Goal: Task Accomplishment & Management: Manage account settings

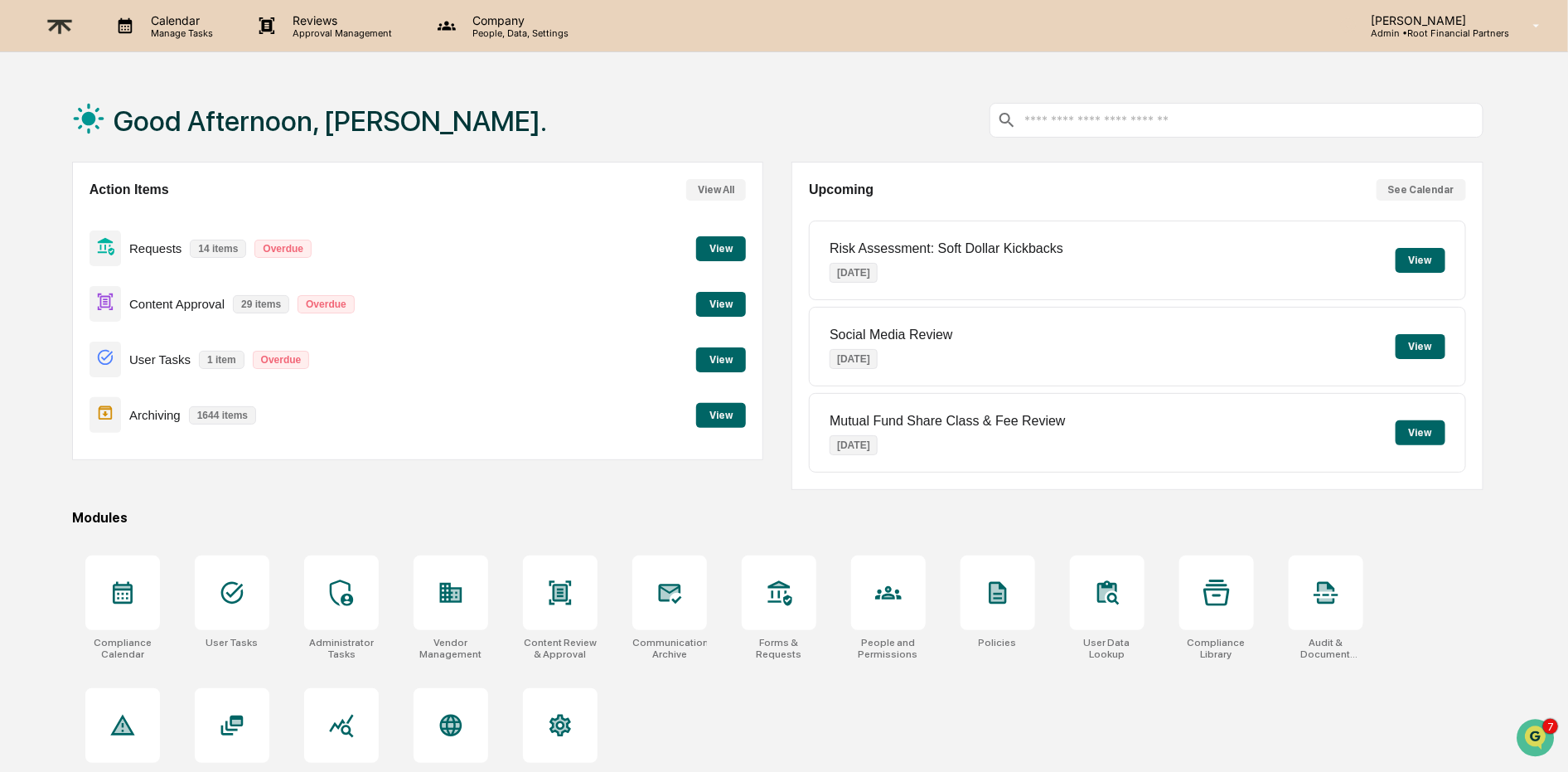
click at [729, 419] on button "View" at bounding box center [721, 415] width 50 height 25
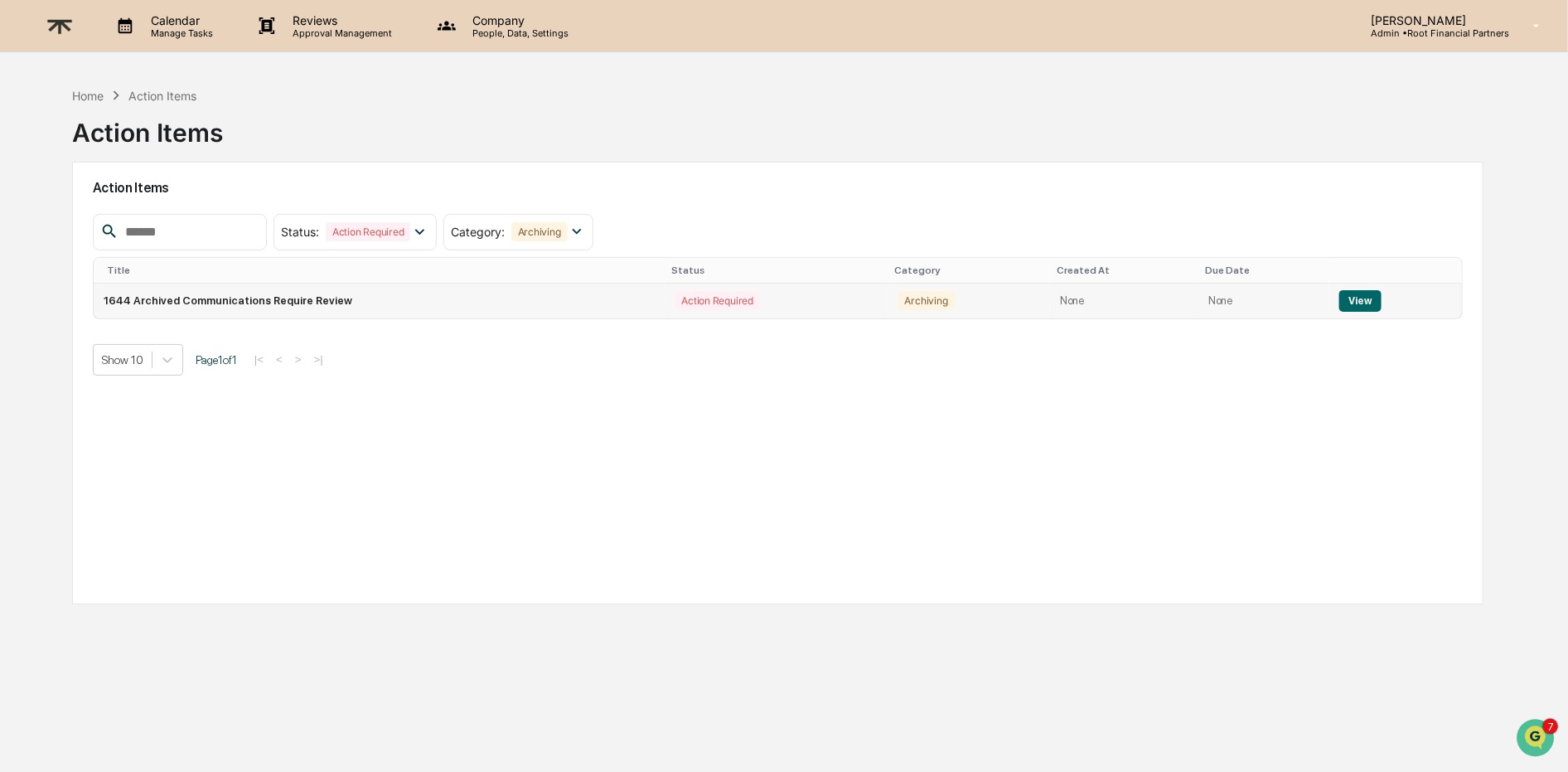
click at [1357, 291] on button "View" at bounding box center [1361, 300] width 43 height 21
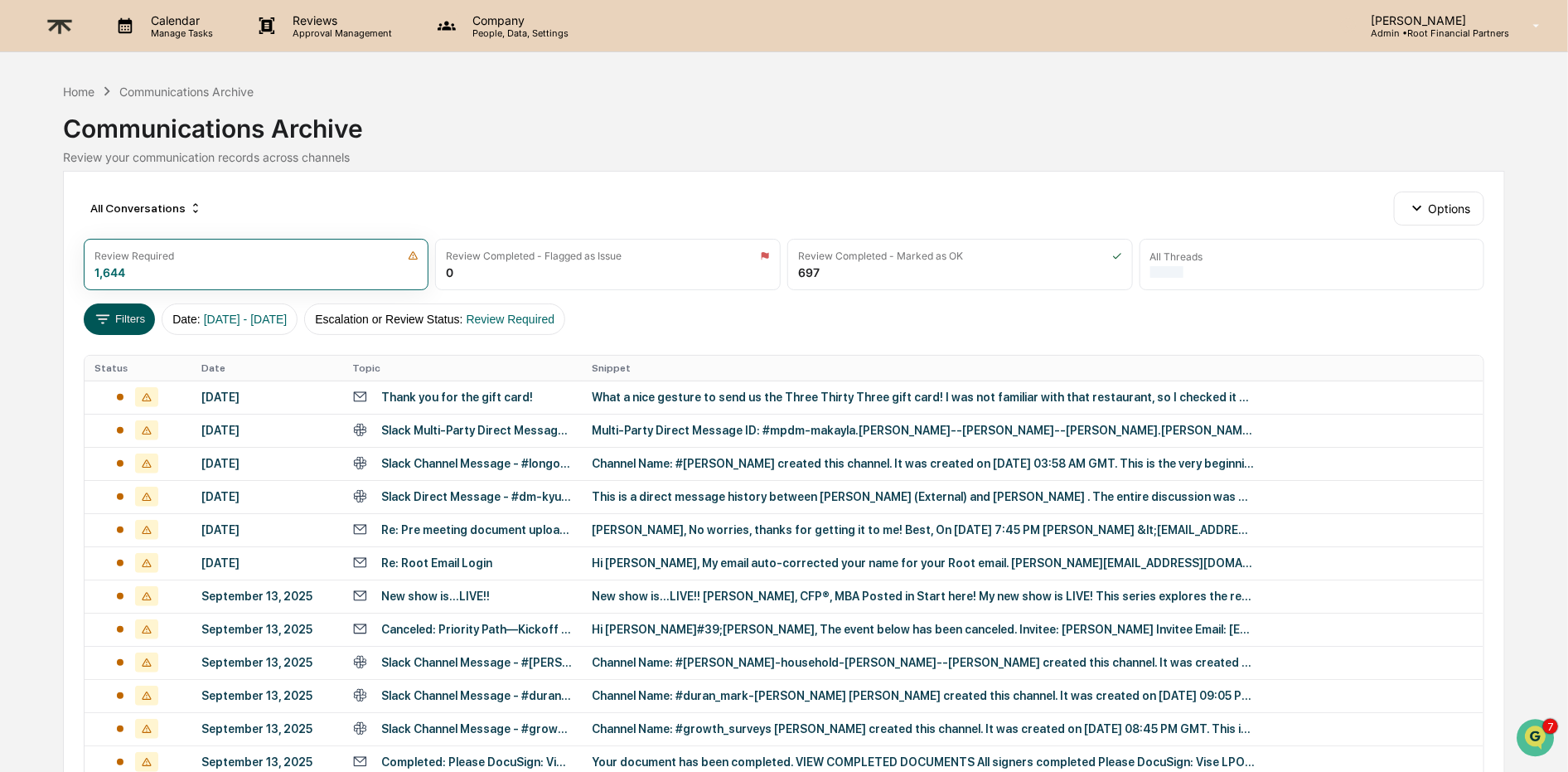
click at [112, 318] on icon at bounding box center [103, 319] width 19 height 19
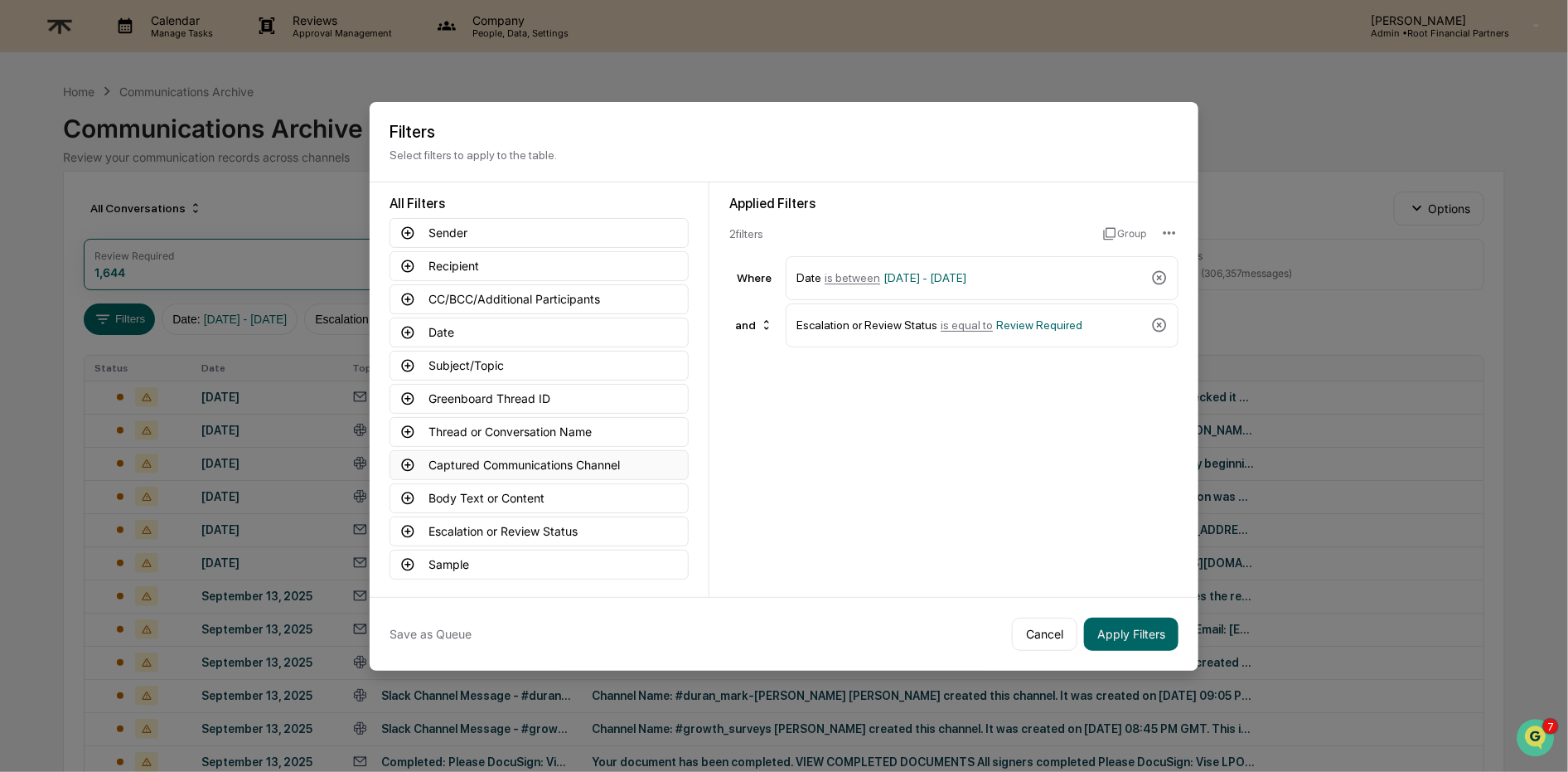
click at [410, 466] on icon at bounding box center [407, 464] width 12 height 12
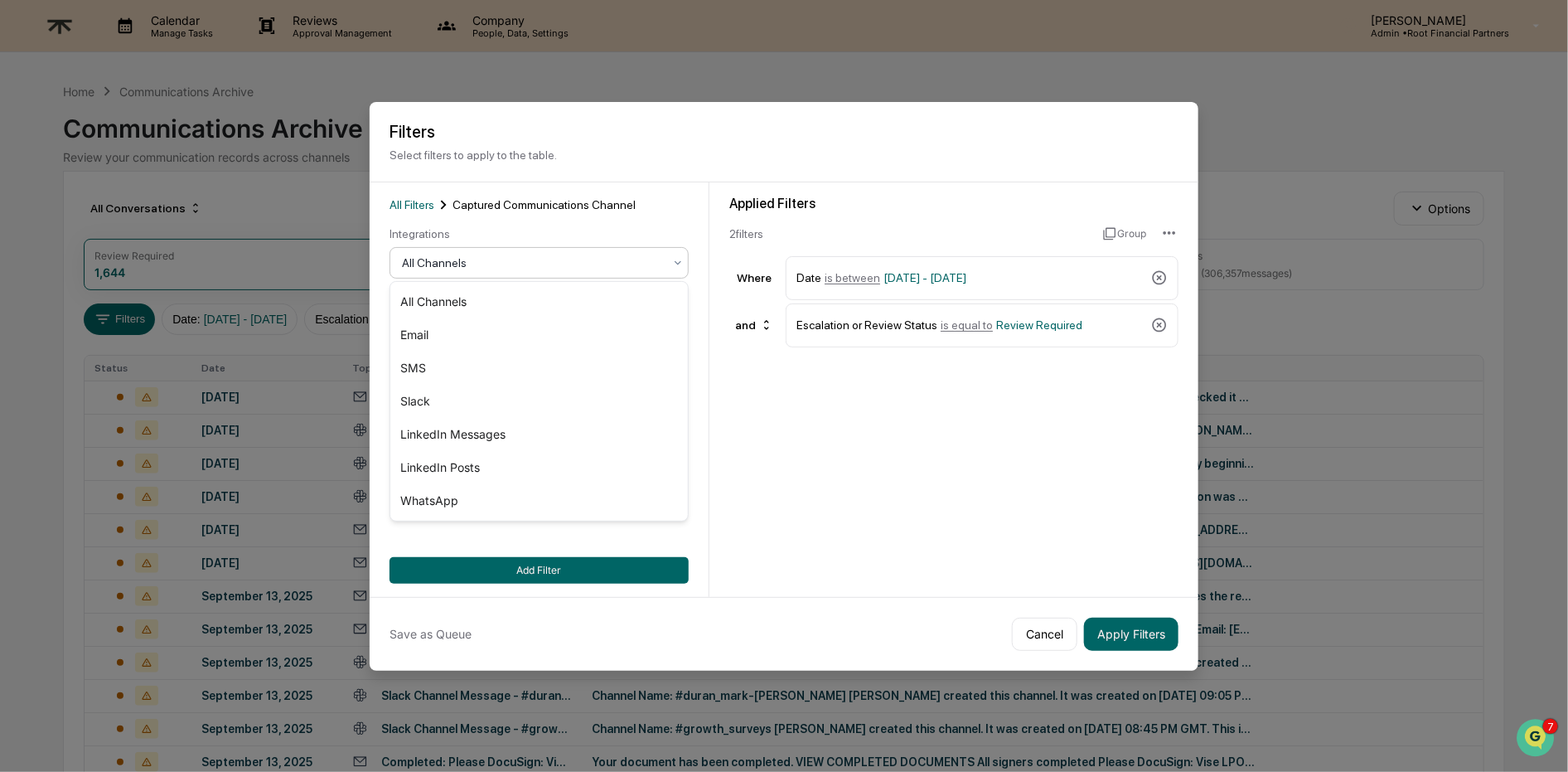
click at [536, 269] on div at bounding box center [532, 263] width 261 height 17
click at [462, 405] on div "Slack" at bounding box center [539, 401] width 297 height 33
click at [546, 558] on button "Add Filter" at bounding box center [539, 570] width 299 height 27
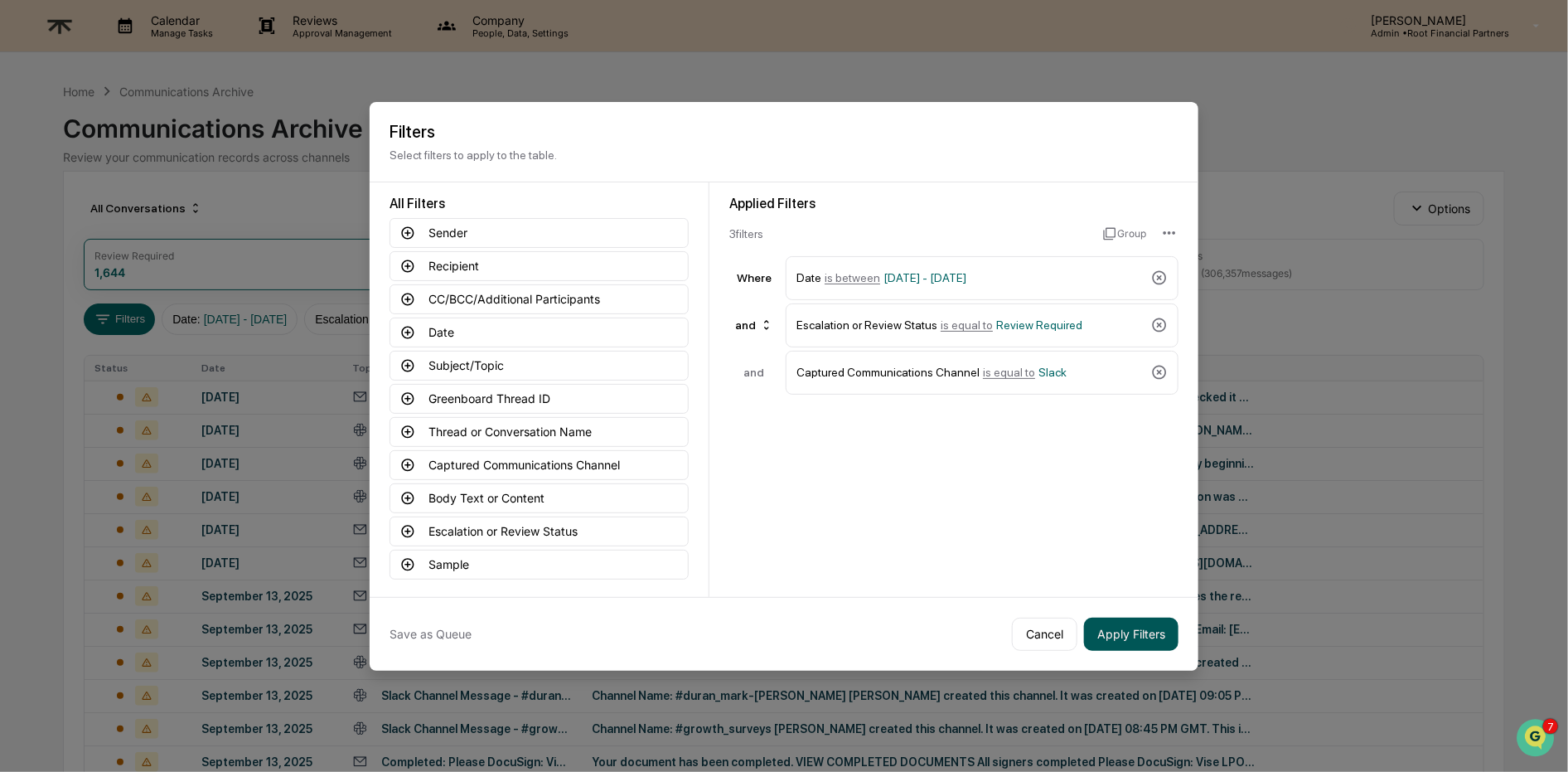
click at [1125, 626] on button "Apply Filters" at bounding box center [1131, 634] width 94 height 33
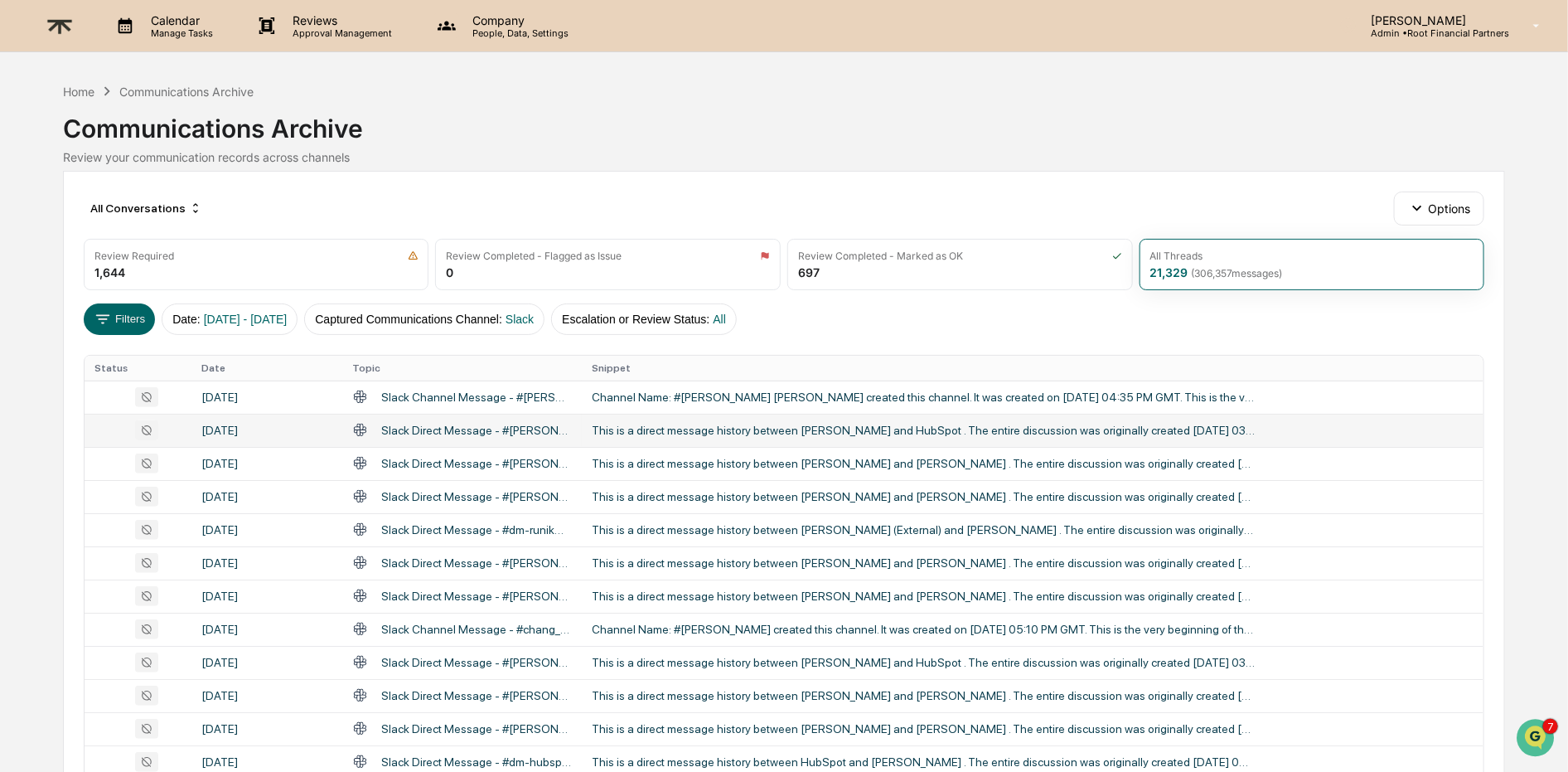
click at [874, 439] on td "This is a direct message history between [PERSON_NAME] and HubSpot . The entire…" at bounding box center [1033, 430] width 902 height 33
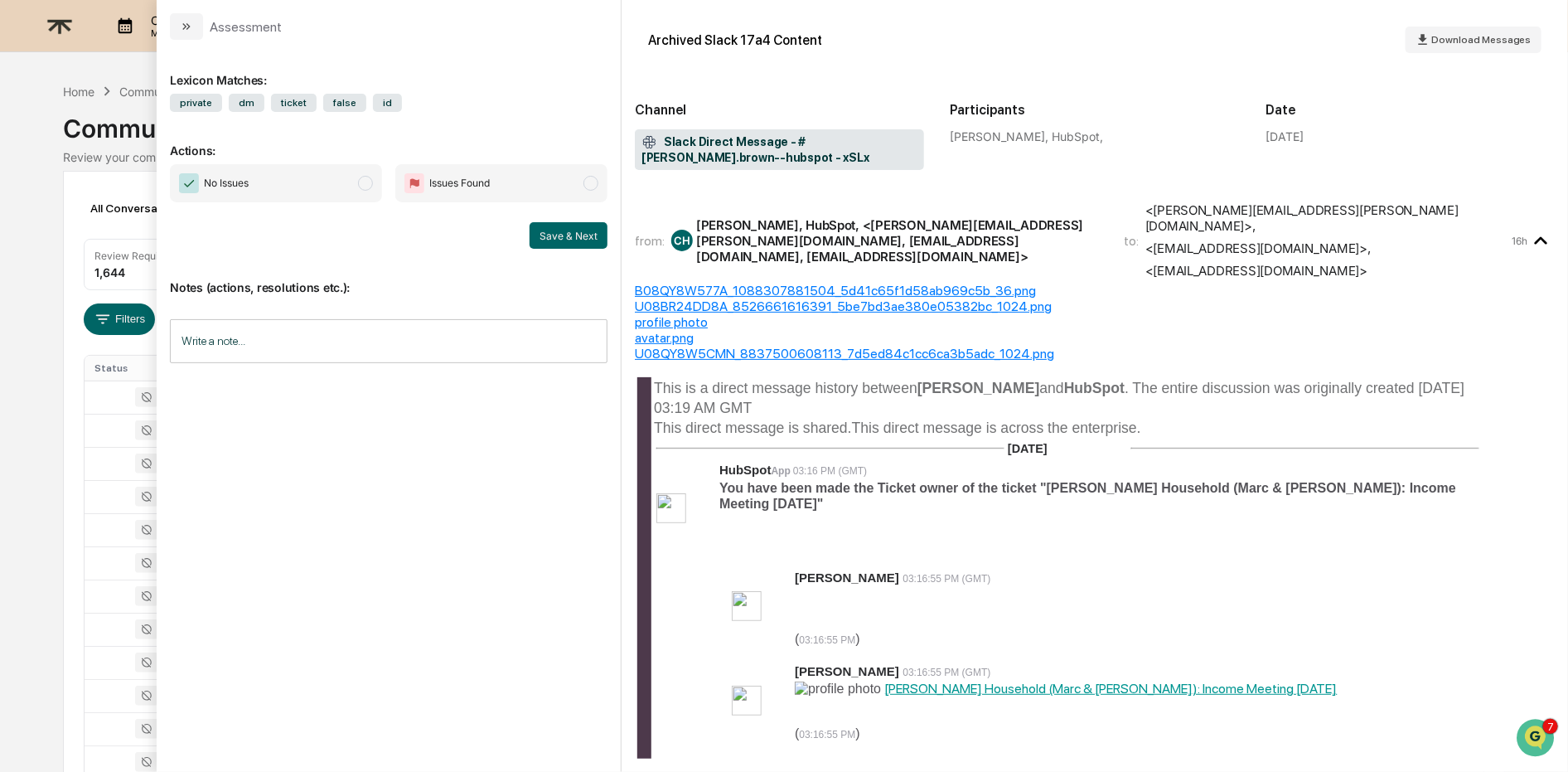
drag, startPoint x: 173, startPoint y: 76, endPoint x: 455, endPoint y: 118, distance: 285.1
click at [455, 118] on div "Lexicon Matches: private dm ticket false id Actions: No Issues Issues Found Sav…" at bounding box center [389, 398] width 438 height 691
drag, startPoint x: 422, startPoint y: 105, endPoint x: 176, endPoint y: 136, distance: 247.9
click at [160, 110] on div "Lexicon Matches: private dm ticket false id Actions: No Issues Issues Found Sav…" at bounding box center [388, 405] width 464 height 732
click at [478, 114] on div "Lexicon Matches: private dm ticket false id Actions: No Issues Issues Found Sav…" at bounding box center [389, 398] width 438 height 691
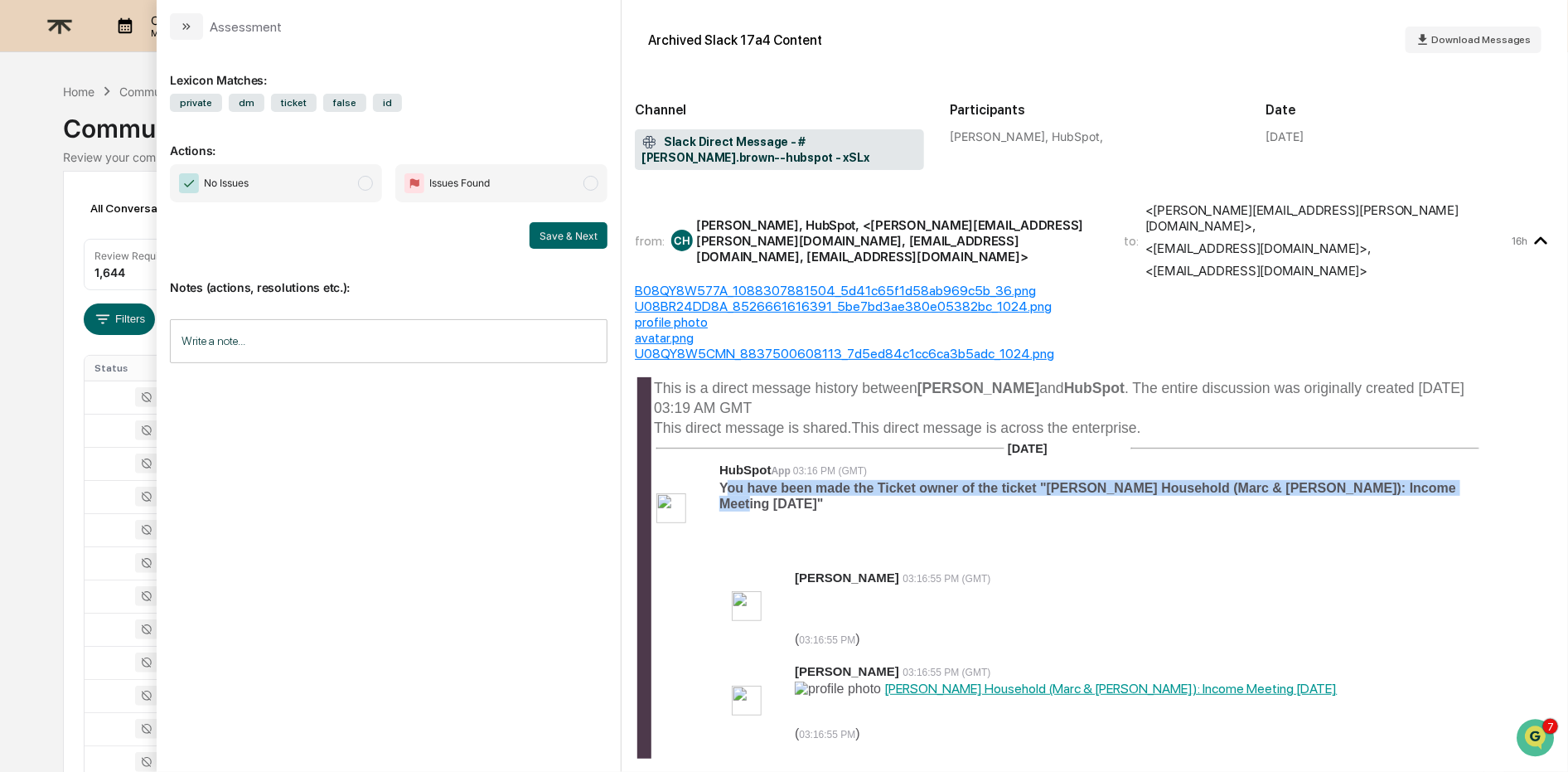
drag, startPoint x: 724, startPoint y: 463, endPoint x: 1479, endPoint y: 477, distance: 755.1
click at [1476, 474] on td "HubSpot App 03:16 PM (GMT) You have been made the Ticket owner of the ticket "[…" at bounding box center [1099, 509] width 762 height 99
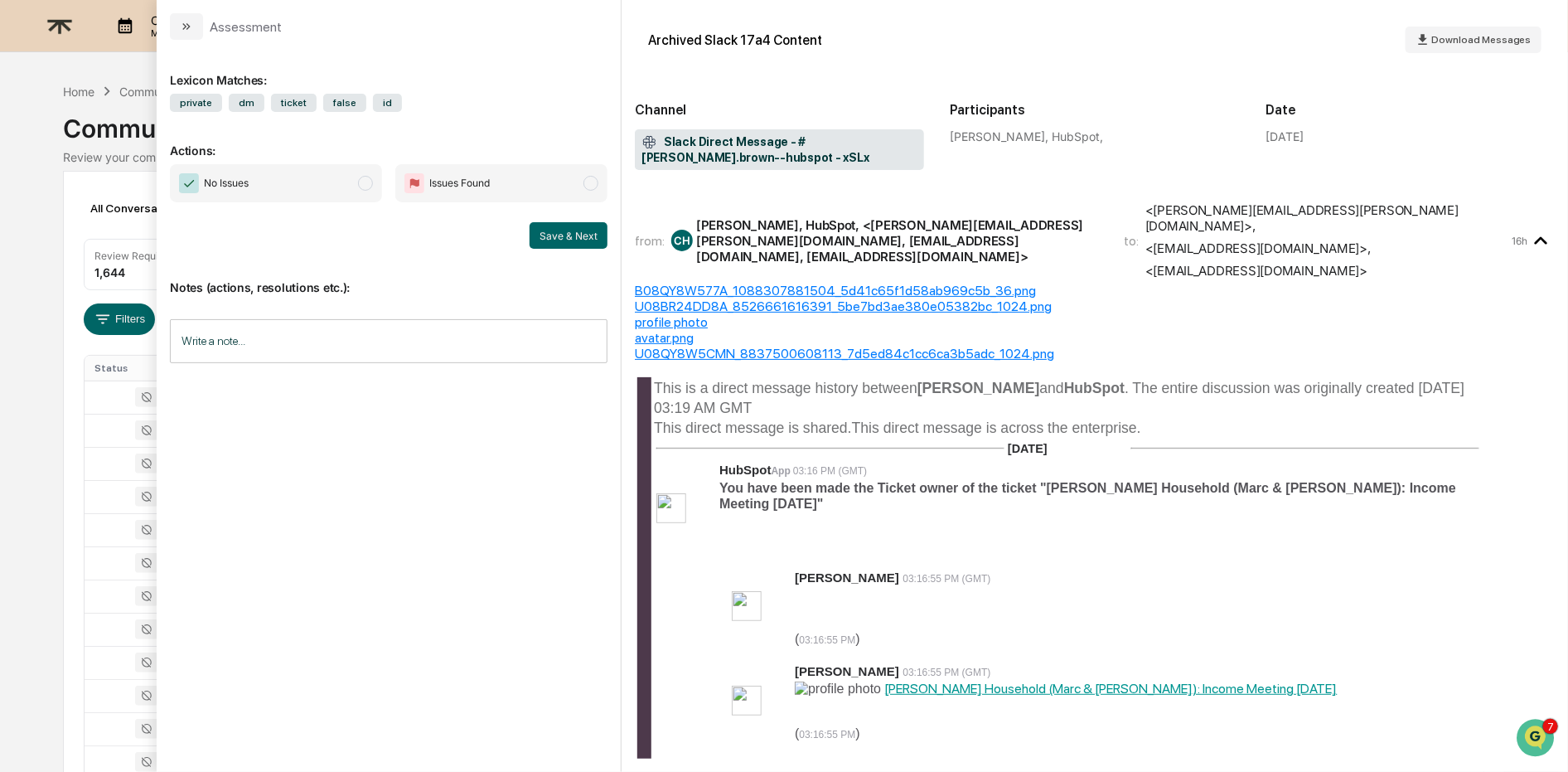
click at [1479, 495] on td "HubSpot App 03:16 PM (GMT) You have been made the Ticket owner of the ticket "[…" at bounding box center [1099, 509] width 762 height 99
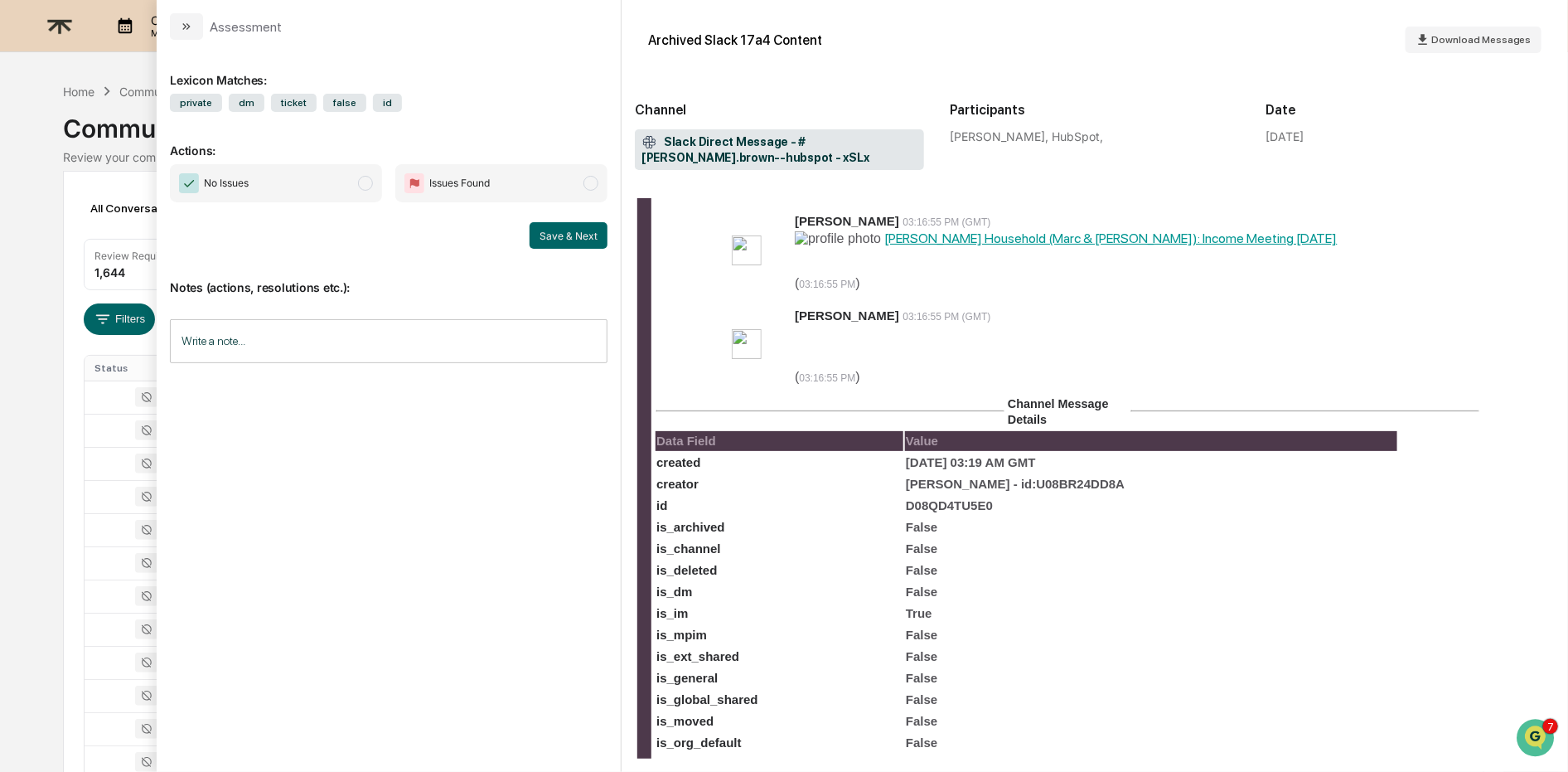
scroll to position [816, 0]
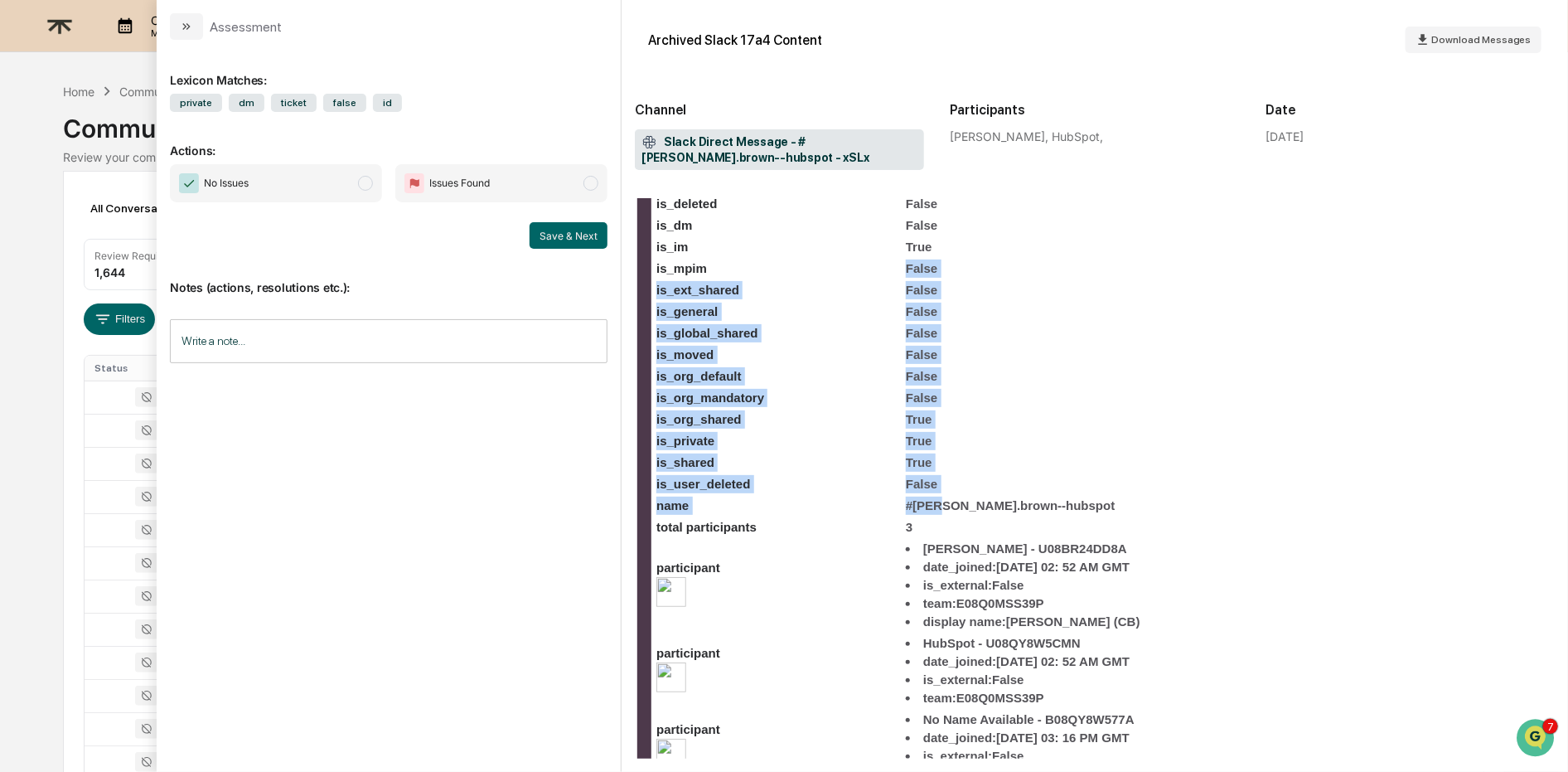
drag, startPoint x: 909, startPoint y: 228, endPoint x: 945, endPoint y: 442, distance: 217.0
click at [945, 442] on tbody "Data Field Value created [DATE] 03:19 AM GMT creator [PERSON_NAME] - id:U08BR24…" at bounding box center [1026, 424] width 741 height 719
click at [1079, 453] on td "True" at bounding box center [1151, 462] width 492 height 19
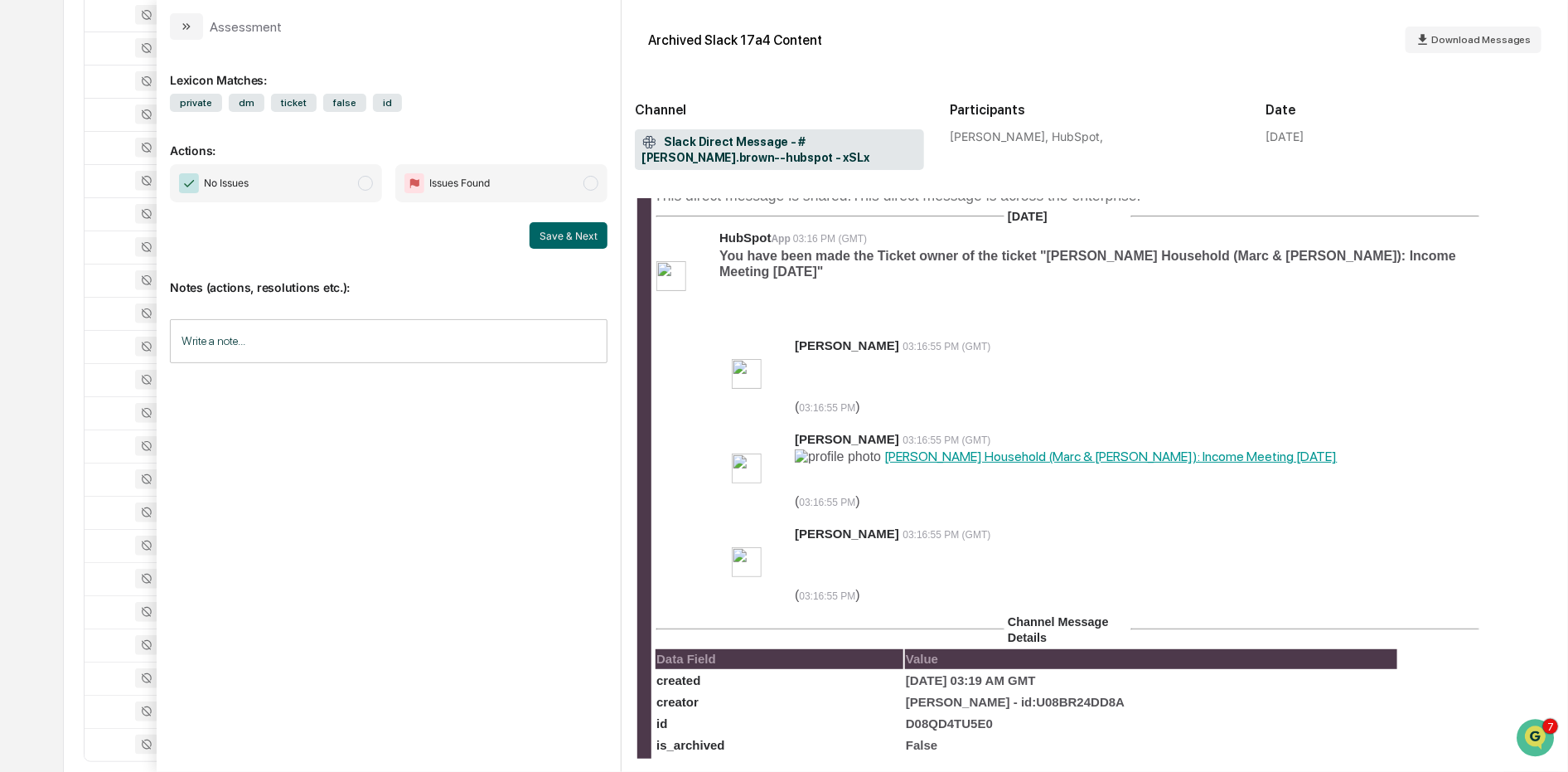
scroll to position [0, 0]
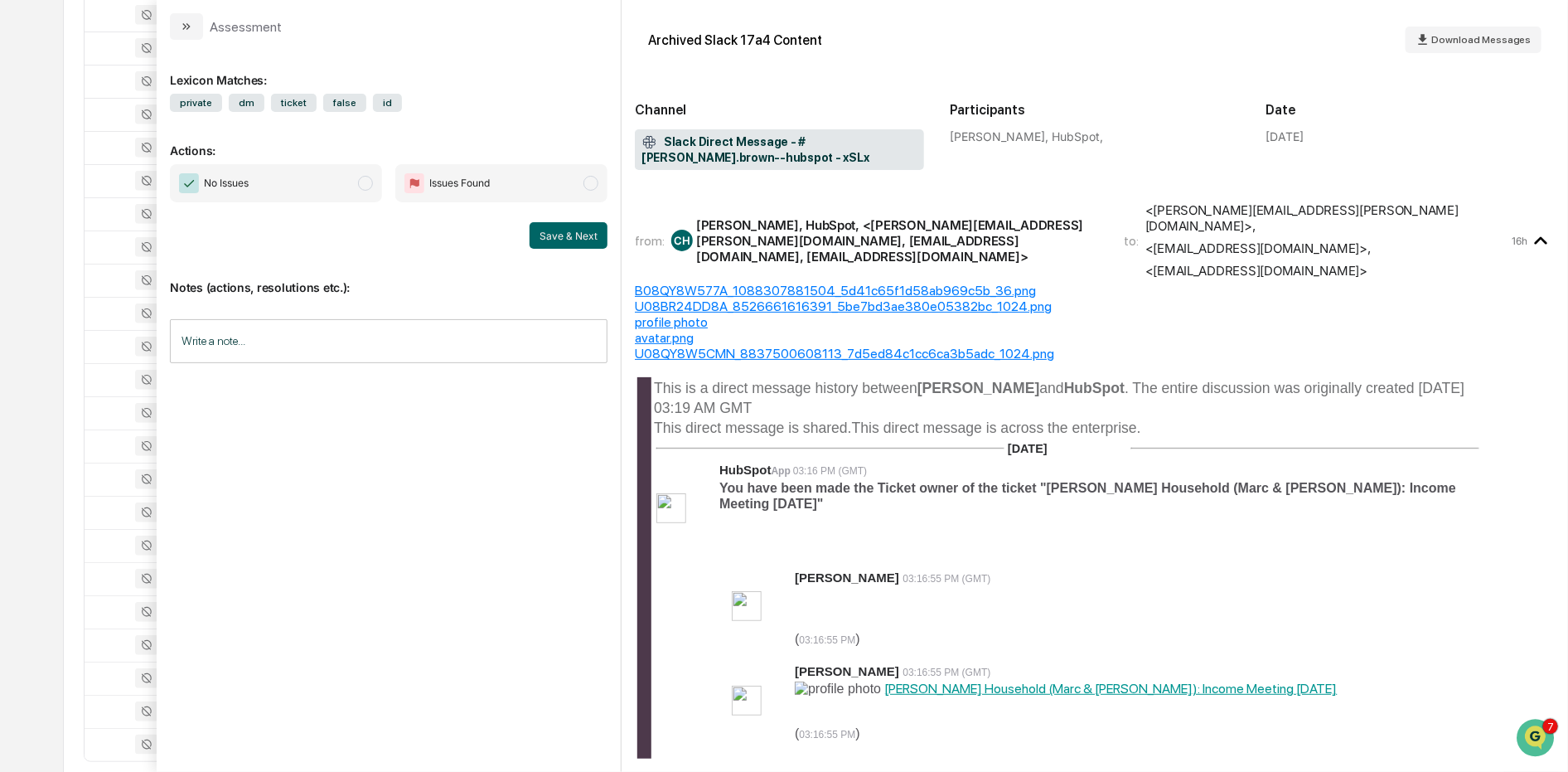
click at [278, 182] on span "No Issues" at bounding box center [276, 182] width 212 height 38
drag, startPoint x: 585, startPoint y: 233, endPoint x: 566, endPoint y: 236, distance: 19.2
click at [585, 233] on button "Save & Next" at bounding box center [568, 235] width 78 height 27
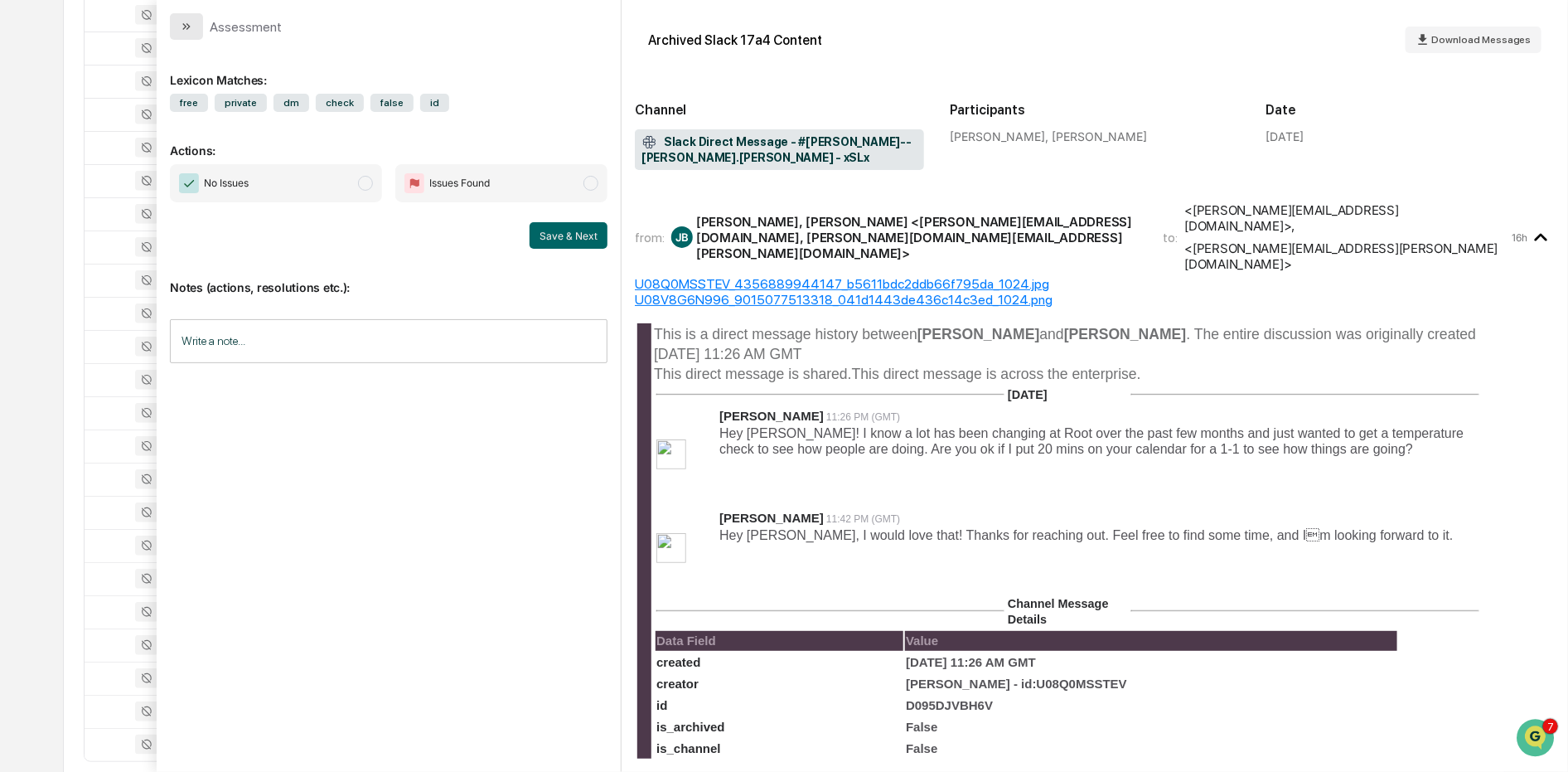
click at [184, 19] on icon "modal" at bounding box center [186, 26] width 13 height 13
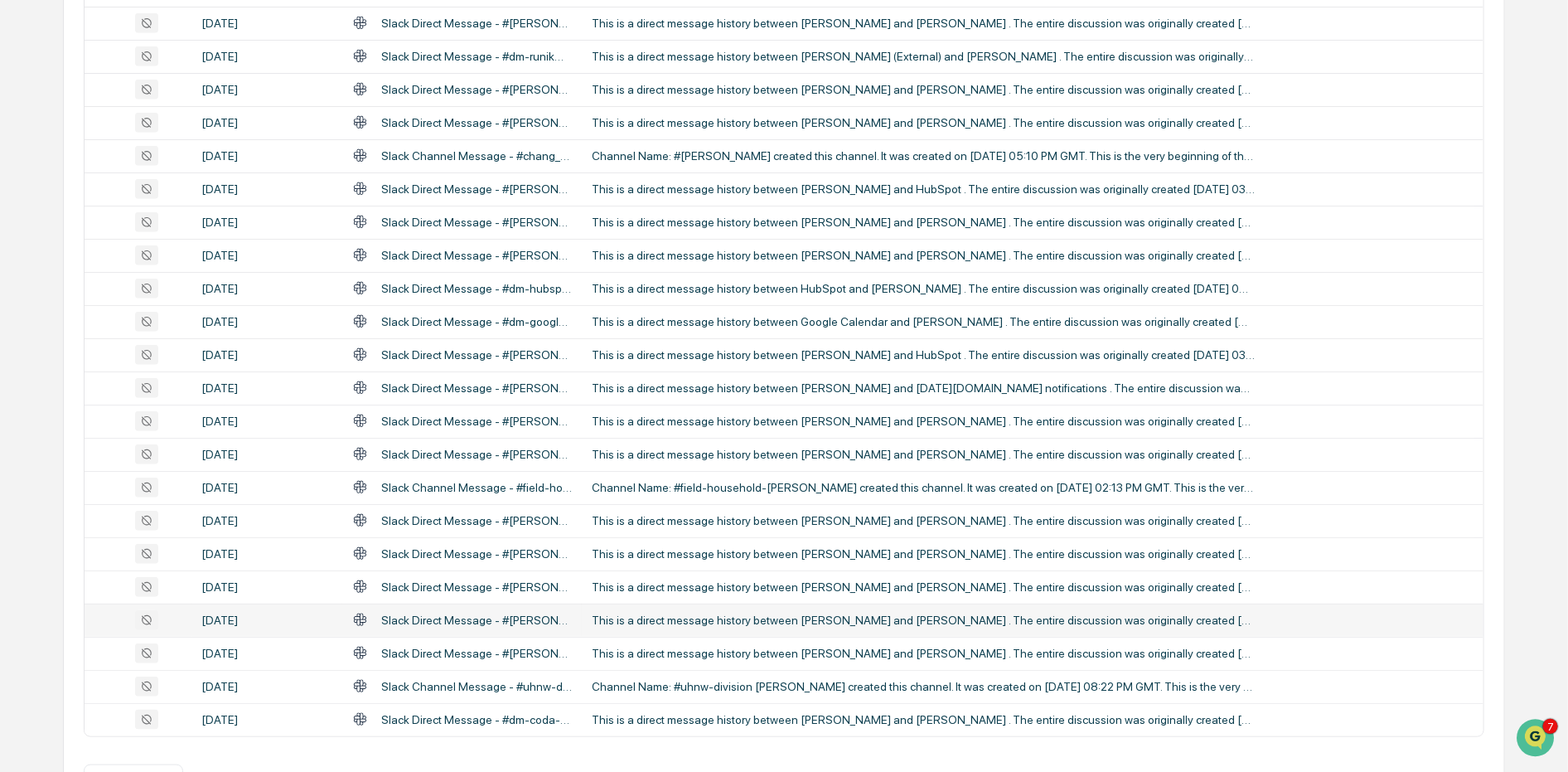
scroll to position [532, 0]
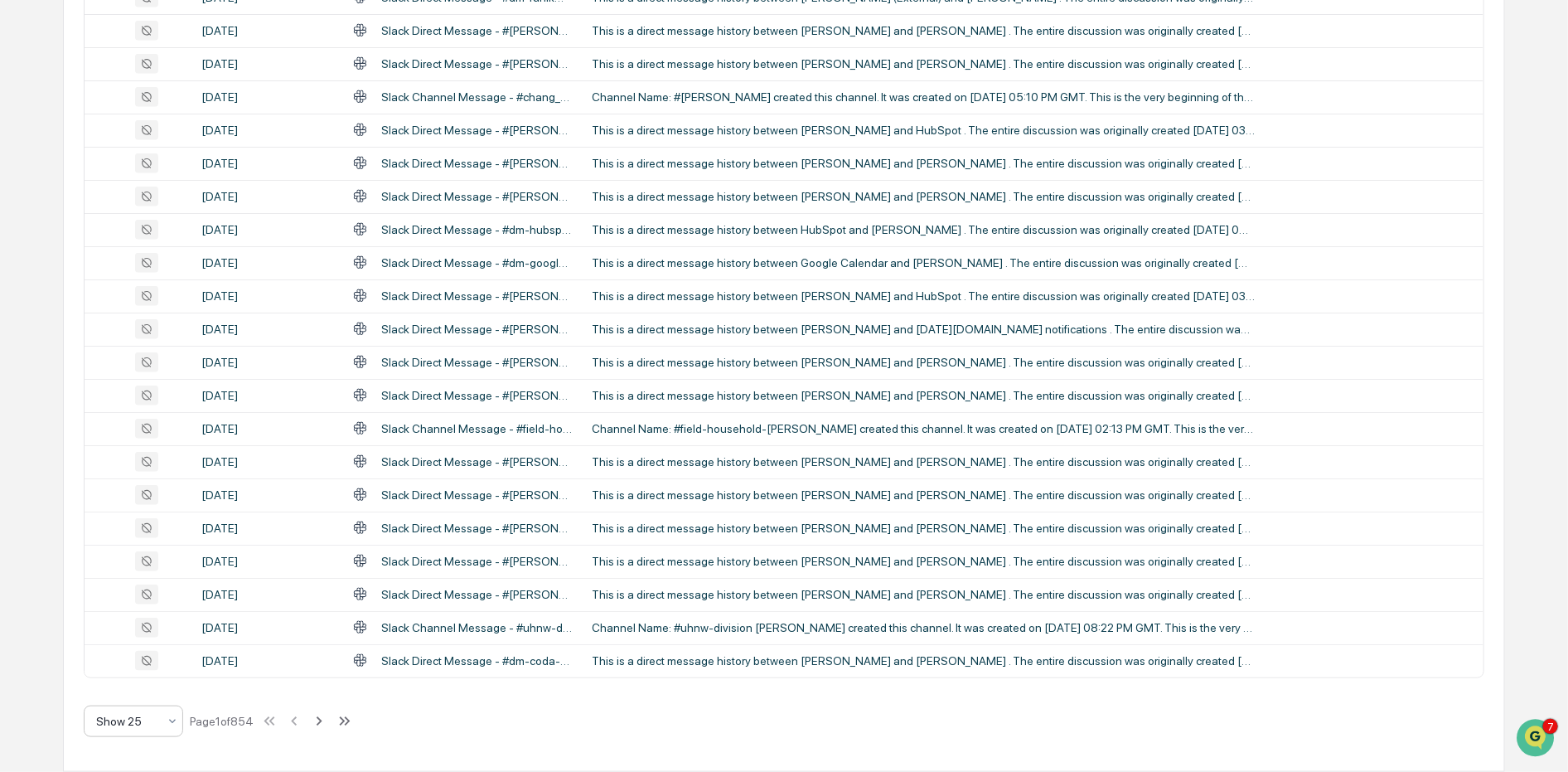
drag, startPoint x: 130, startPoint y: 714, endPoint x: 151, endPoint y: 715, distance: 21.0
click at [131, 714] on div at bounding box center [127, 721] width 61 height 17
click at [136, 661] on div "Show 100" at bounding box center [133, 678] width 98 height 33
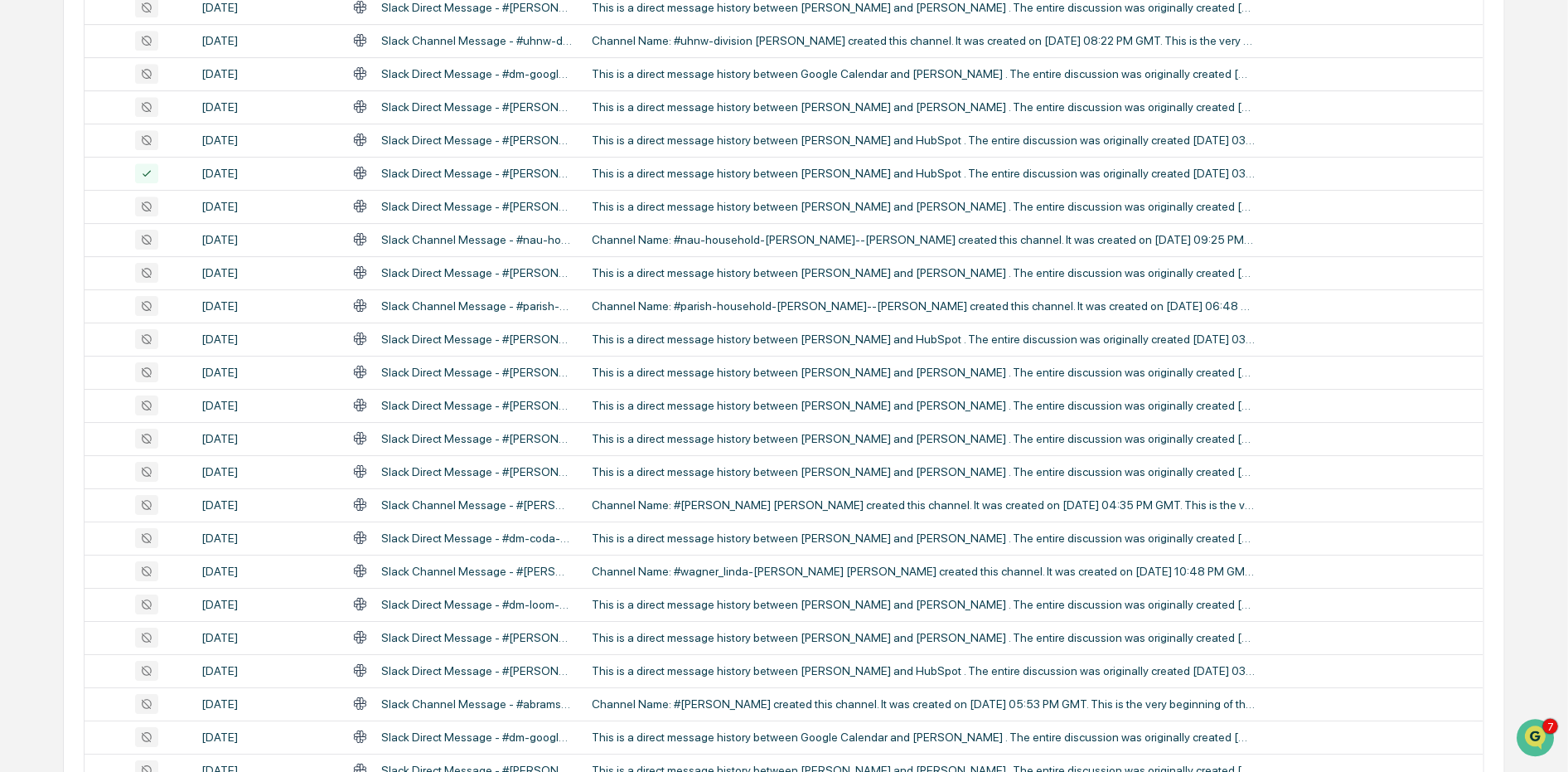
scroll to position [3017, 0]
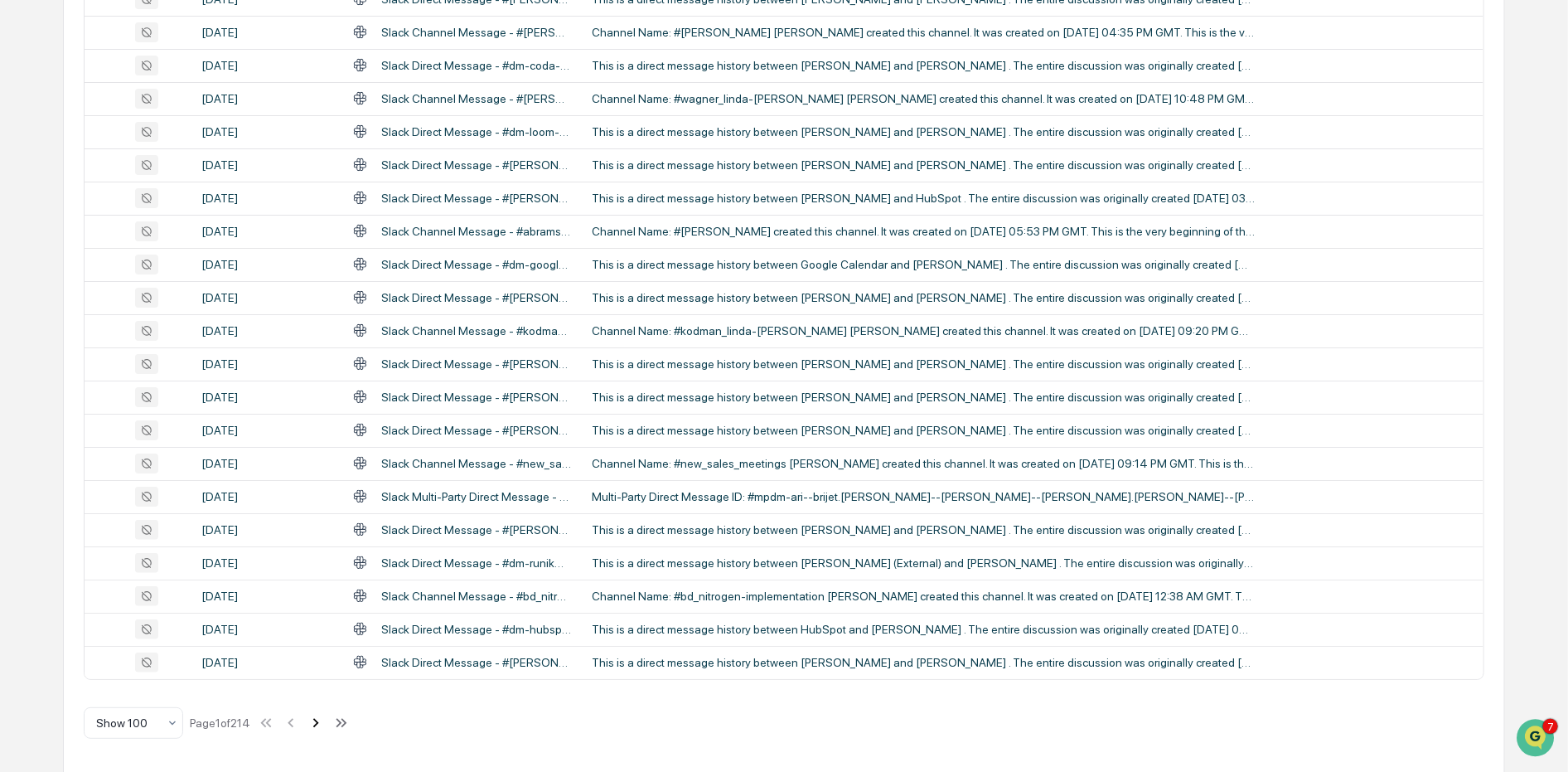
click at [325, 718] on icon at bounding box center [316, 723] width 19 height 19
click at [327, 716] on icon at bounding box center [317, 723] width 19 height 19
click at [327, 719] on icon at bounding box center [319, 723] width 19 height 19
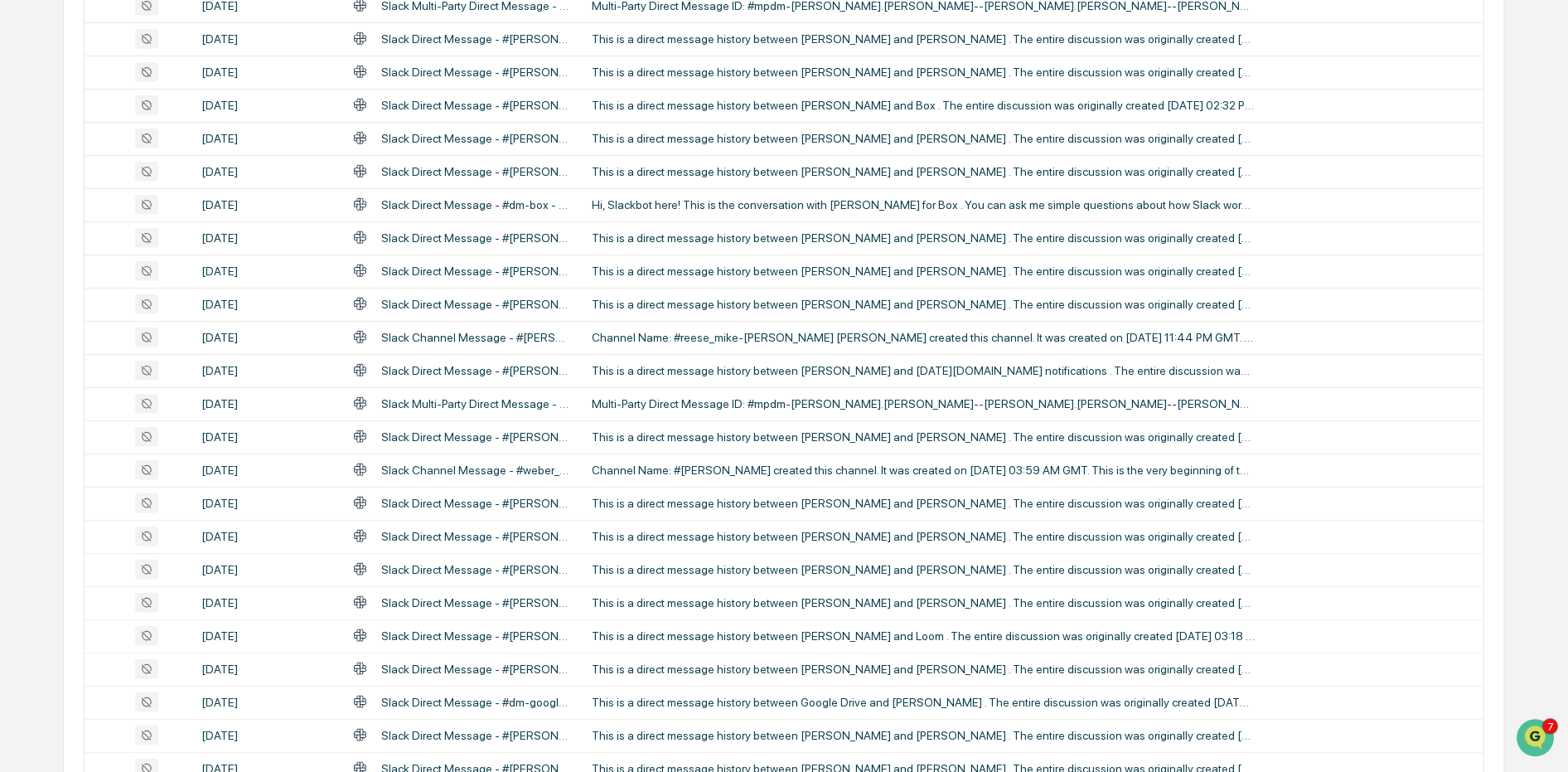
scroll to position [0, 0]
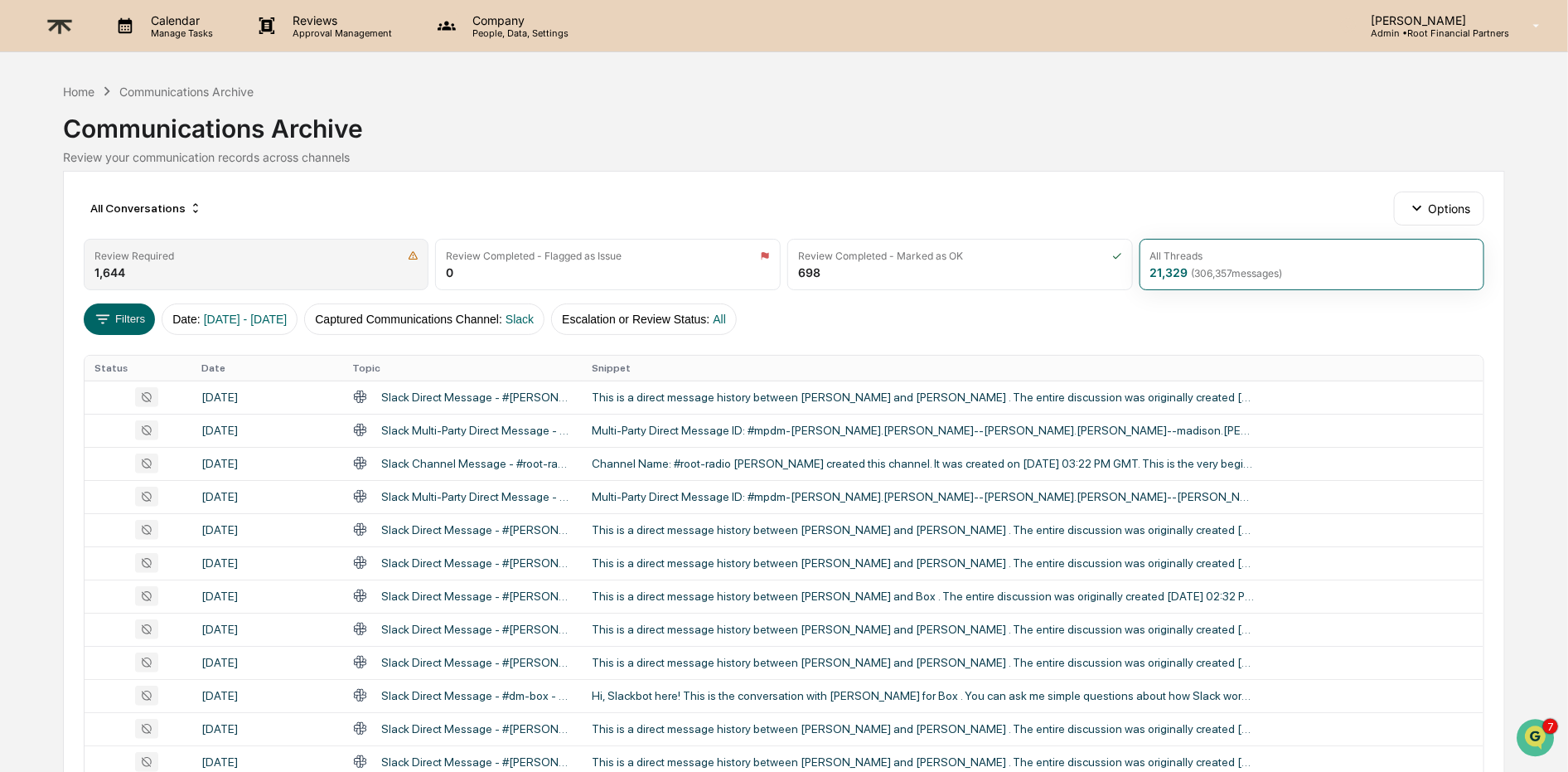
click at [233, 257] on div "Review Required" at bounding box center [256, 255] width 324 height 12
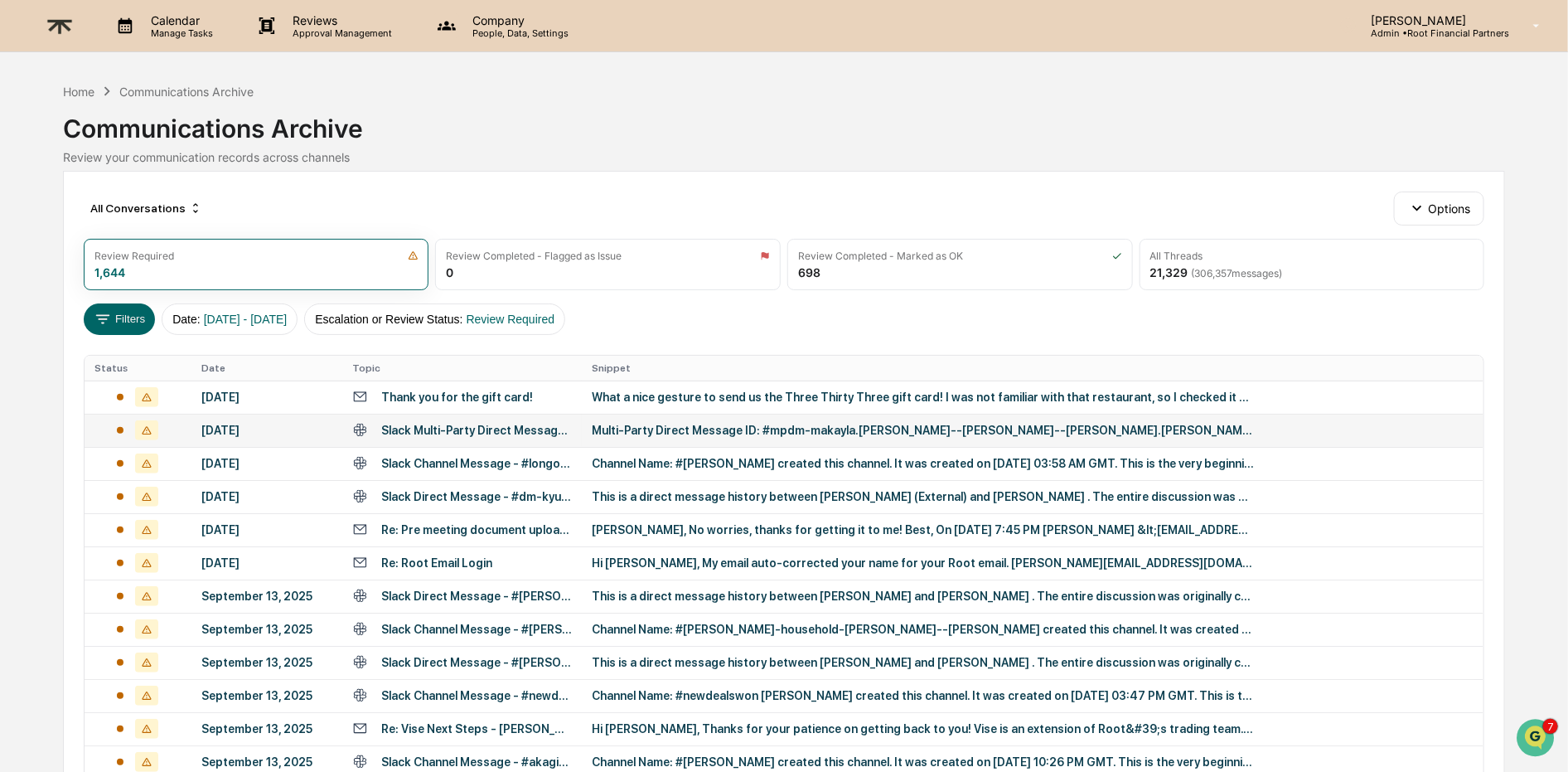
click at [770, 429] on div "Multi-Party Direct Message ID: #mpdm-makayla.[PERSON_NAME]--[PERSON_NAME]--[PER…" at bounding box center [923, 430] width 663 height 13
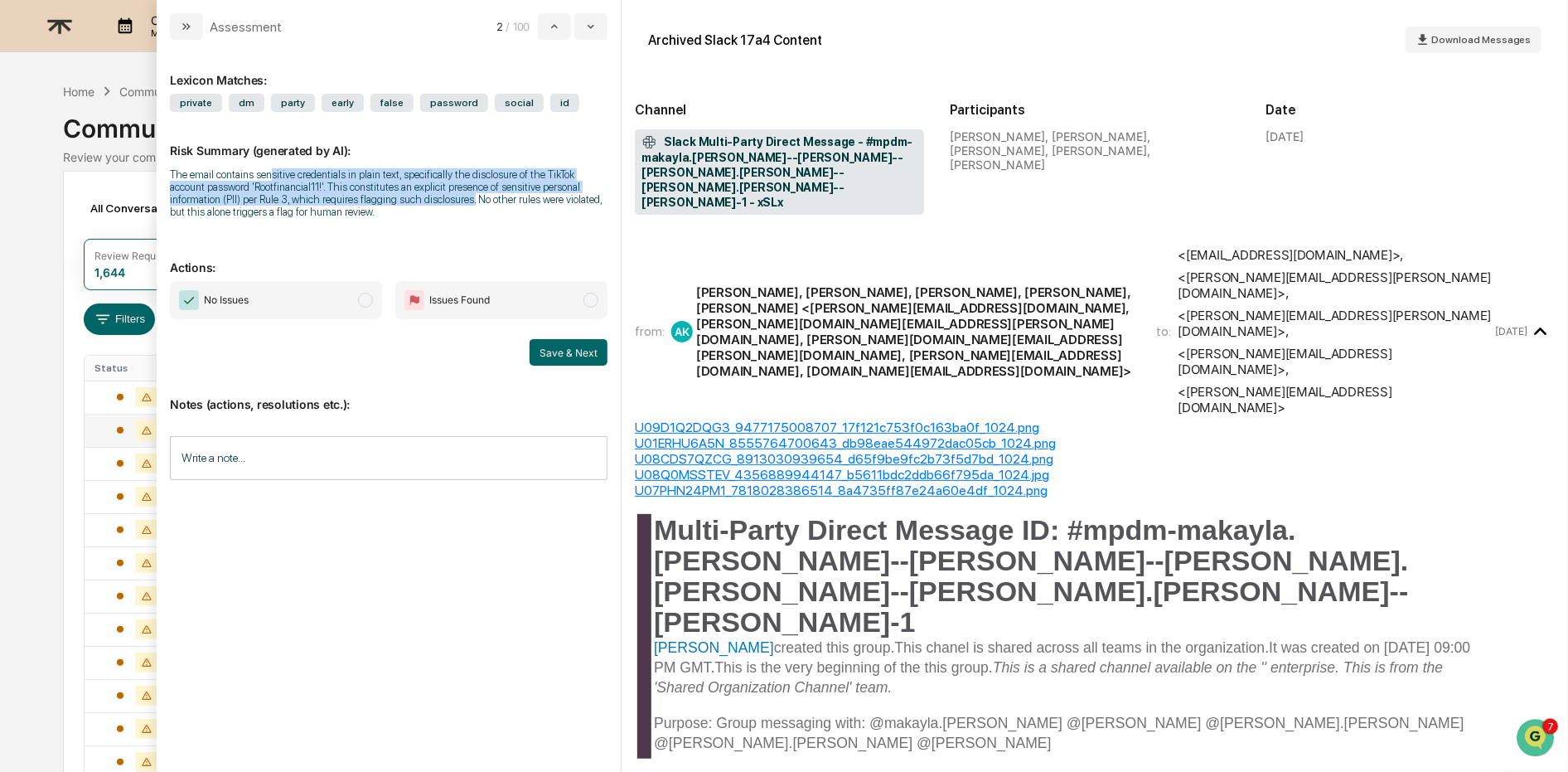
drag, startPoint x: 291, startPoint y: 178, endPoint x: 605, endPoint y: 196, distance: 314.5
click at [605, 196] on div "The email contains sensitive credentials in plain text, specifically the disclo…" at bounding box center [389, 193] width 438 height 50
click at [226, 192] on div "The email contains sensitive credentials in plain text, specifically the disclo…" at bounding box center [389, 193] width 438 height 50
click at [186, 20] on icon "modal" at bounding box center [186, 26] width 13 height 13
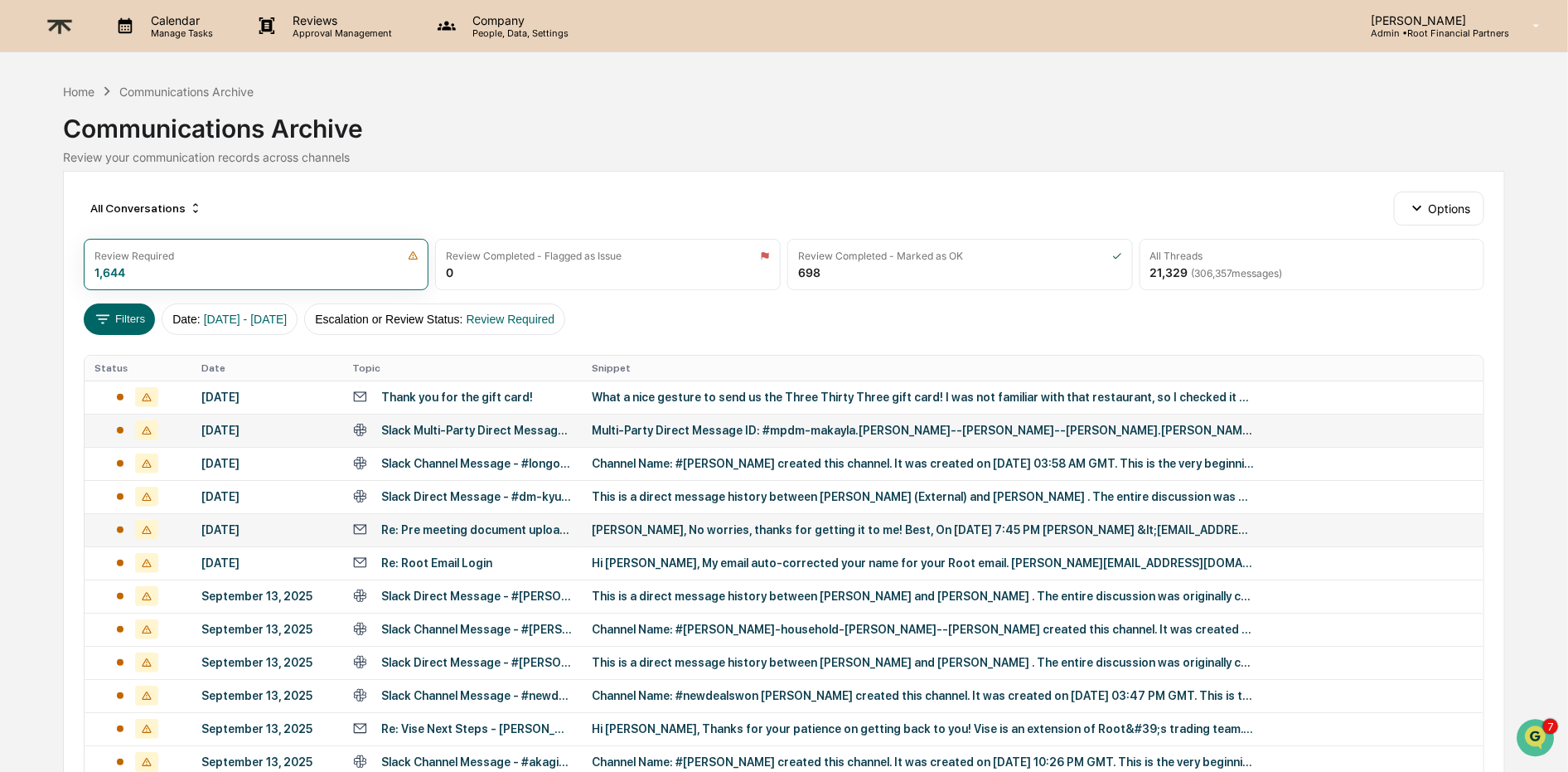
scroll to position [230, 0]
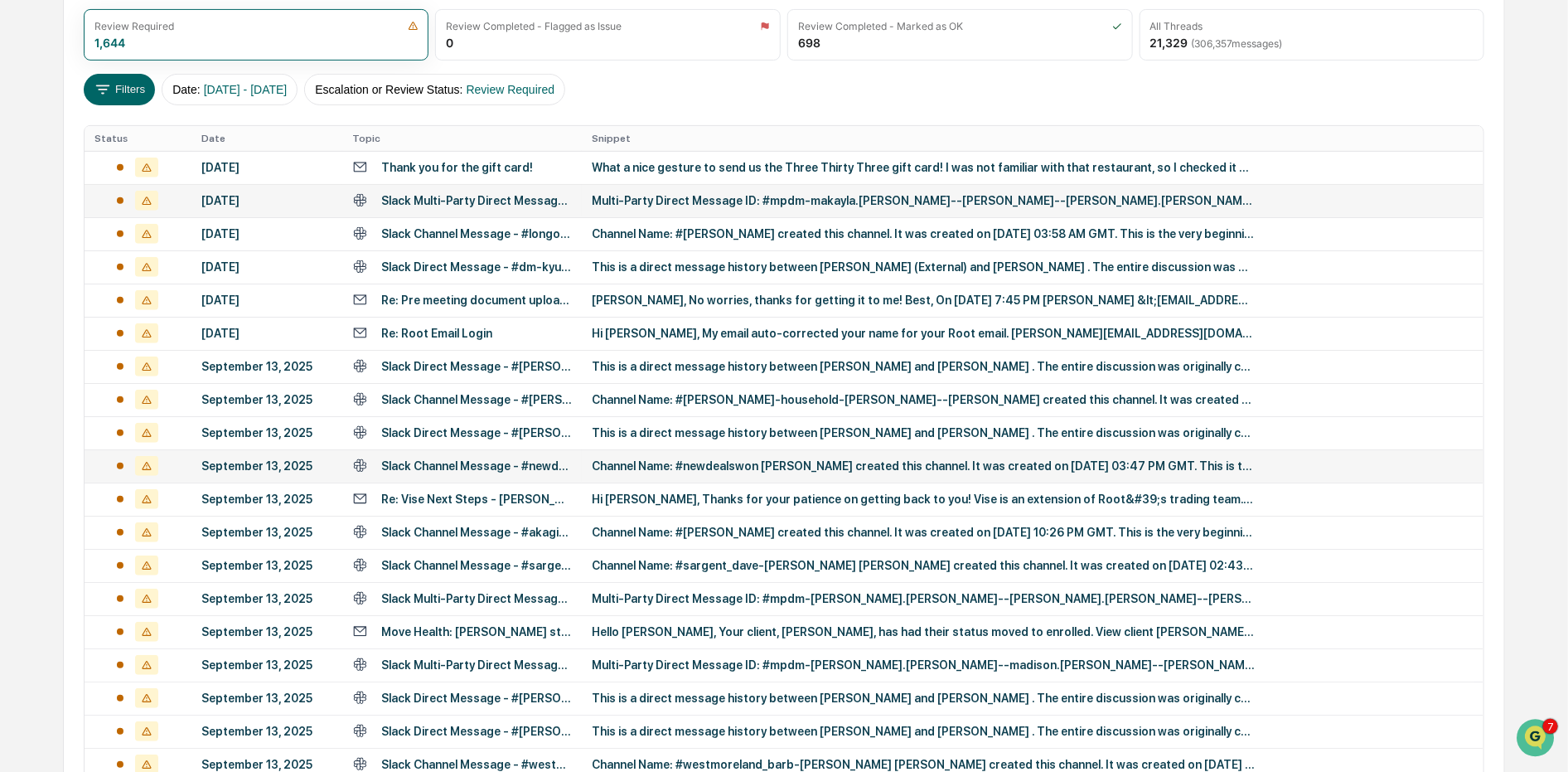
click at [756, 464] on div "Channel Name: #newdealswon [PERSON_NAME] created this channel. It was created o…" at bounding box center [923, 466] width 663 height 13
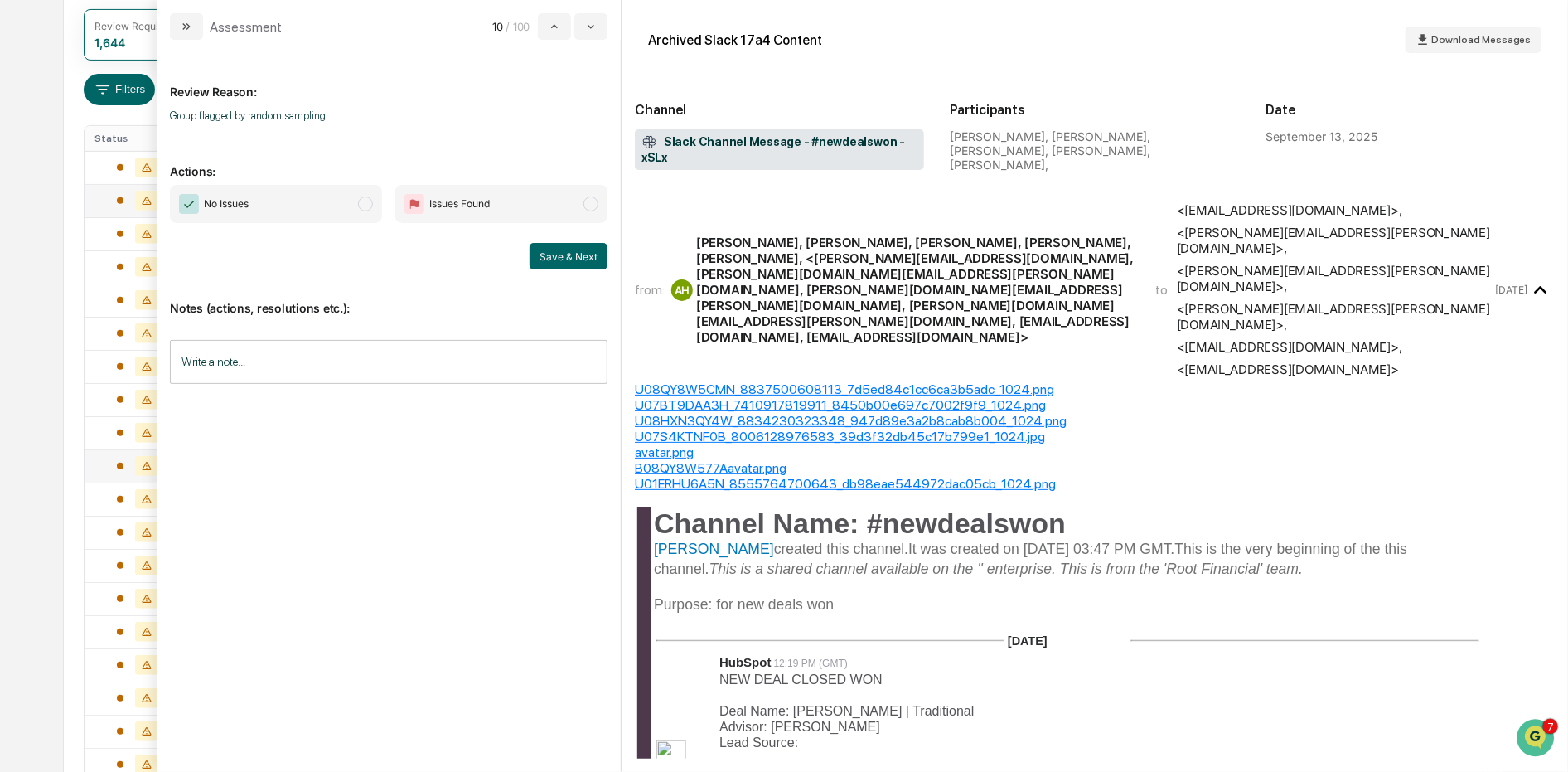
drag, startPoint x: 863, startPoint y: 472, endPoint x: 1120, endPoint y: 470, distance: 257.0
click at [184, 26] on icon "modal" at bounding box center [186, 26] width 13 height 13
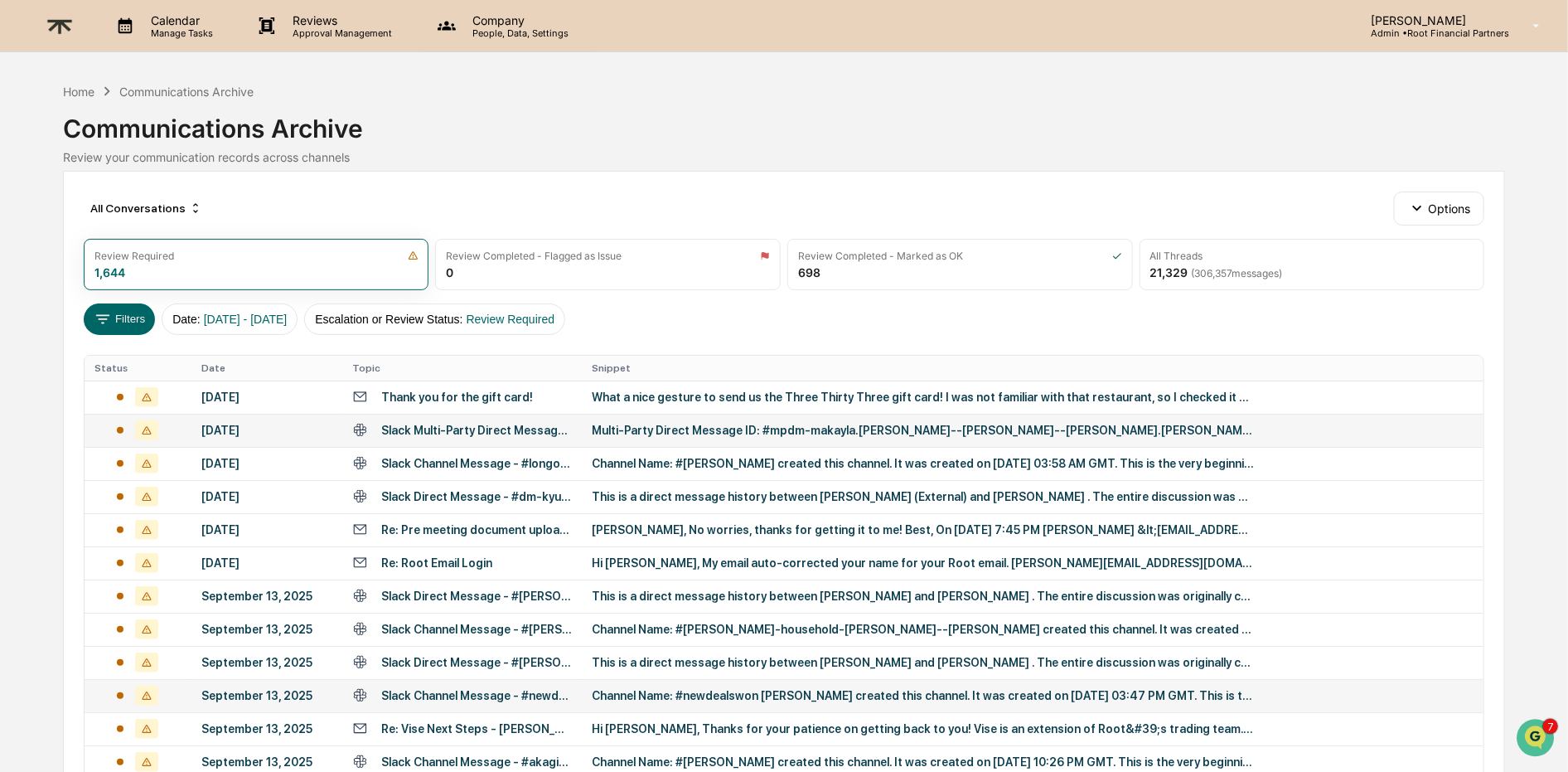
click at [504, 29] on p "People, Data, Settings" at bounding box center [517, 33] width 118 height 12
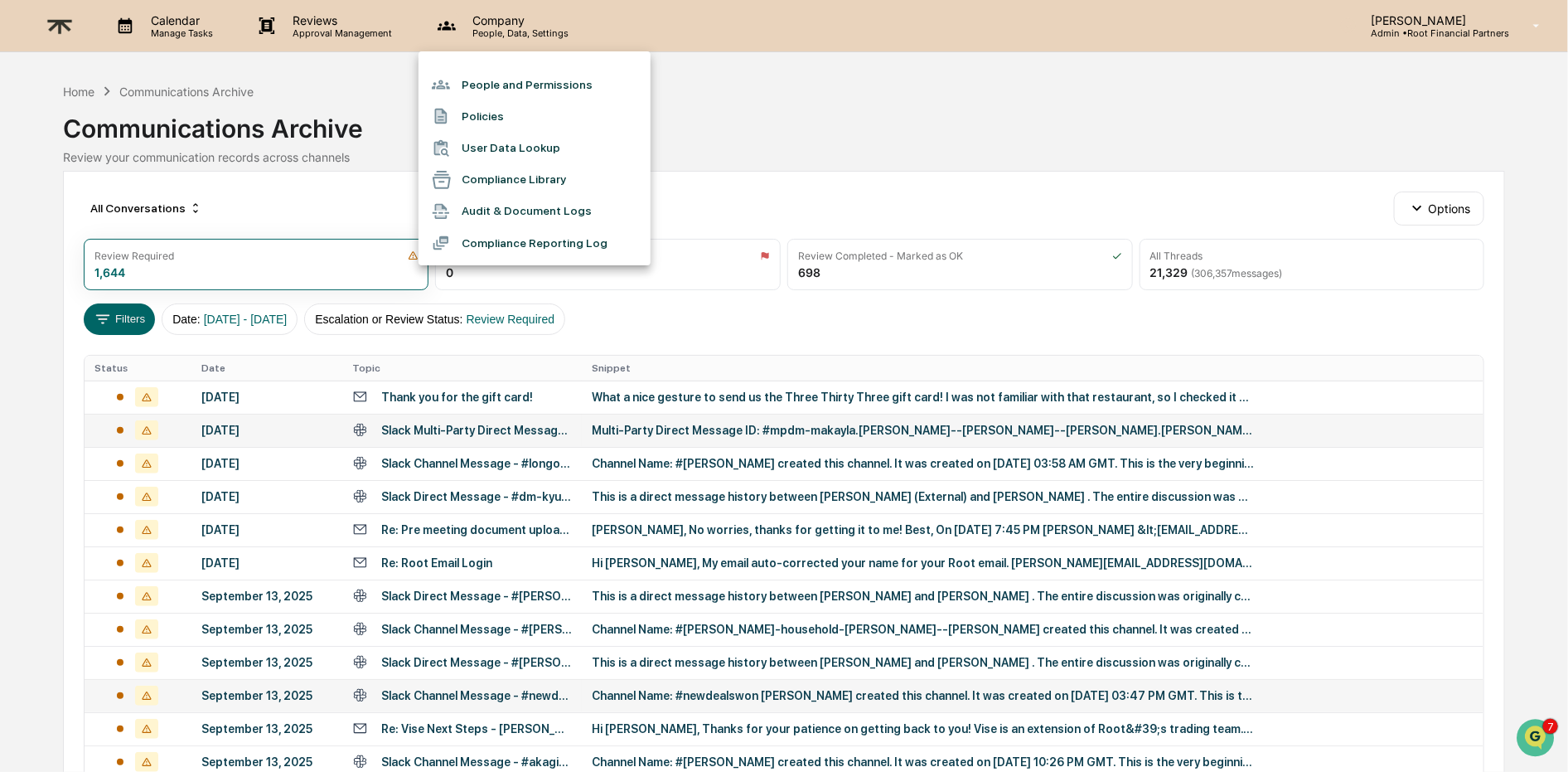
click at [542, 81] on li "People and Permissions" at bounding box center [534, 84] width 232 height 31
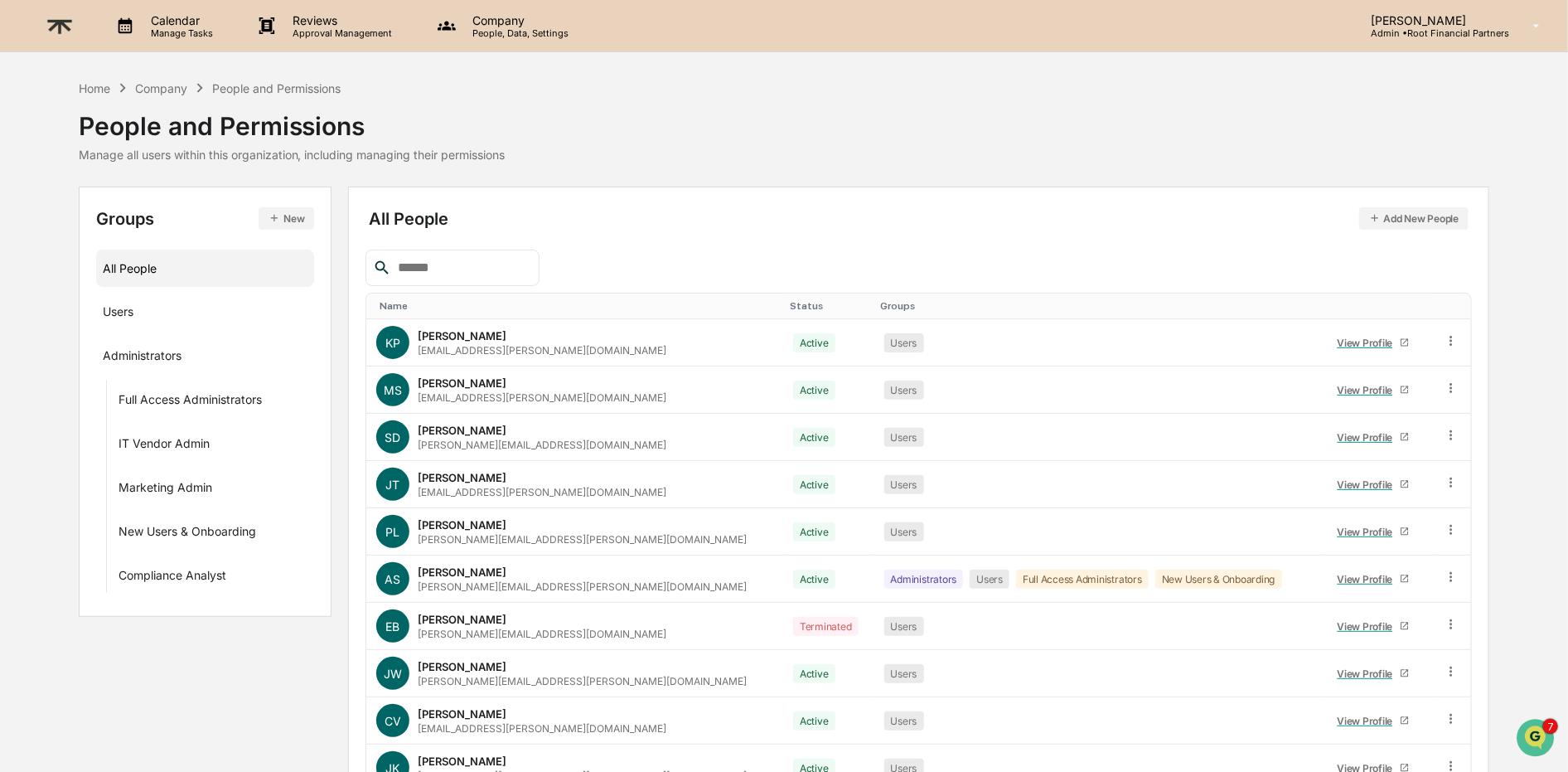
click at [61, 19] on img at bounding box center [59, 26] width 40 height 41
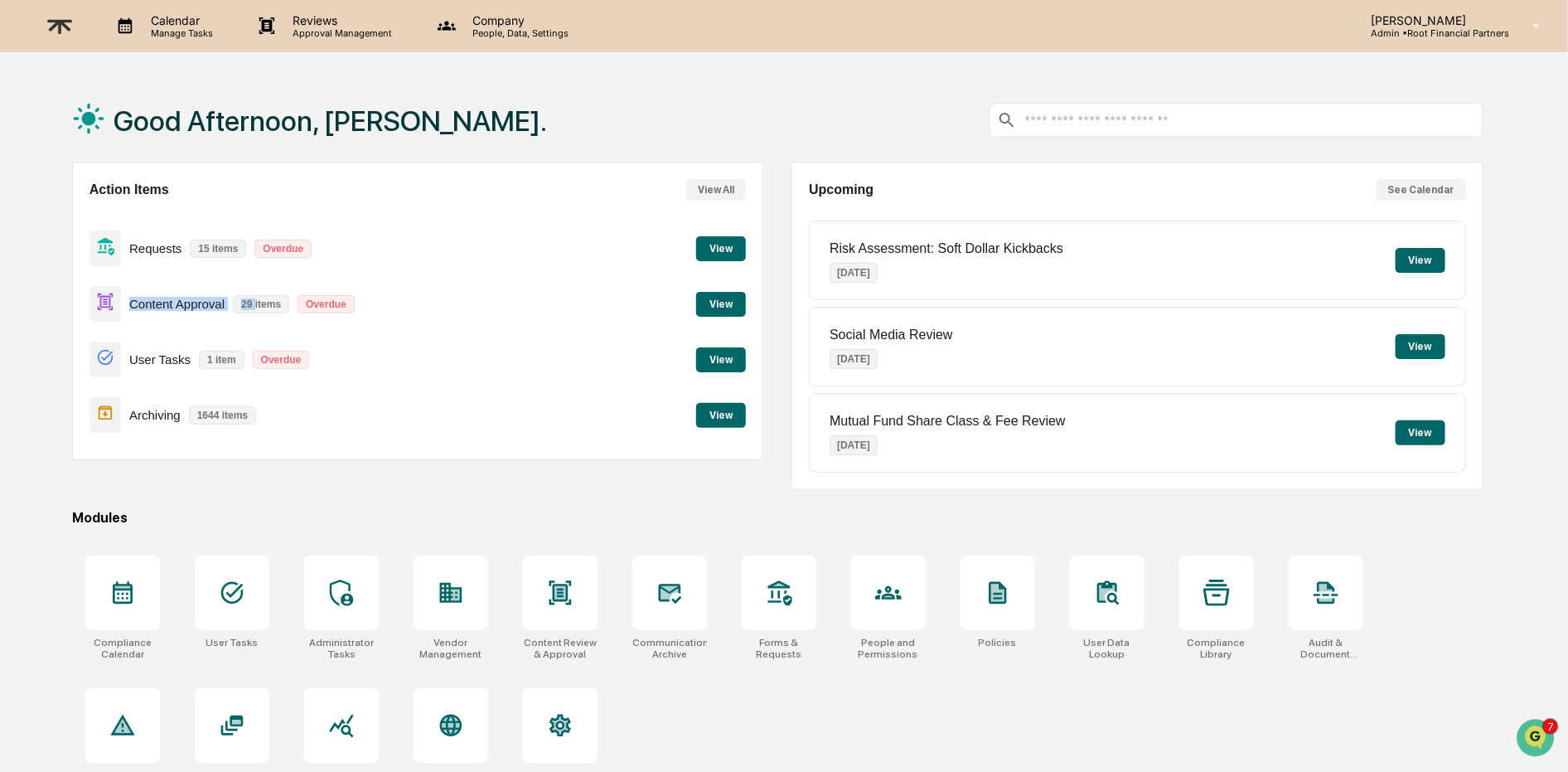
drag, startPoint x: 129, startPoint y: 303, endPoint x: 255, endPoint y: 305, distance: 126.0
click at [255, 305] on div "Content Approval 29 items Overdue" at bounding box center [226, 304] width 273 height 39
click at [189, 308] on p "Content Approval" at bounding box center [177, 304] width 95 height 14
click at [716, 303] on button "View" at bounding box center [721, 304] width 50 height 25
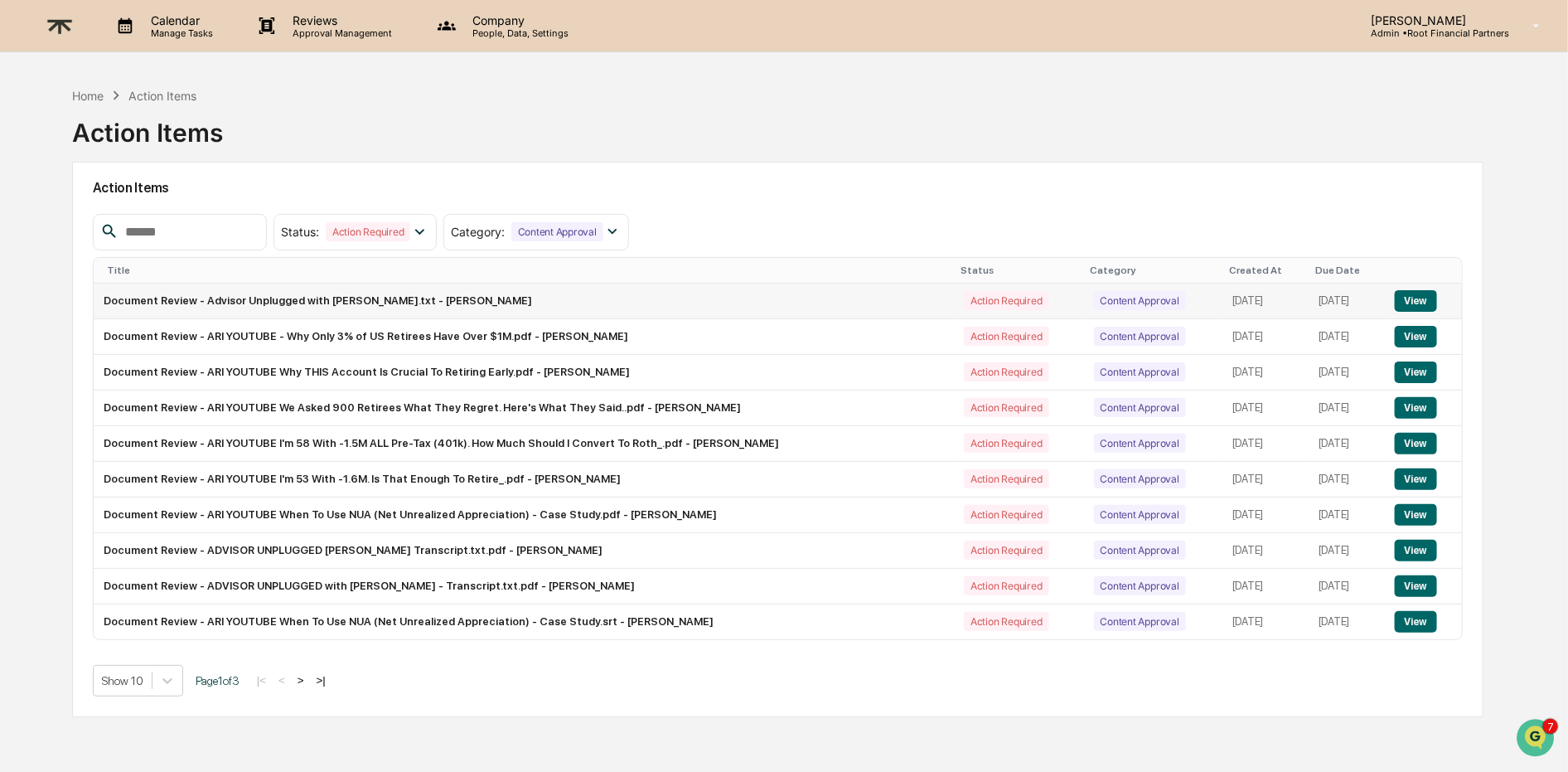
click at [1431, 299] on button "View" at bounding box center [1416, 300] width 43 height 21
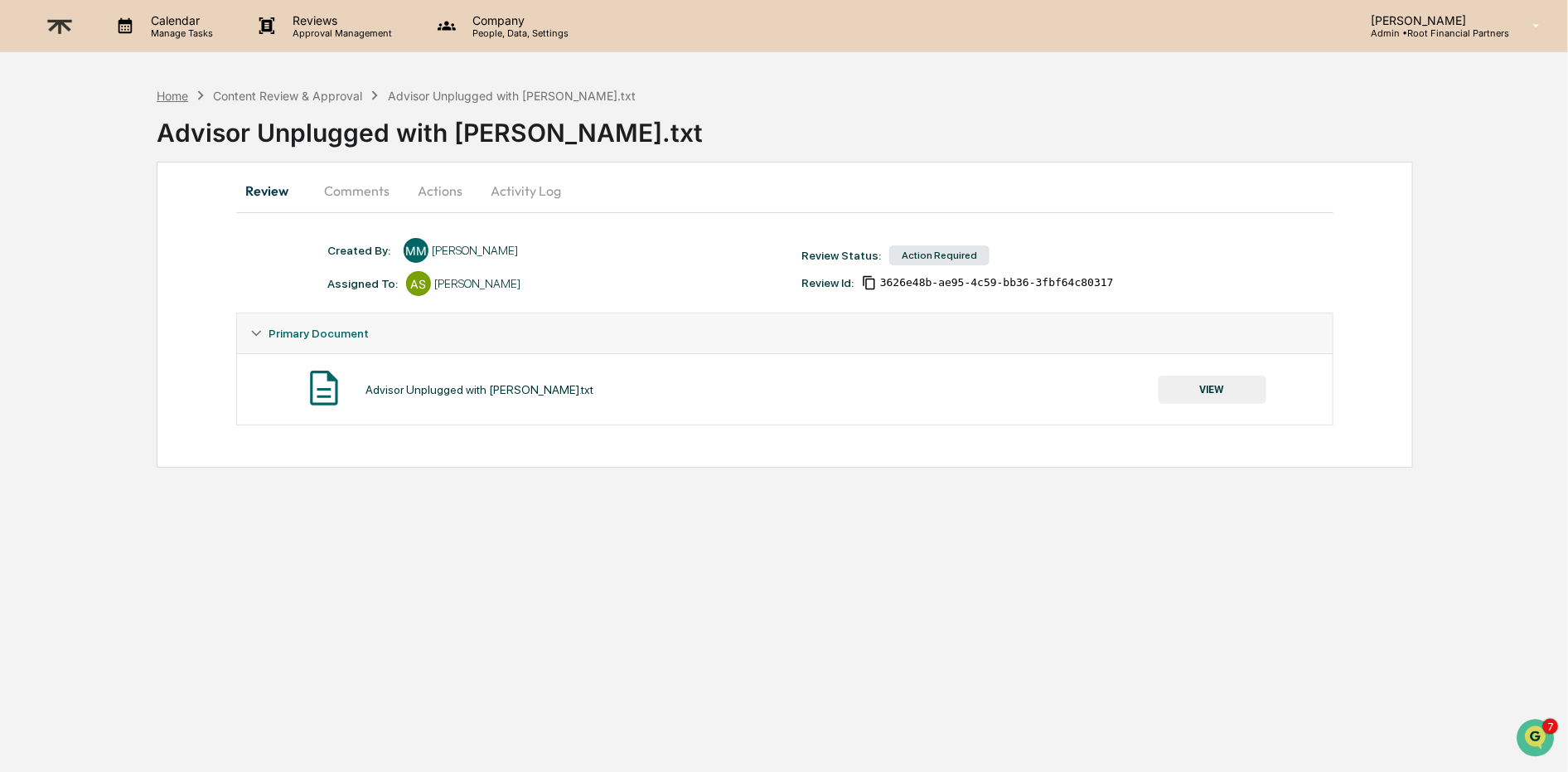
click at [165, 89] on div "Home" at bounding box center [172, 95] width 31 height 14
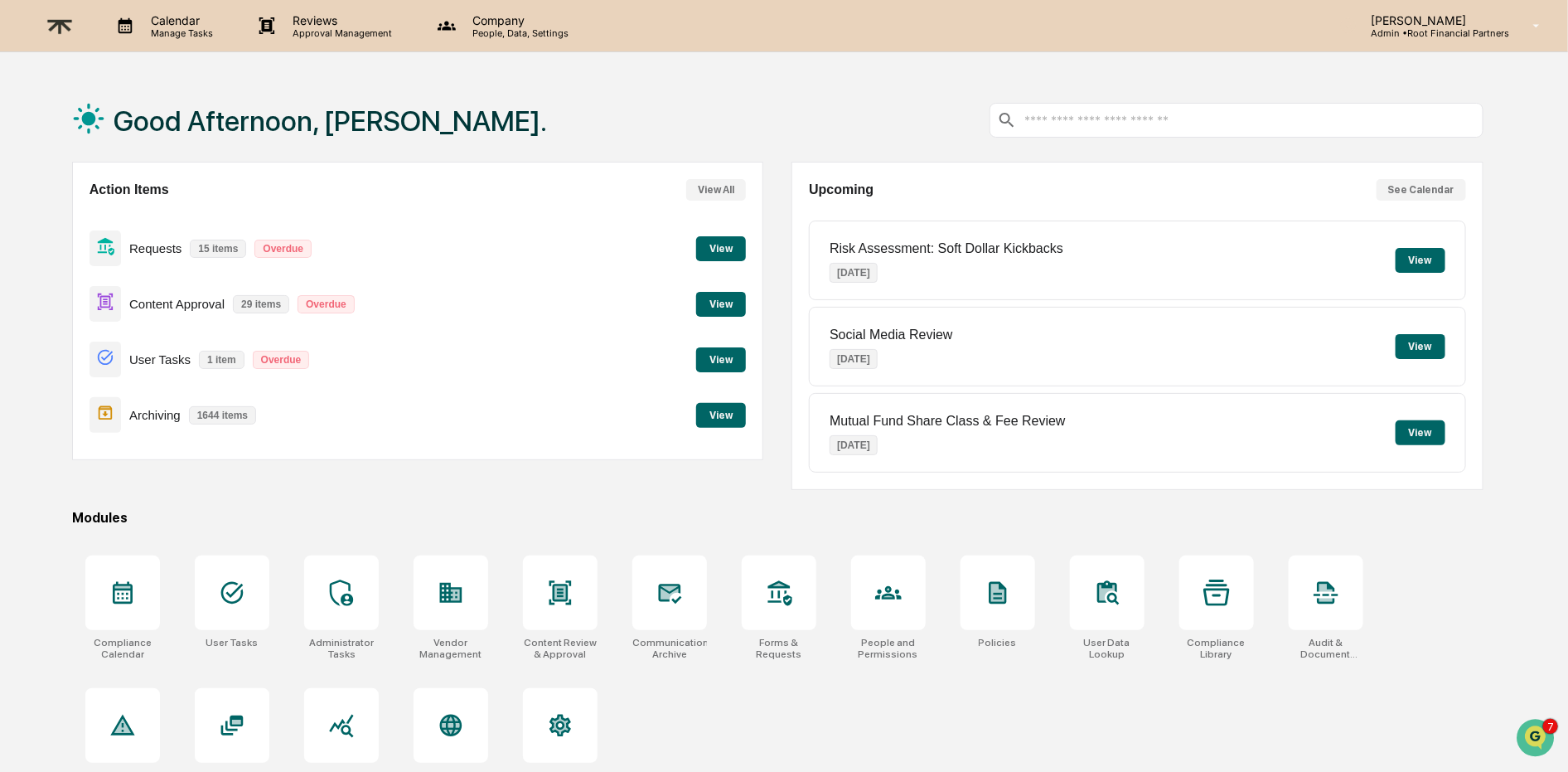
click at [726, 297] on button "View" at bounding box center [721, 304] width 50 height 25
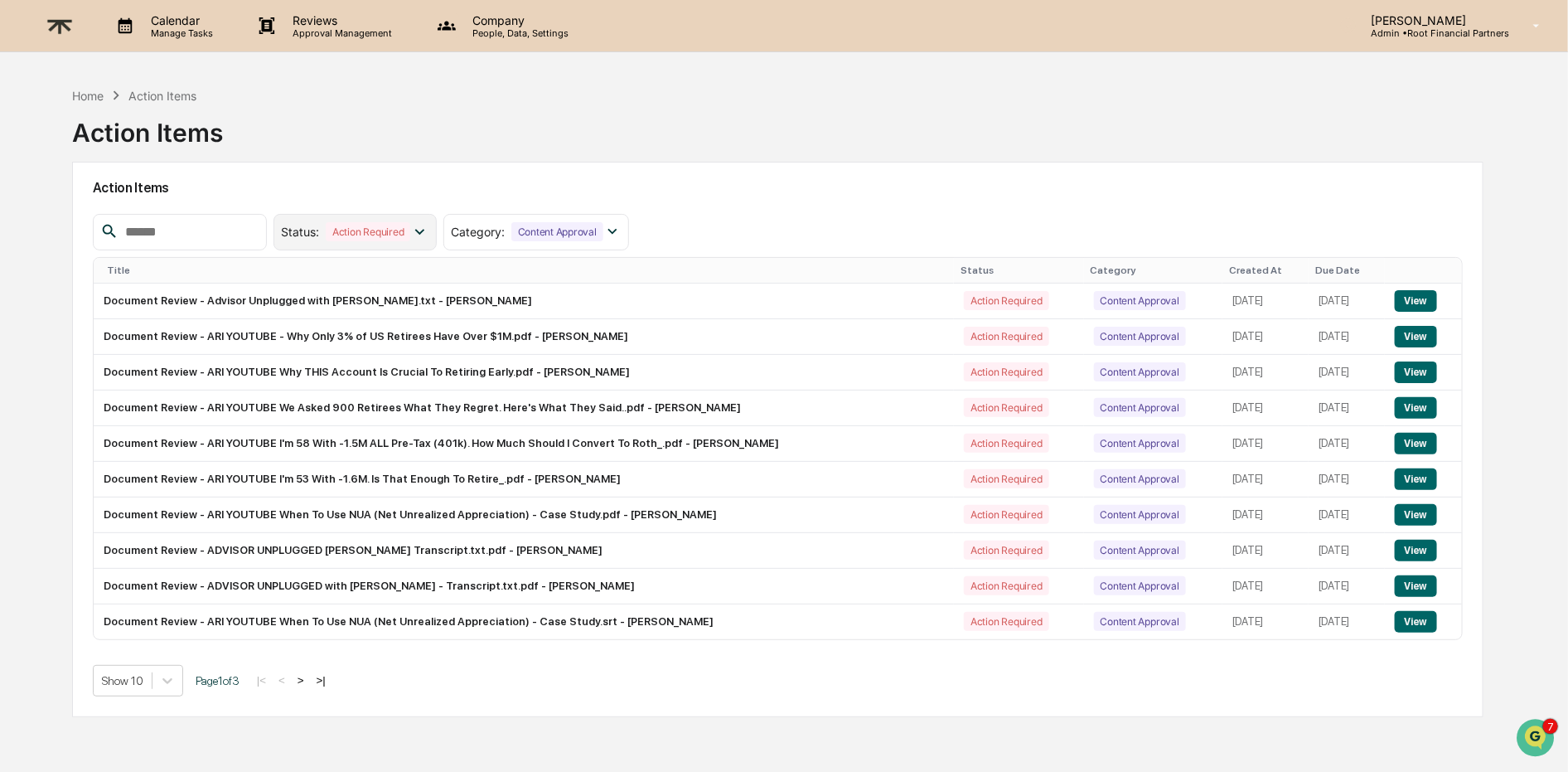
click at [392, 237] on div "Action Required" at bounding box center [367, 231] width 84 height 19
click at [360, 331] on div "Resolved" at bounding box center [336, 338] width 55 height 19
click at [467, 229] on div "Resolved" at bounding box center [440, 231] width 55 height 19
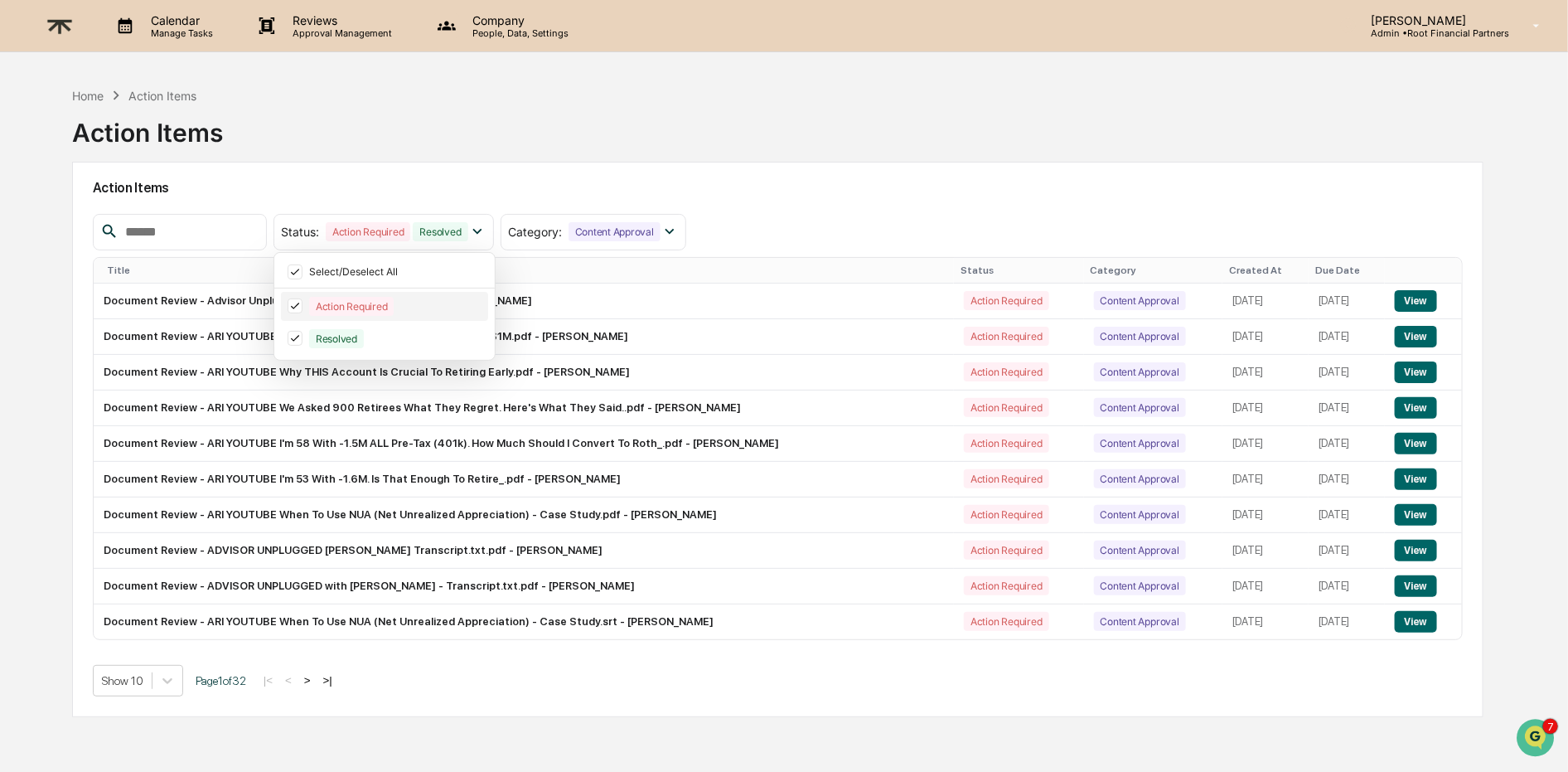
click at [303, 303] on icon at bounding box center [295, 305] width 19 height 12
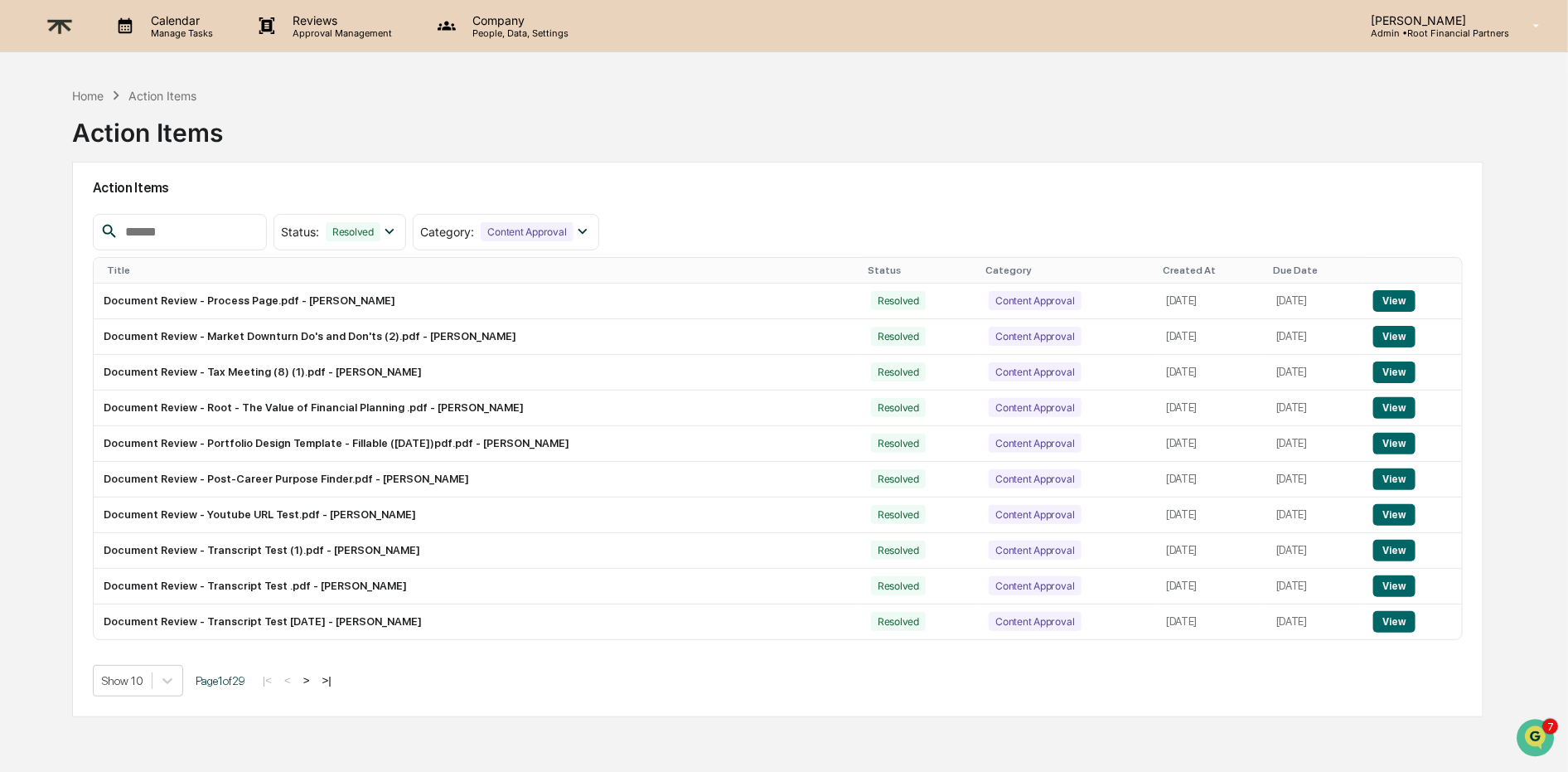
click at [344, 670] on div "Show 10 Page 1 of 29 |< < > >|" at bounding box center [778, 680] width 1370 height 31
click at [337, 686] on button ">|" at bounding box center [327, 679] width 19 height 14
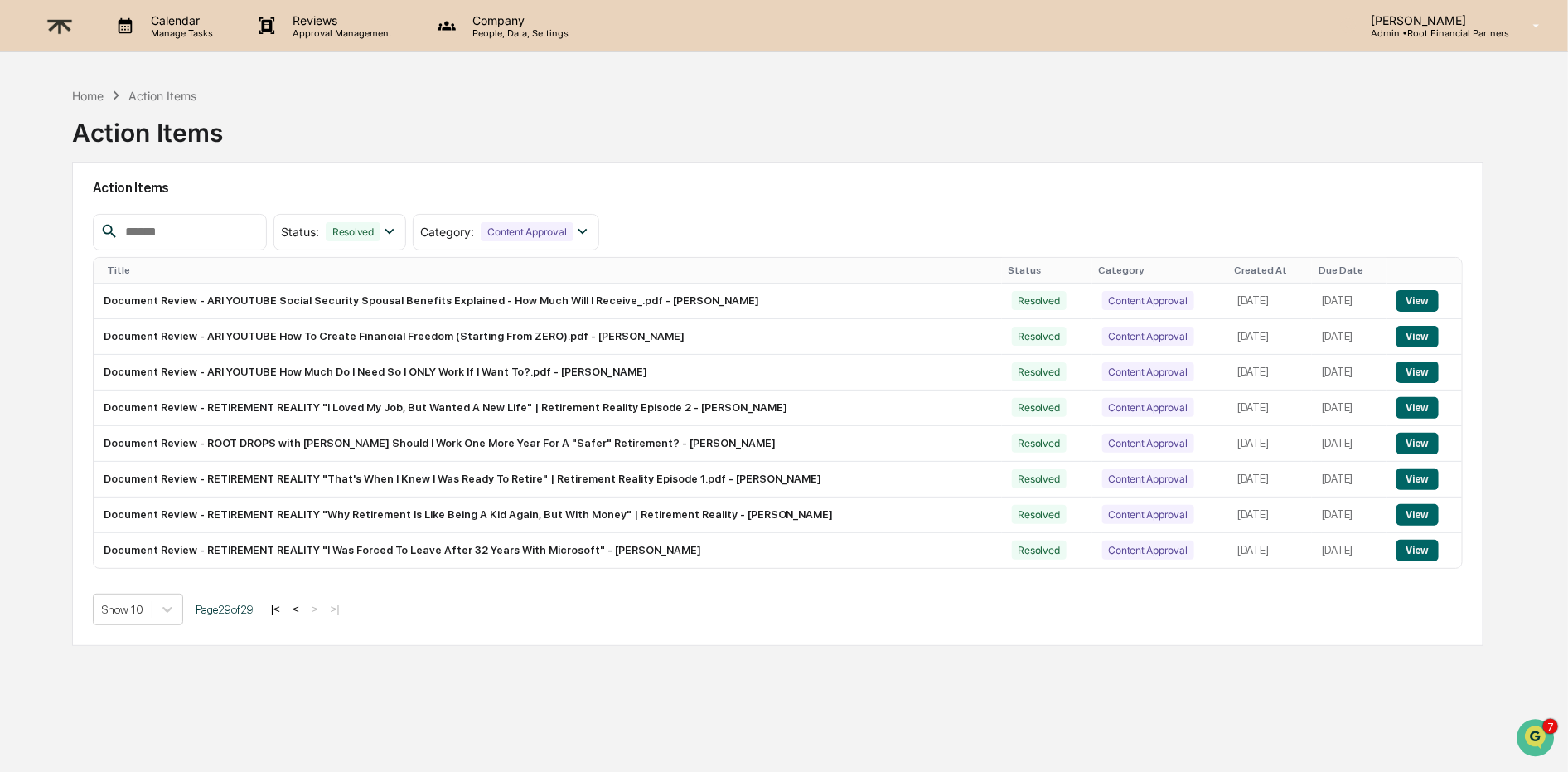
click at [285, 606] on button "|<" at bounding box center [275, 608] width 19 height 14
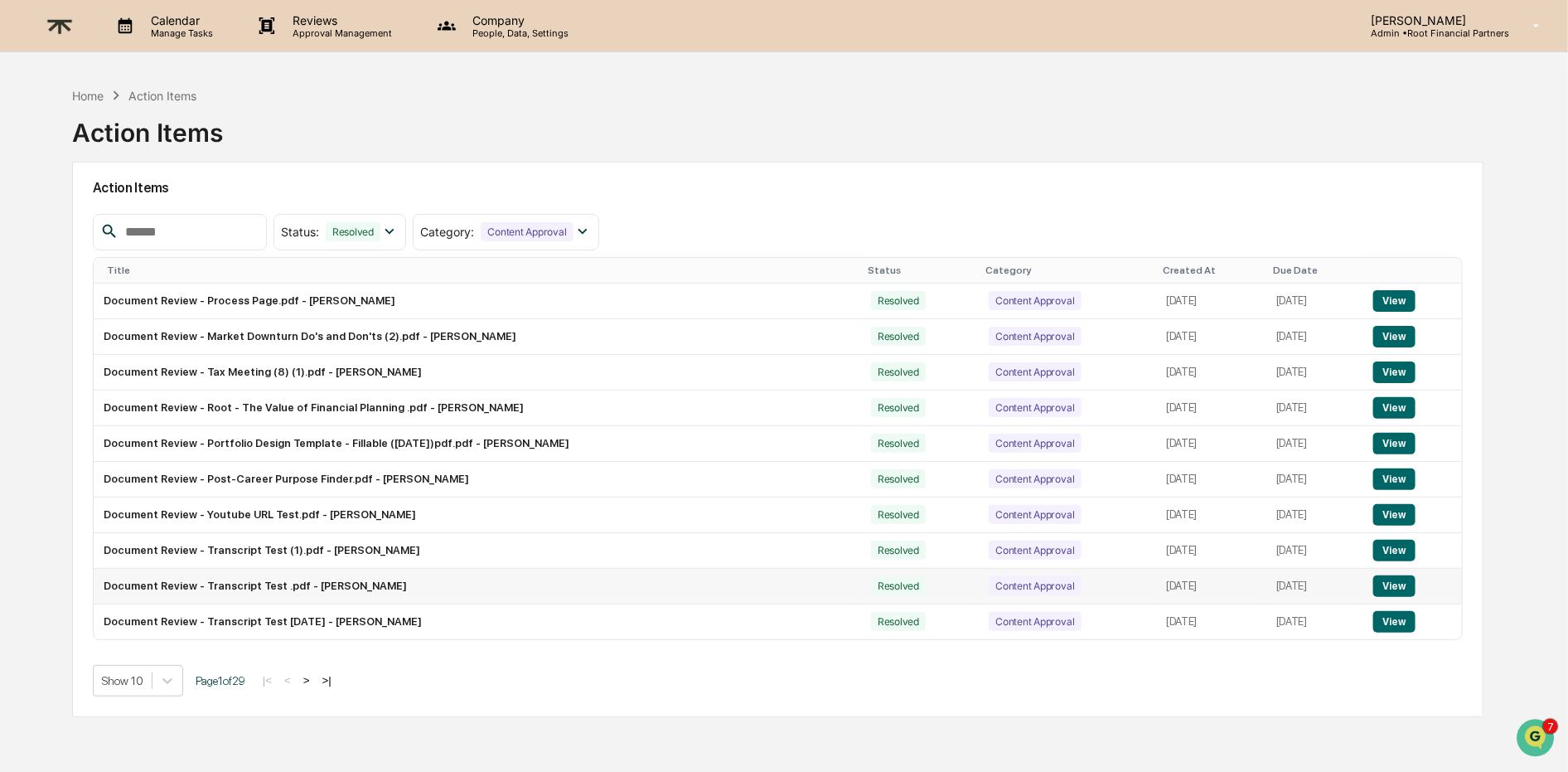
scroll to position [79, 0]
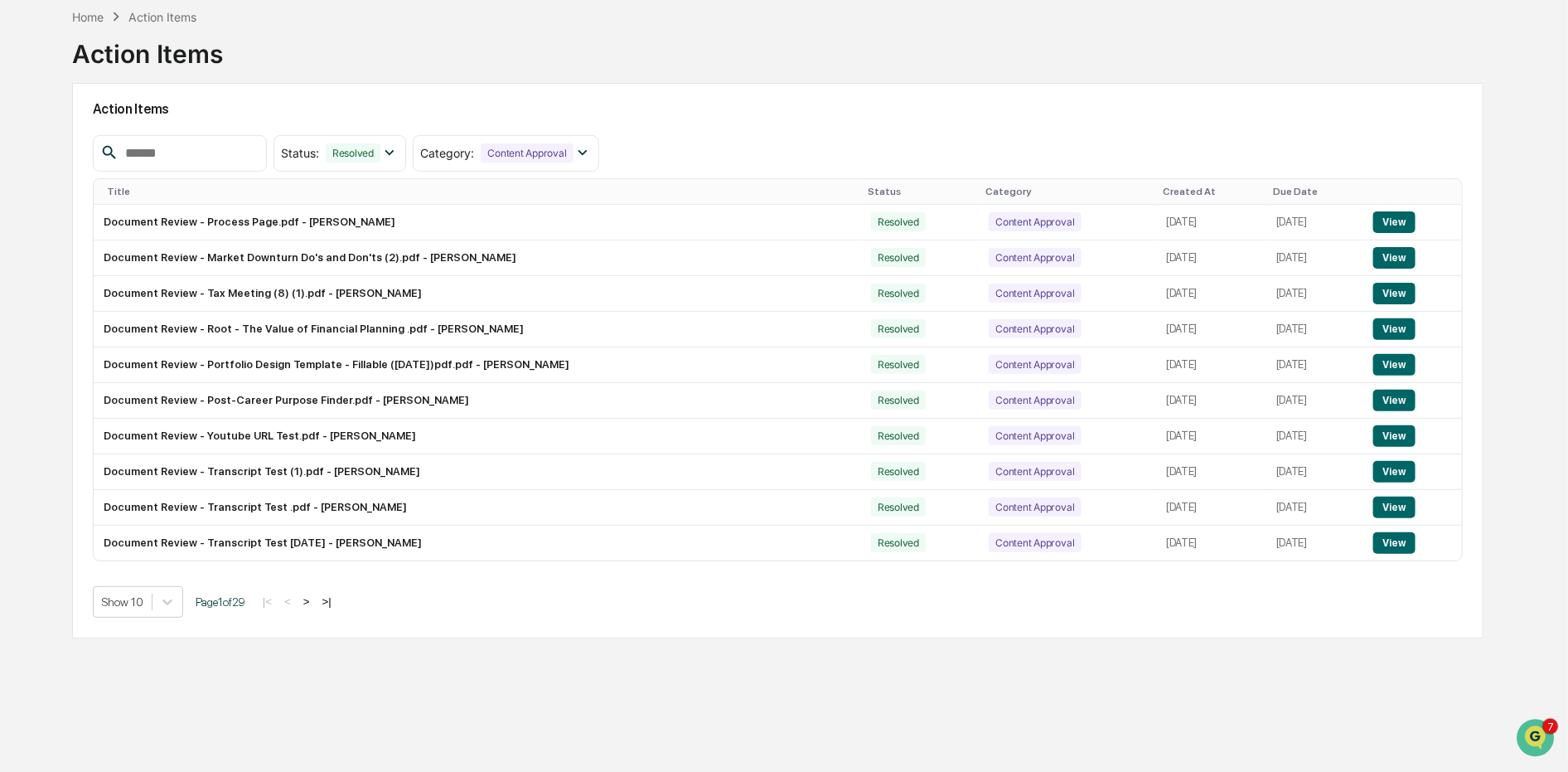
click at [315, 605] on button ">" at bounding box center [306, 601] width 17 height 14
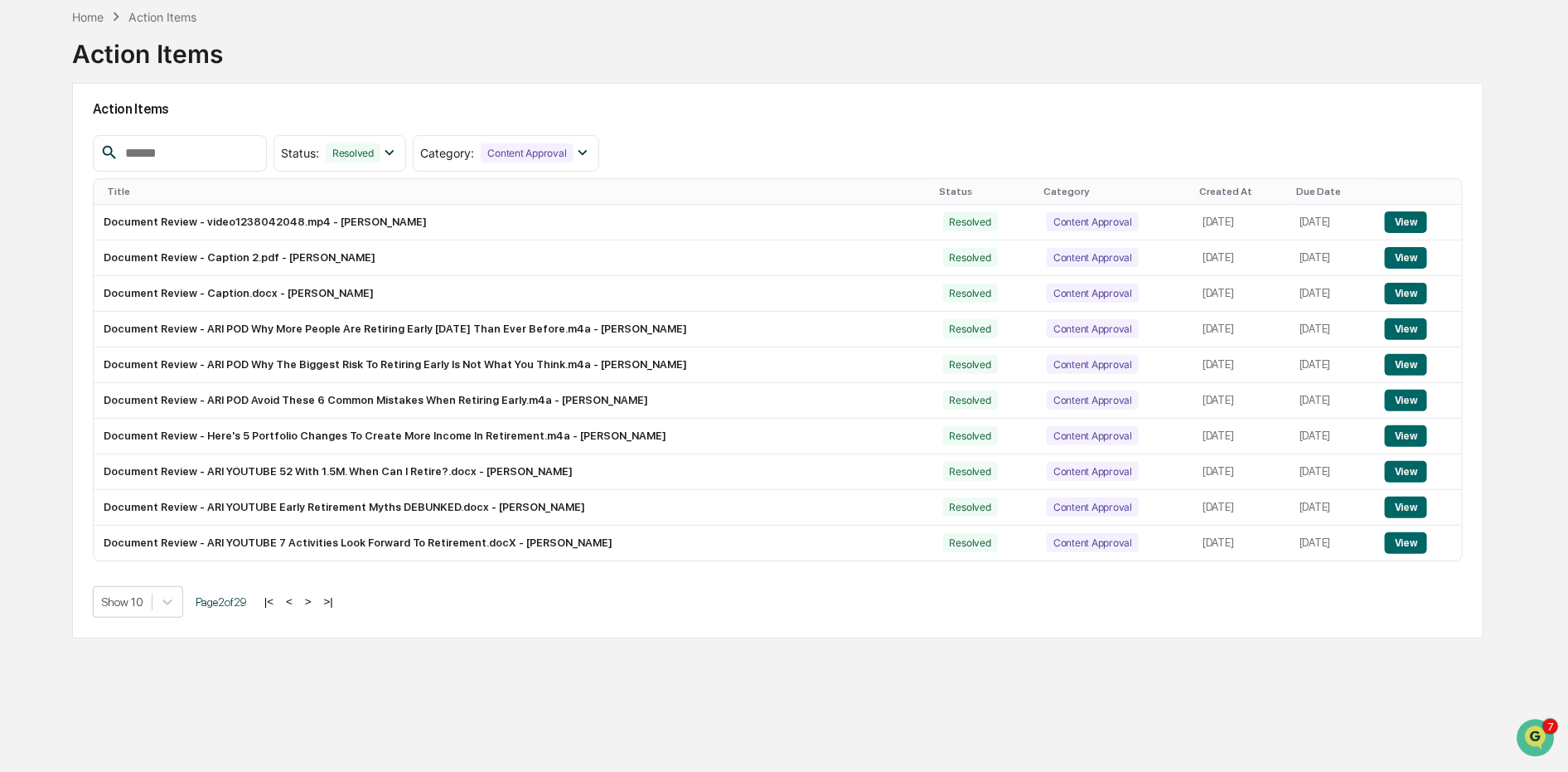
click at [317, 604] on button ">" at bounding box center [308, 601] width 17 height 14
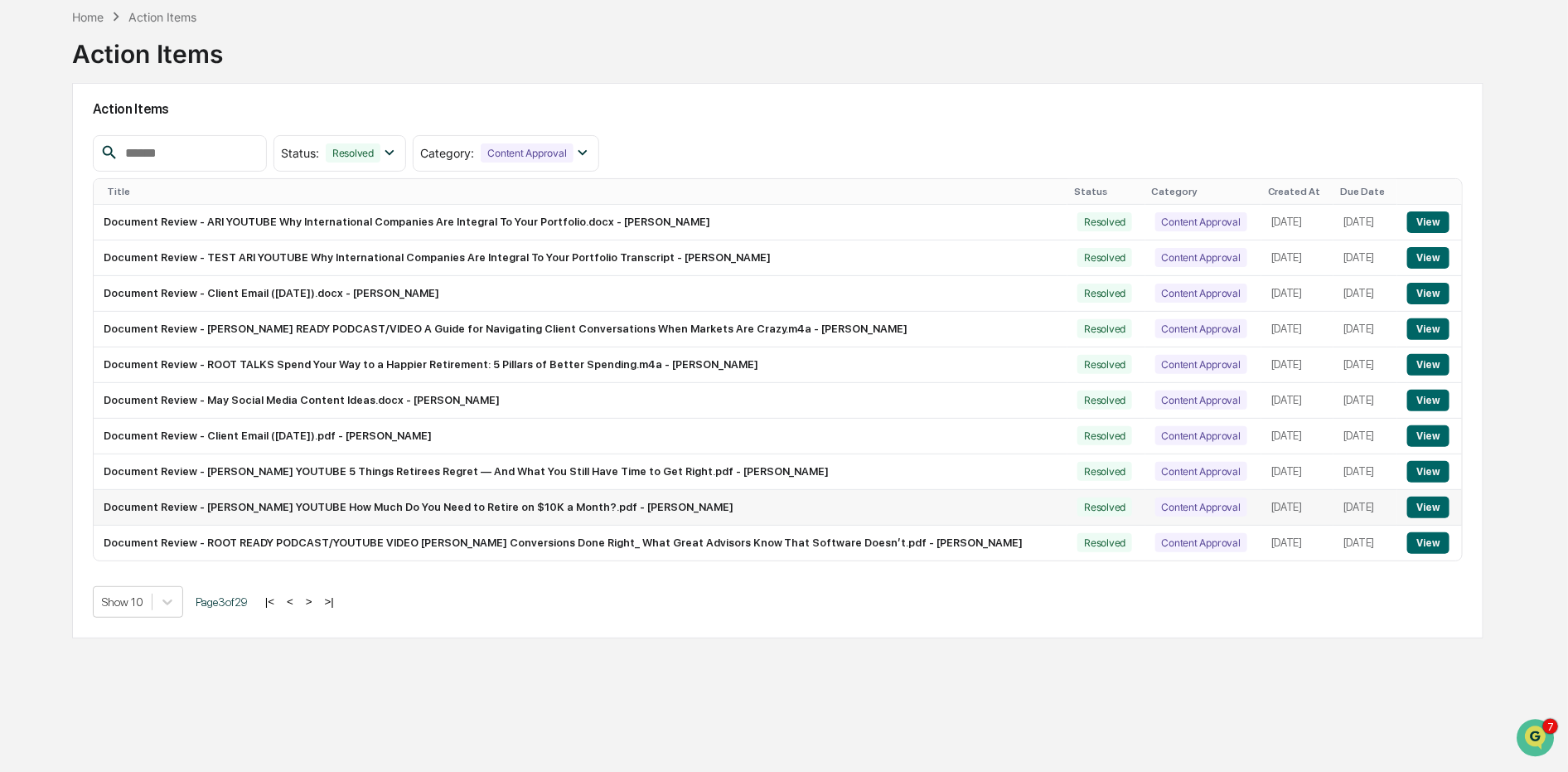
click at [1434, 500] on button "View" at bounding box center [1428, 506] width 43 height 21
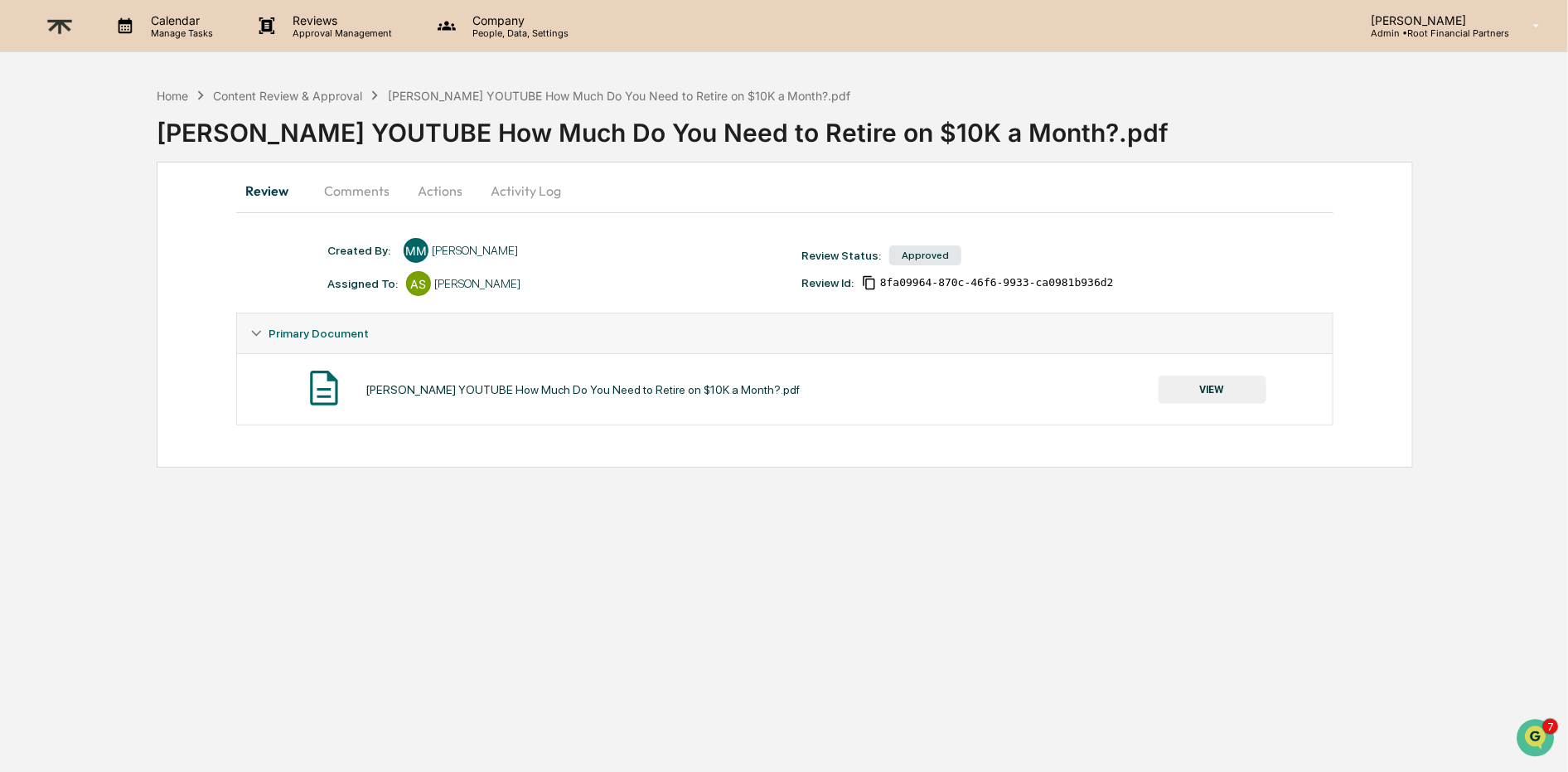
click at [372, 185] on button "Comments" at bounding box center [356, 190] width 92 height 40
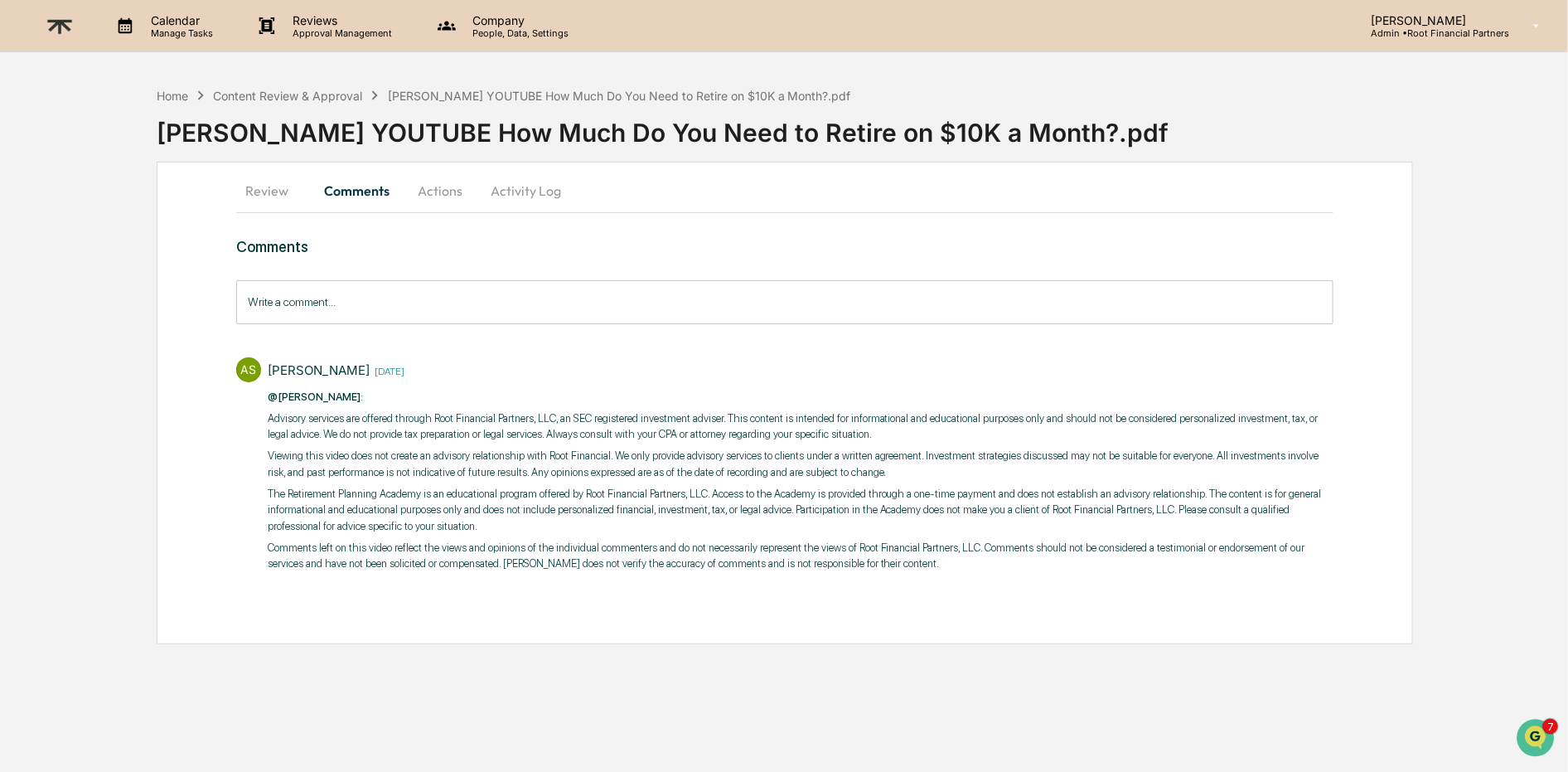
click at [429, 189] on button "Actions" at bounding box center [440, 190] width 75 height 40
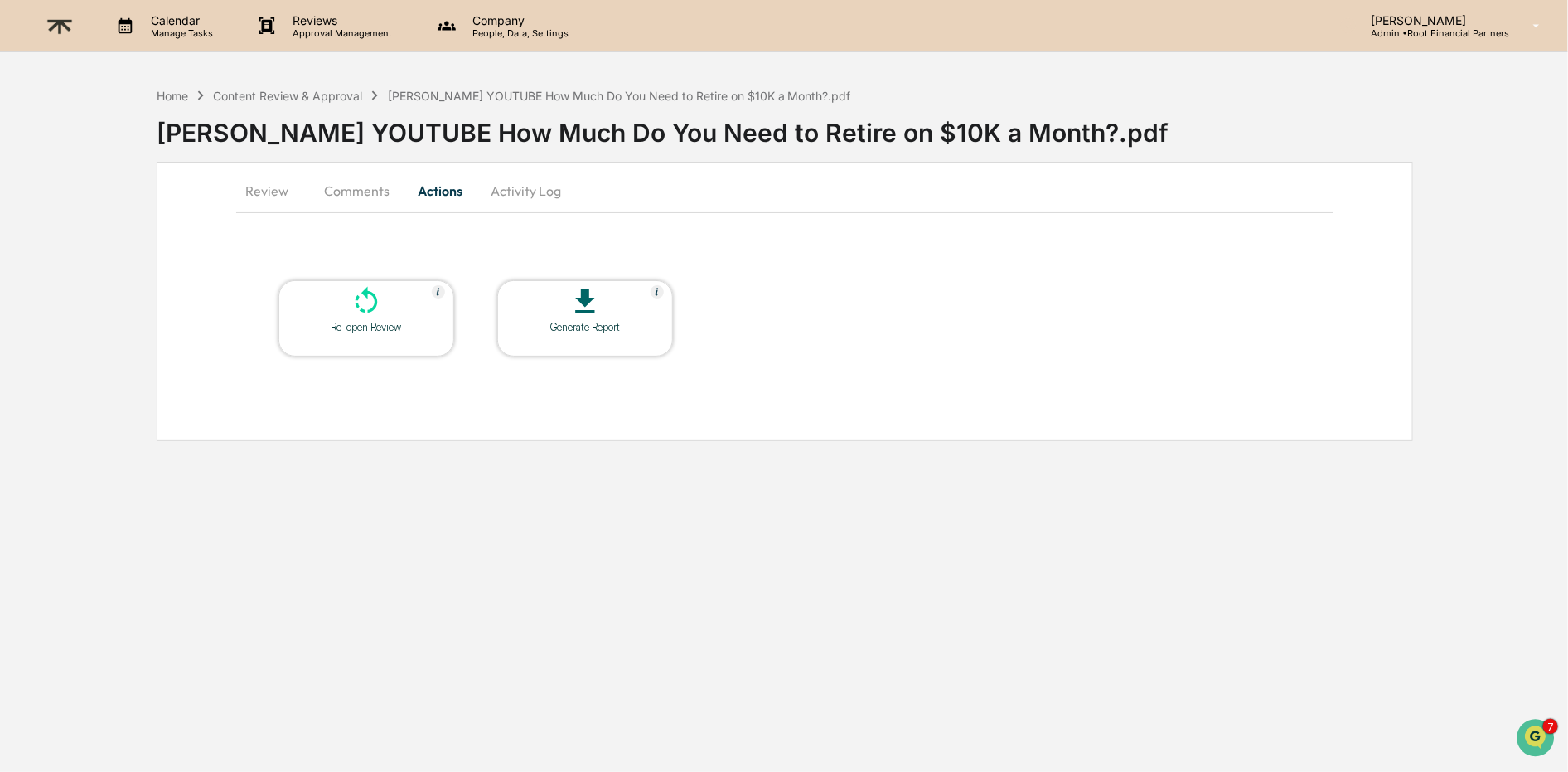
click at [613, 305] on div at bounding box center [585, 303] width 166 height 35
click at [180, 93] on div "Home" at bounding box center [172, 95] width 31 height 14
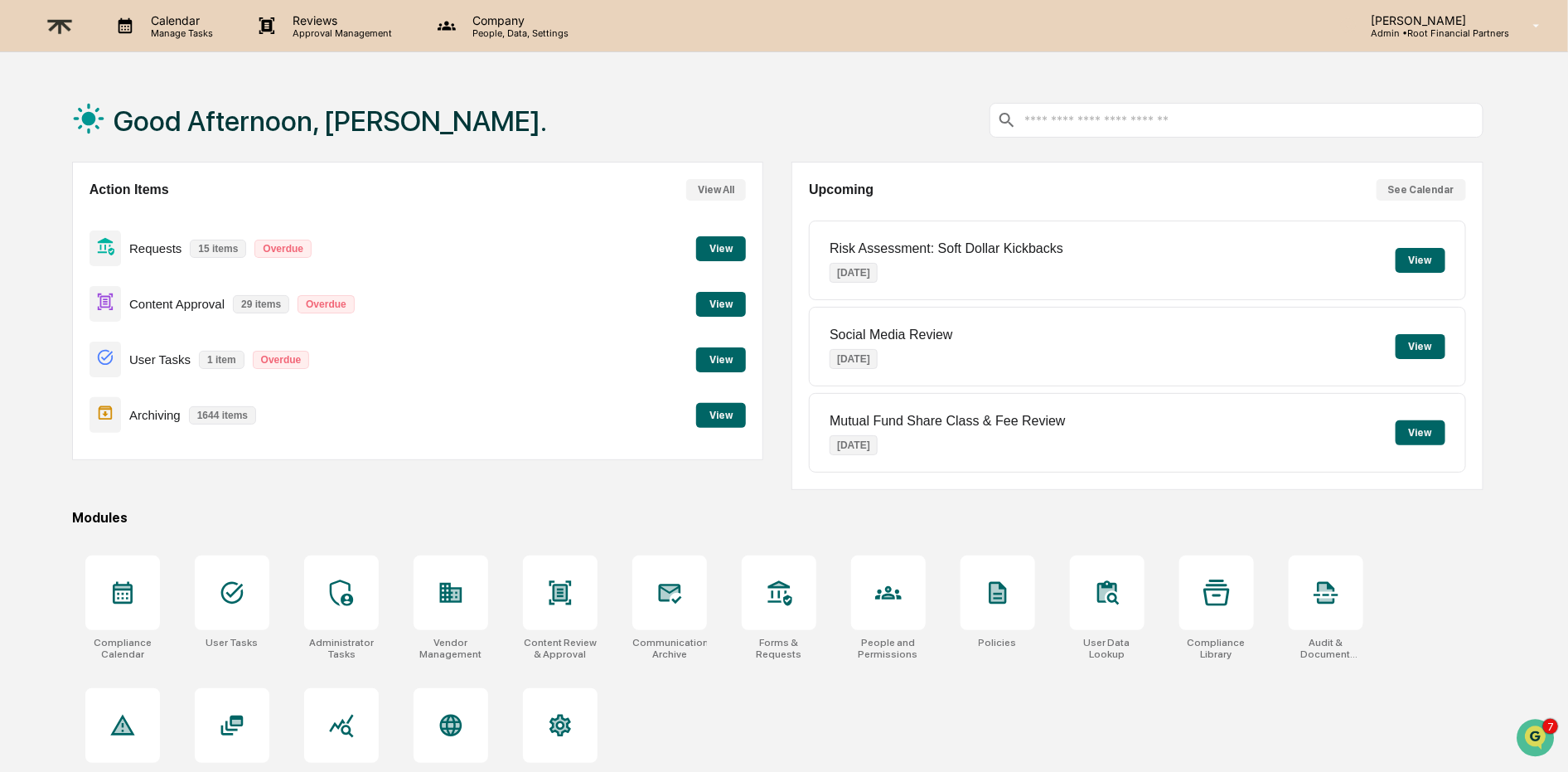
click at [723, 253] on button "View" at bounding box center [721, 248] width 50 height 25
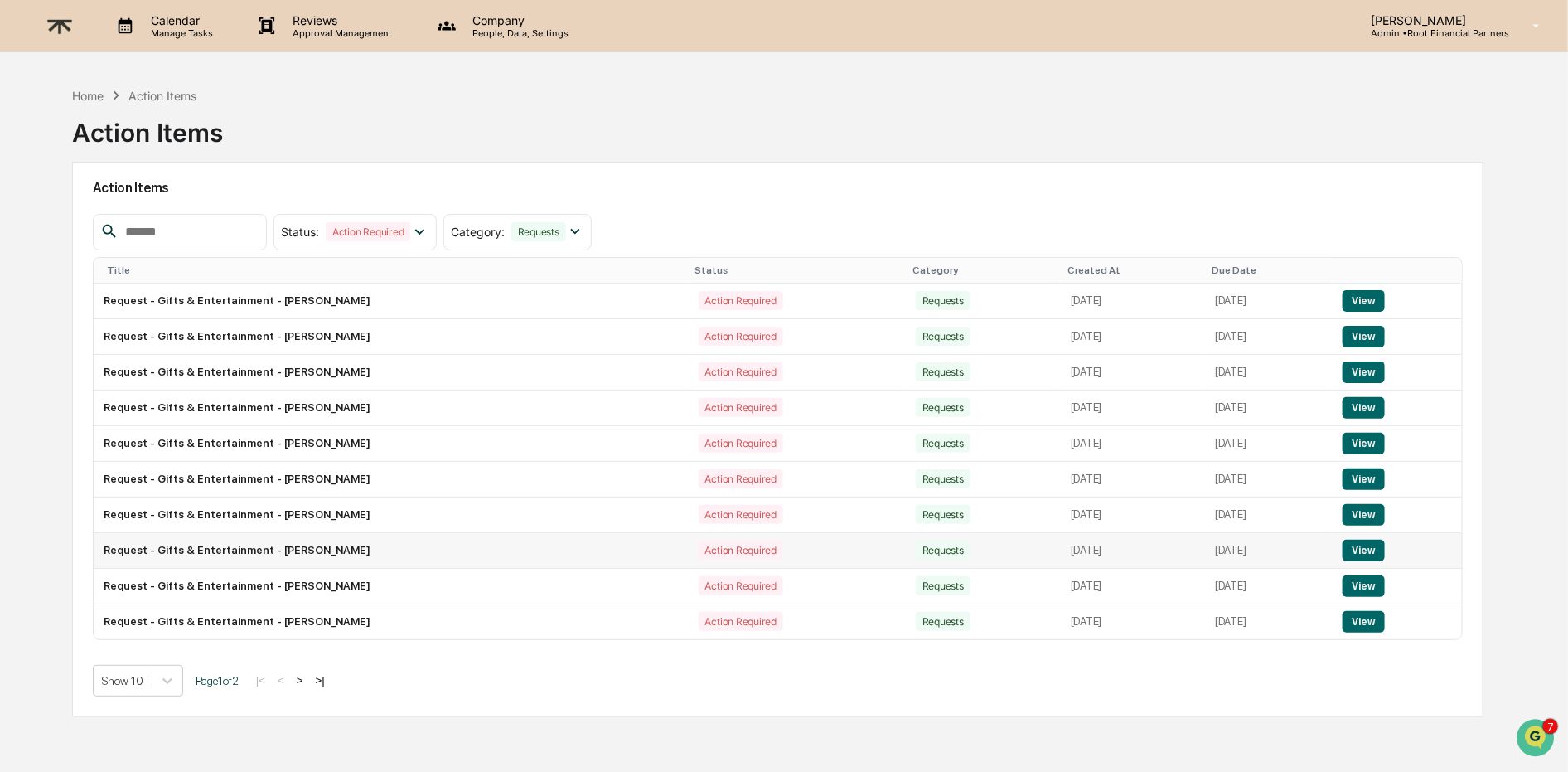
scroll to position [79, 0]
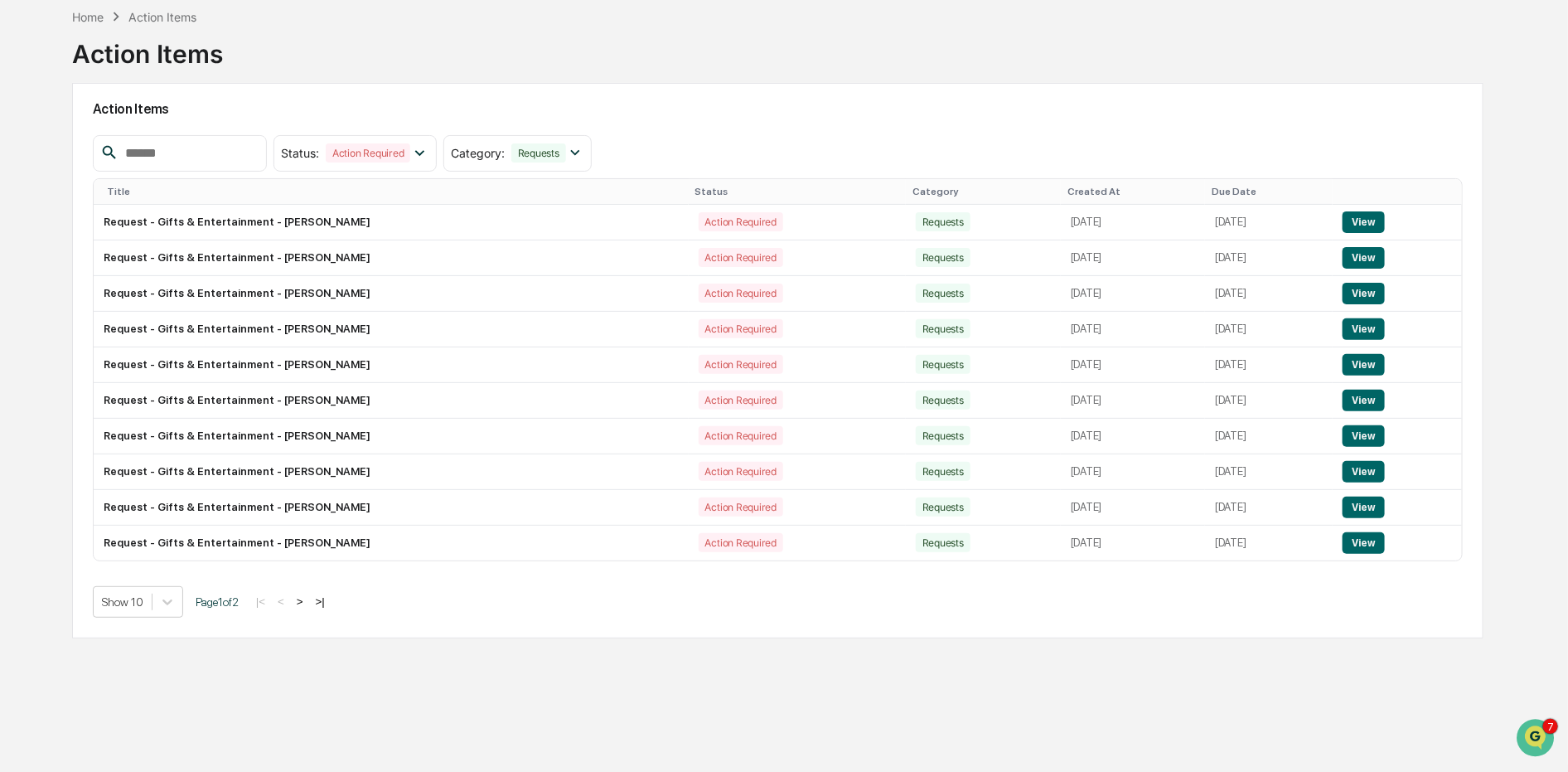
click at [308, 601] on button ">" at bounding box center [300, 601] width 17 height 14
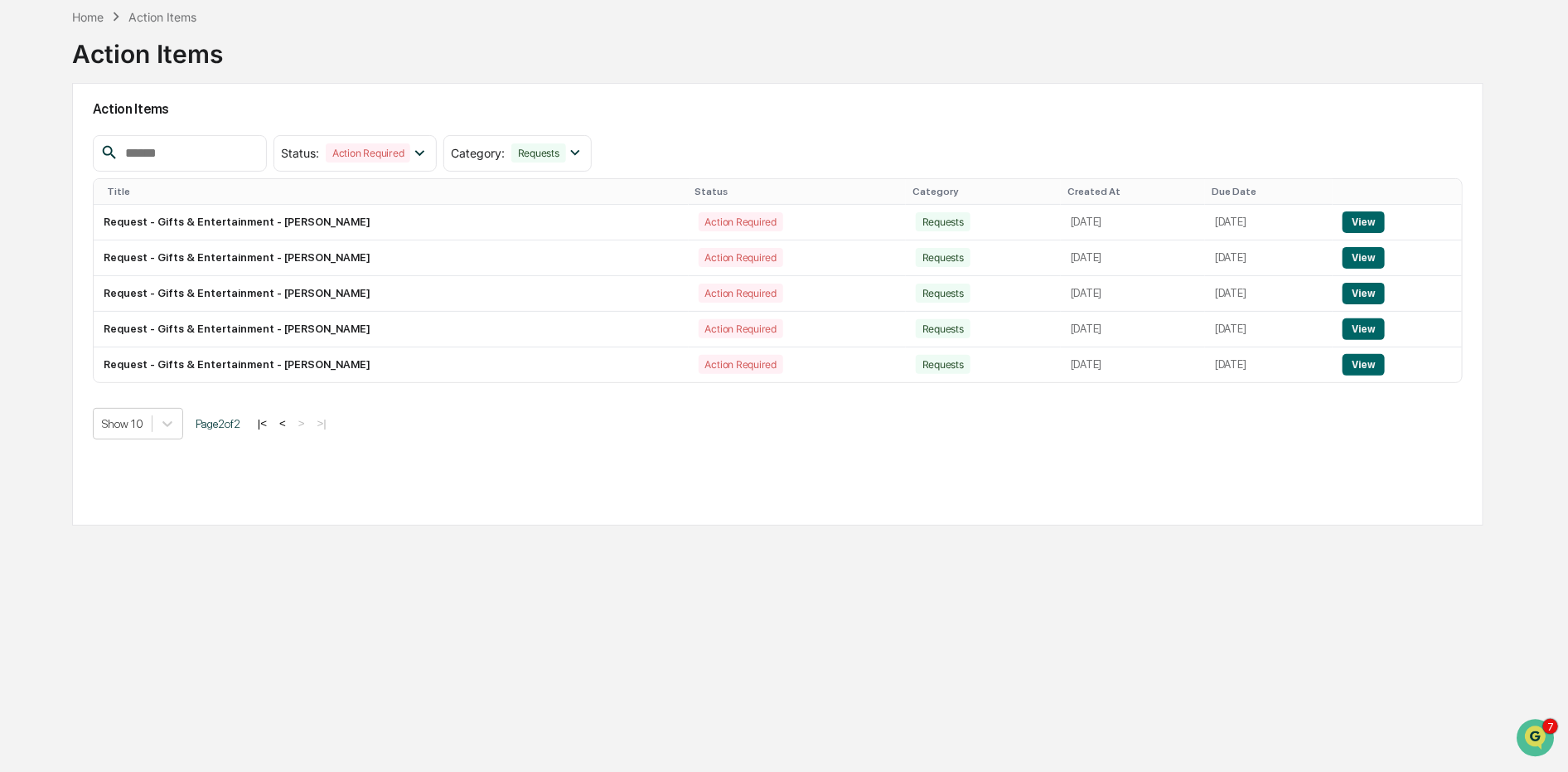
click at [291, 423] on button "<" at bounding box center [282, 422] width 17 height 14
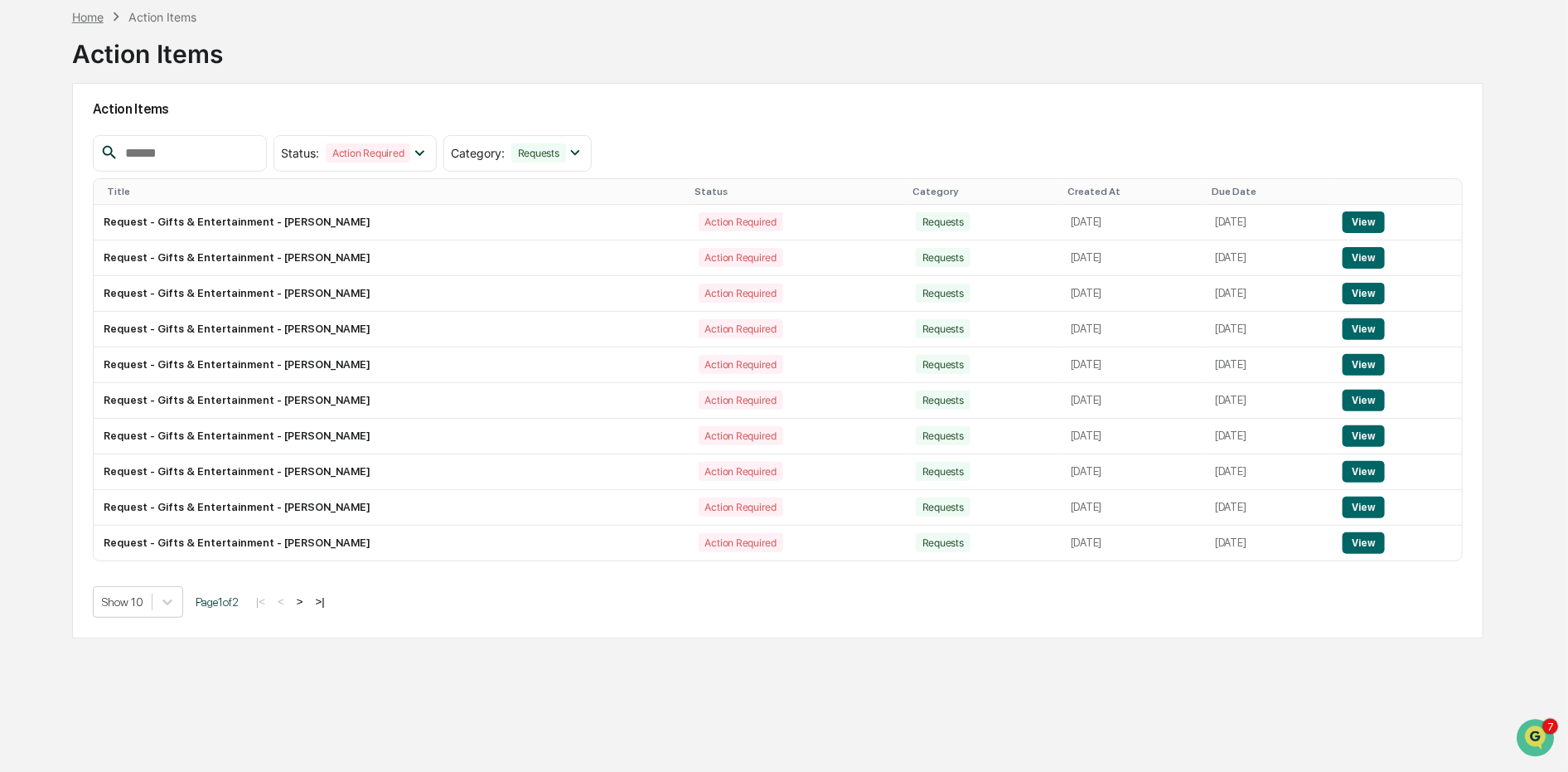
click at [85, 16] on div "Home" at bounding box center [88, 17] width 31 height 14
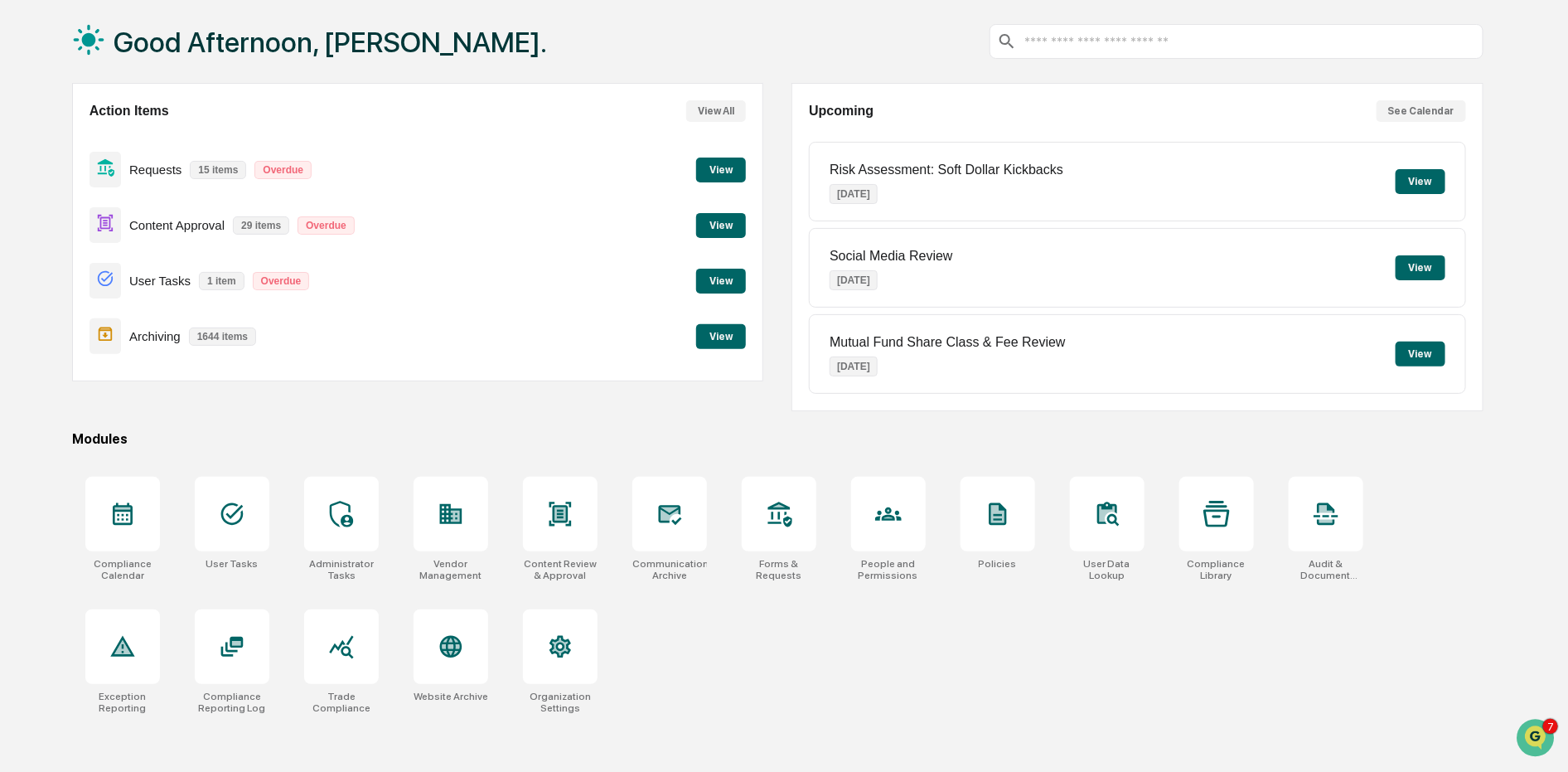
click at [716, 225] on button "View" at bounding box center [721, 225] width 50 height 25
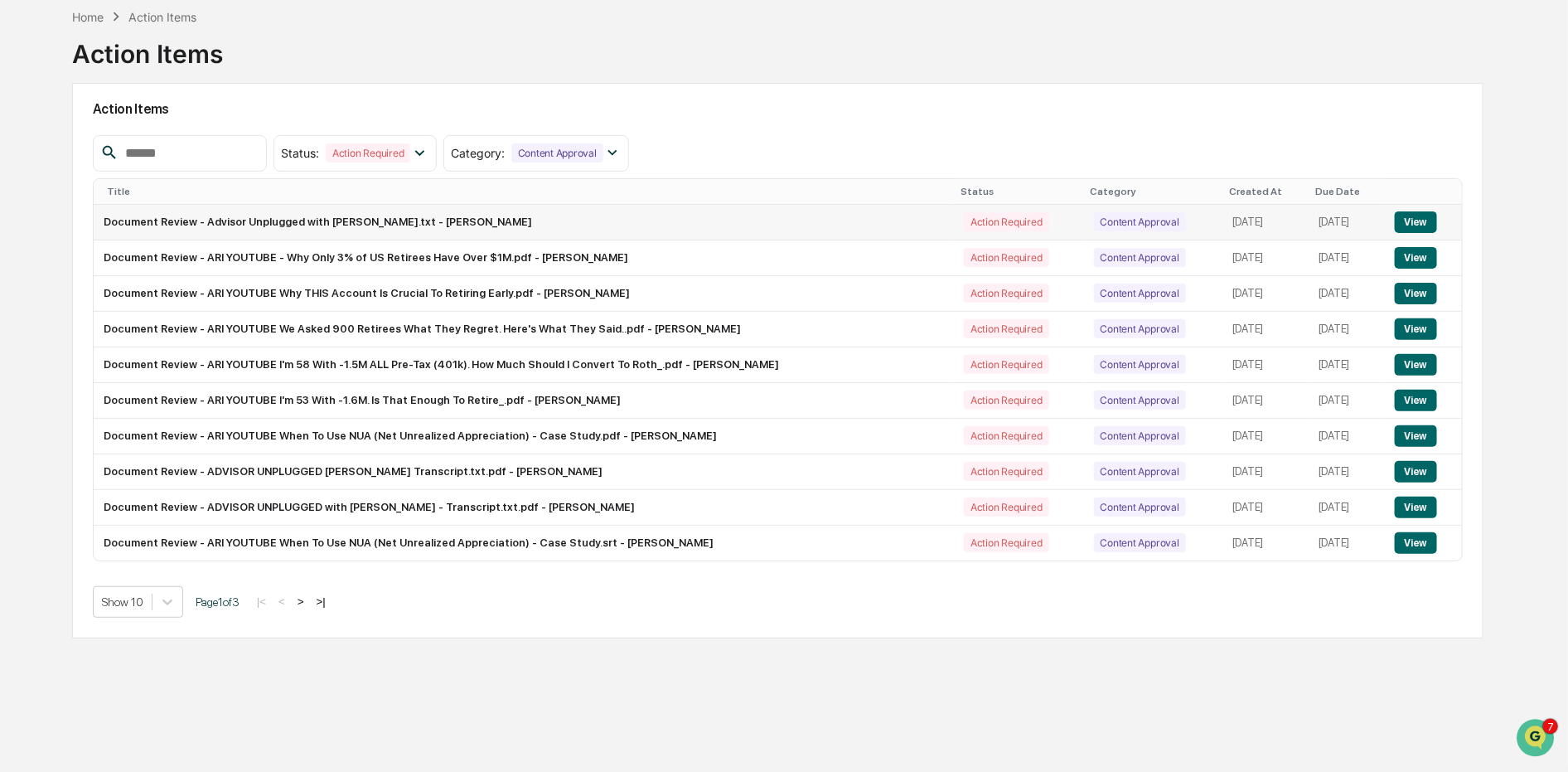
drag, startPoint x: 211, startPoint y: 216, endPoint x: 577, endPoint y: 219, distance: 366.0
click at [576, 220] on td "Document Review - Advisor Unplugged with [PERSON_NAME].txt - [PERSON_NAME]" at bounding box center [524, 222] width 861 height 35
click at [567, 224] on td "Document Review - Advisor Unplugged with [PERSON_NAME].txt - [PERSON_NAME]" at bounding box center [524, 222] width 861 height 35
click at [1383, 230] on td "[DATE]" at bounding box center [1347, 222] width 76 height 35
click at [1410, 221] on button "View" at bounding box center [1416, 221] width 43 height 21
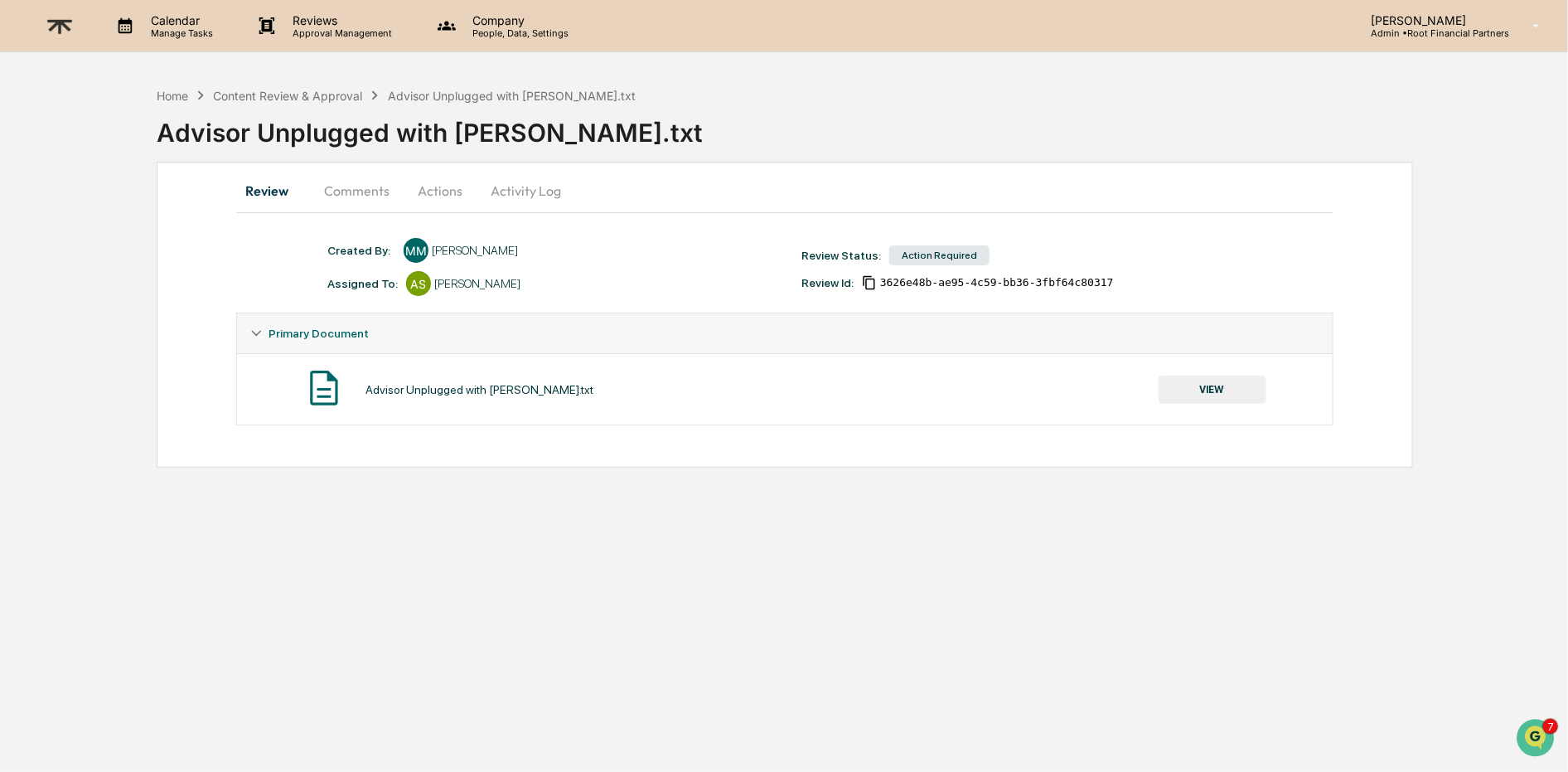
click at [375, 192] on button "Comments" at bounding box center [356, 190] width 92 height 40
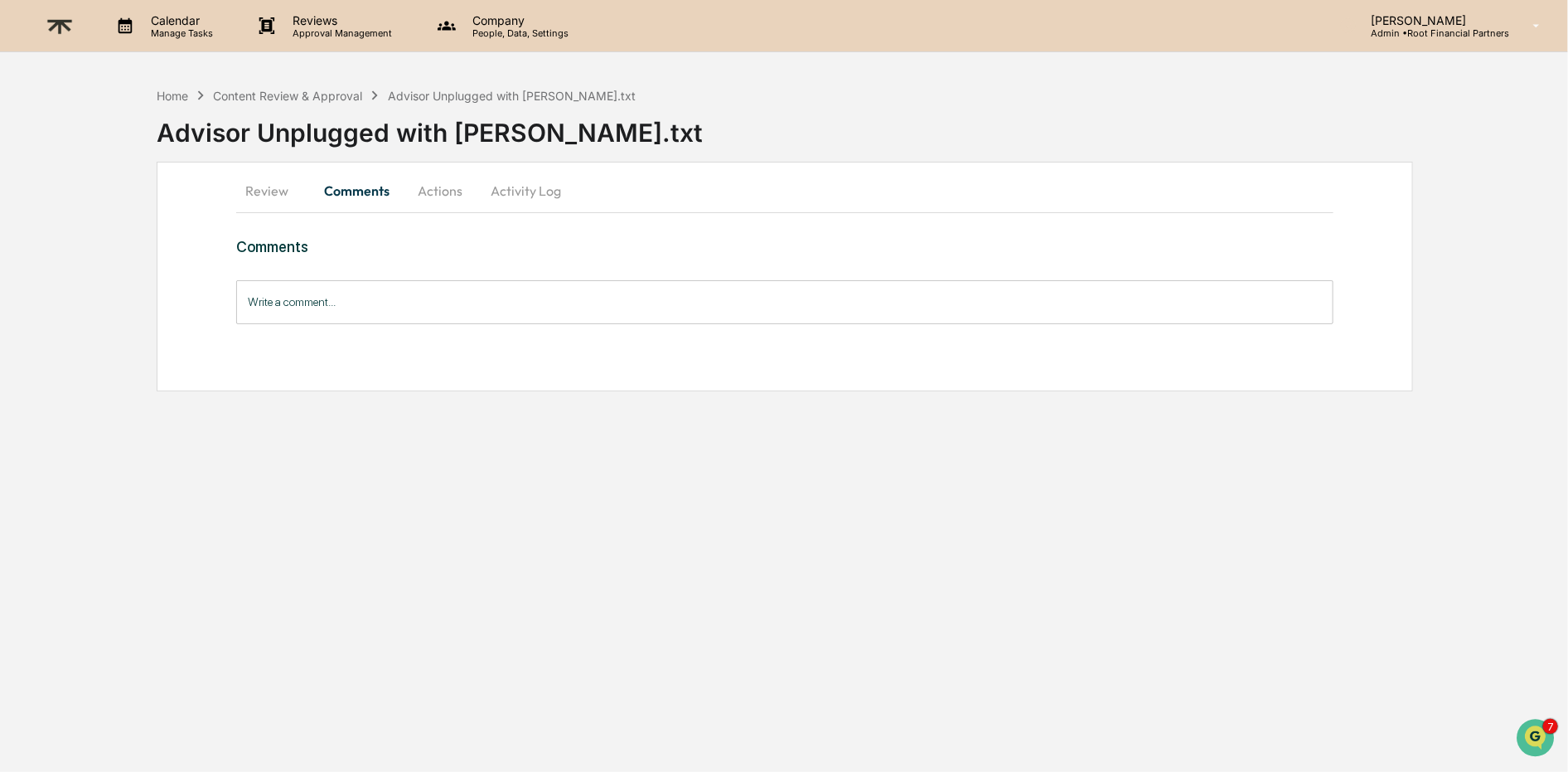
click at [371, 293] on input "Write a comment..." at bounding box center [784, 302] width 1097 height 44
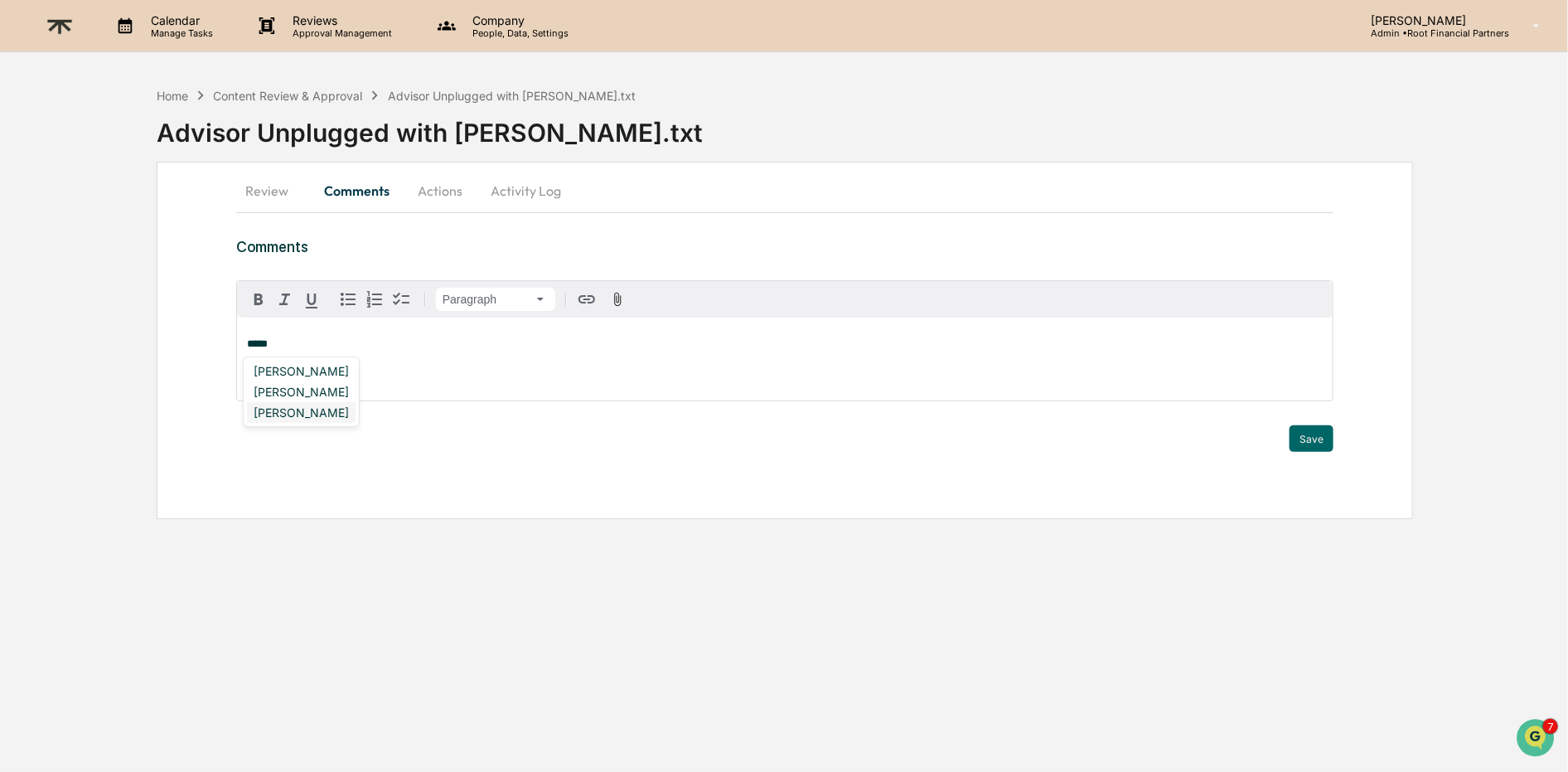
click at [331, 409] on div "[PERSON_NAME]" at bounding box center [301, 412] width 108 height 20
click at [327, 367] on div "[PERSON_NAME]" at bounding box center [301, 370] width 108 height 20
click at [419, 363] on span "**********" at bounding box center [348, 366] width 203 height 11
click at [439, 182] on button "Actions" at bounding box center [440, 190] width 75 height 40
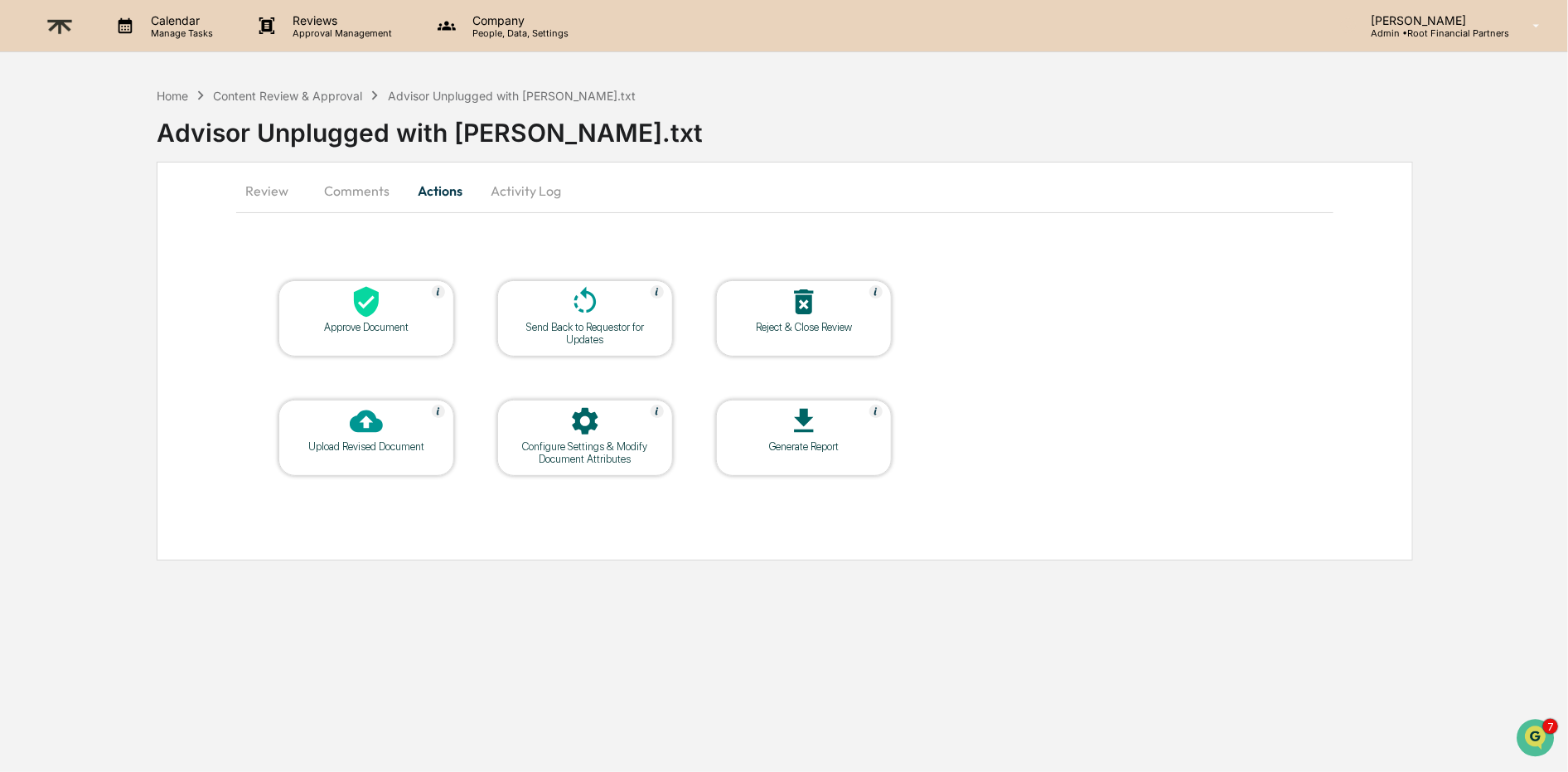
click at [806, 318] on icon at bounding box center [804, 302] width 33 height 33
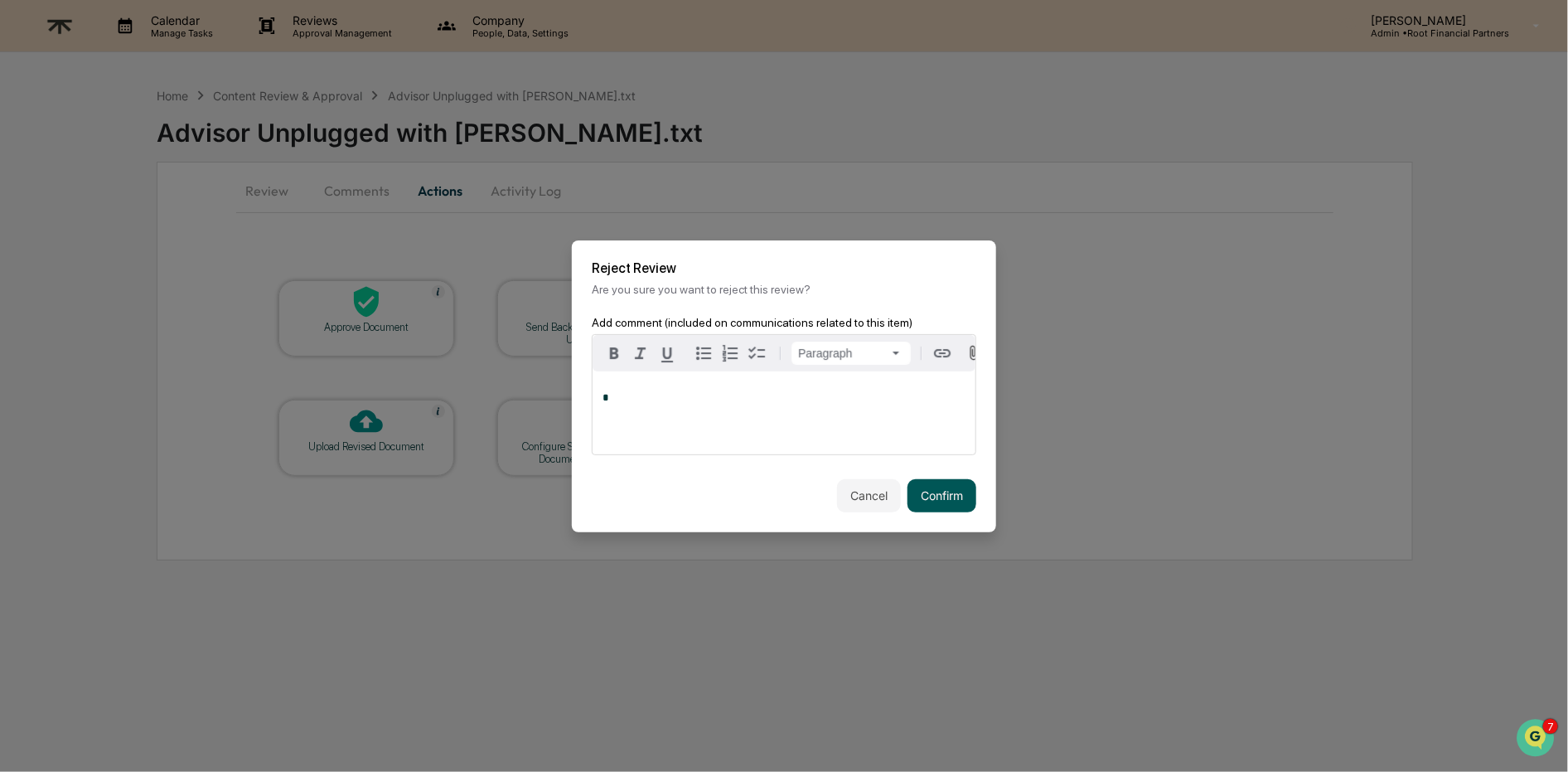
click at [954, 497] on button "Confirm" at bounding box center [941, 496] width 68 height 33
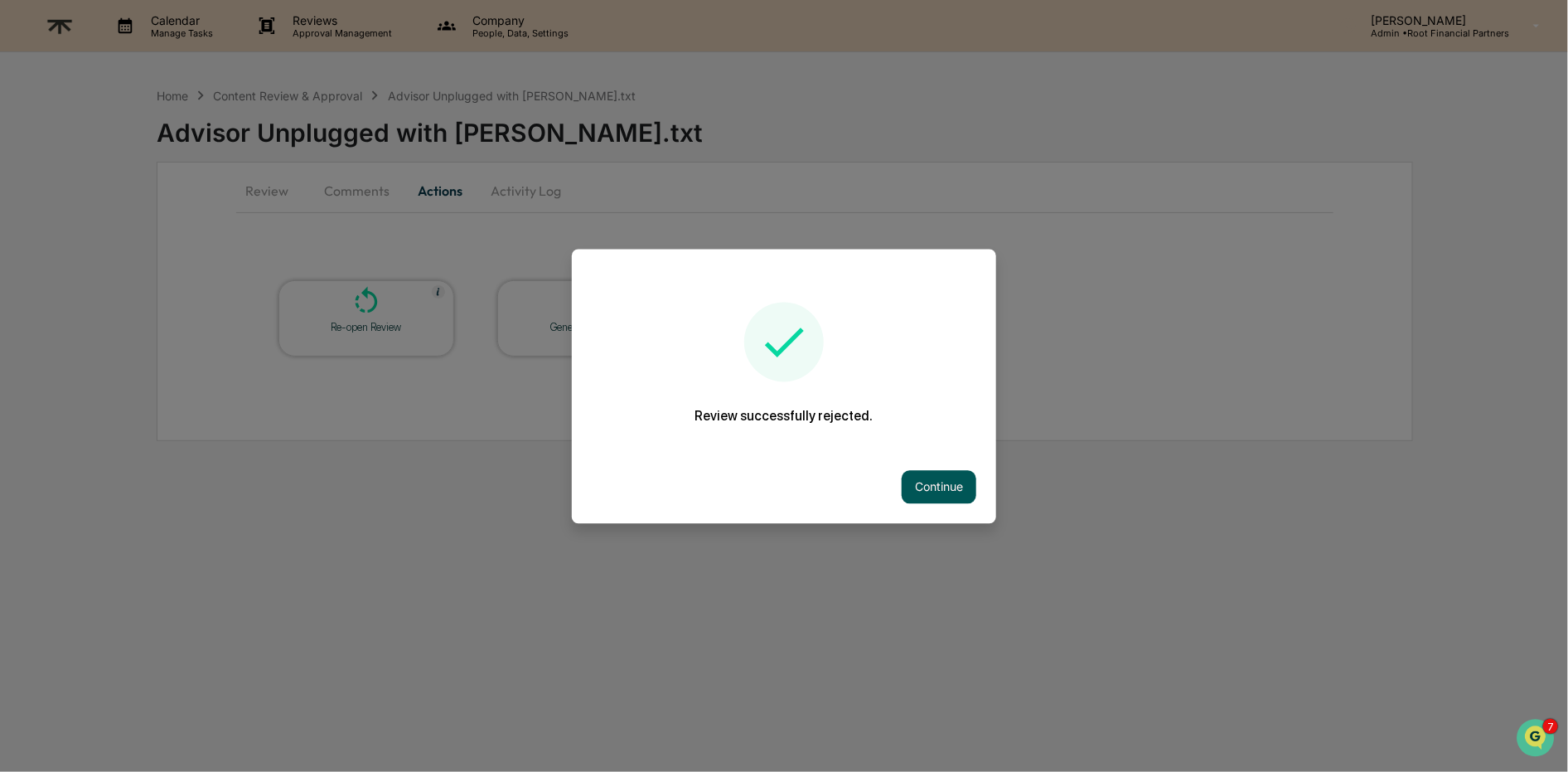
click at [944, 482] on button "Continue" at bounding box center [939, 487] width 75 height 33
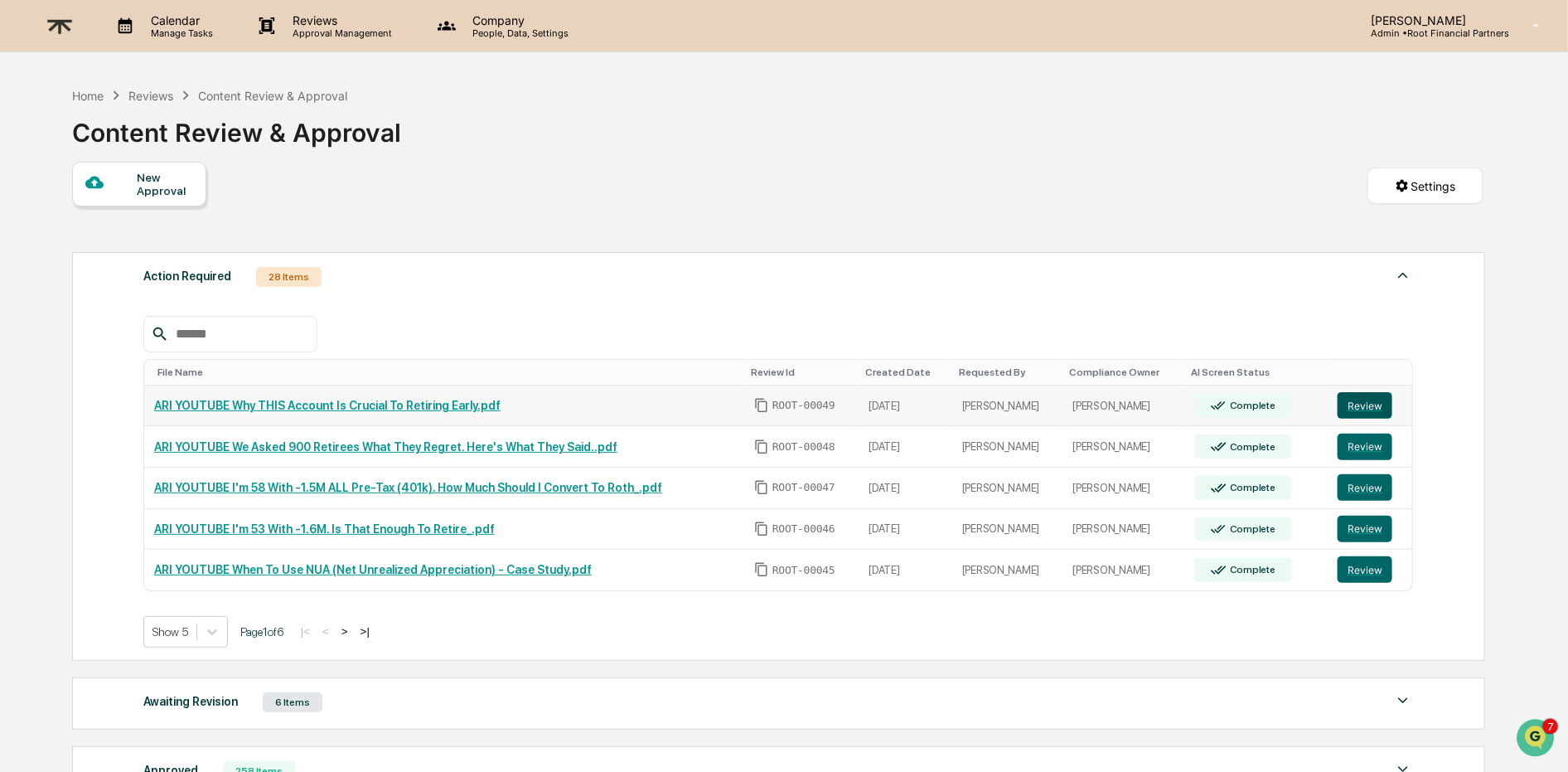
click at [1351, 401] on button "Review" at bounding box center [1364, 405] width 55 height 27
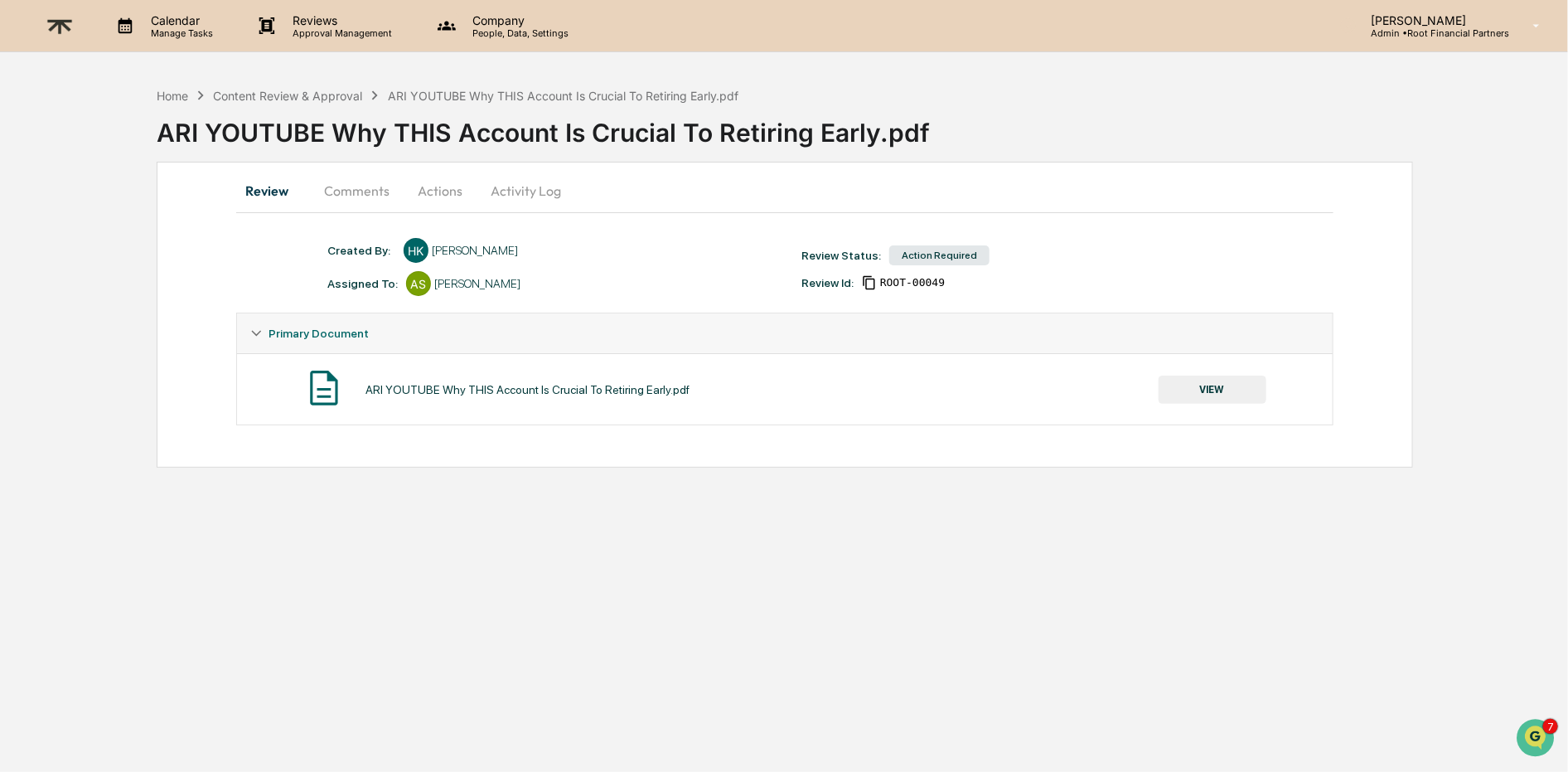
click at [1205, 390] on button "VIEW" at bounding box center [1213, 390] width 107 height 28
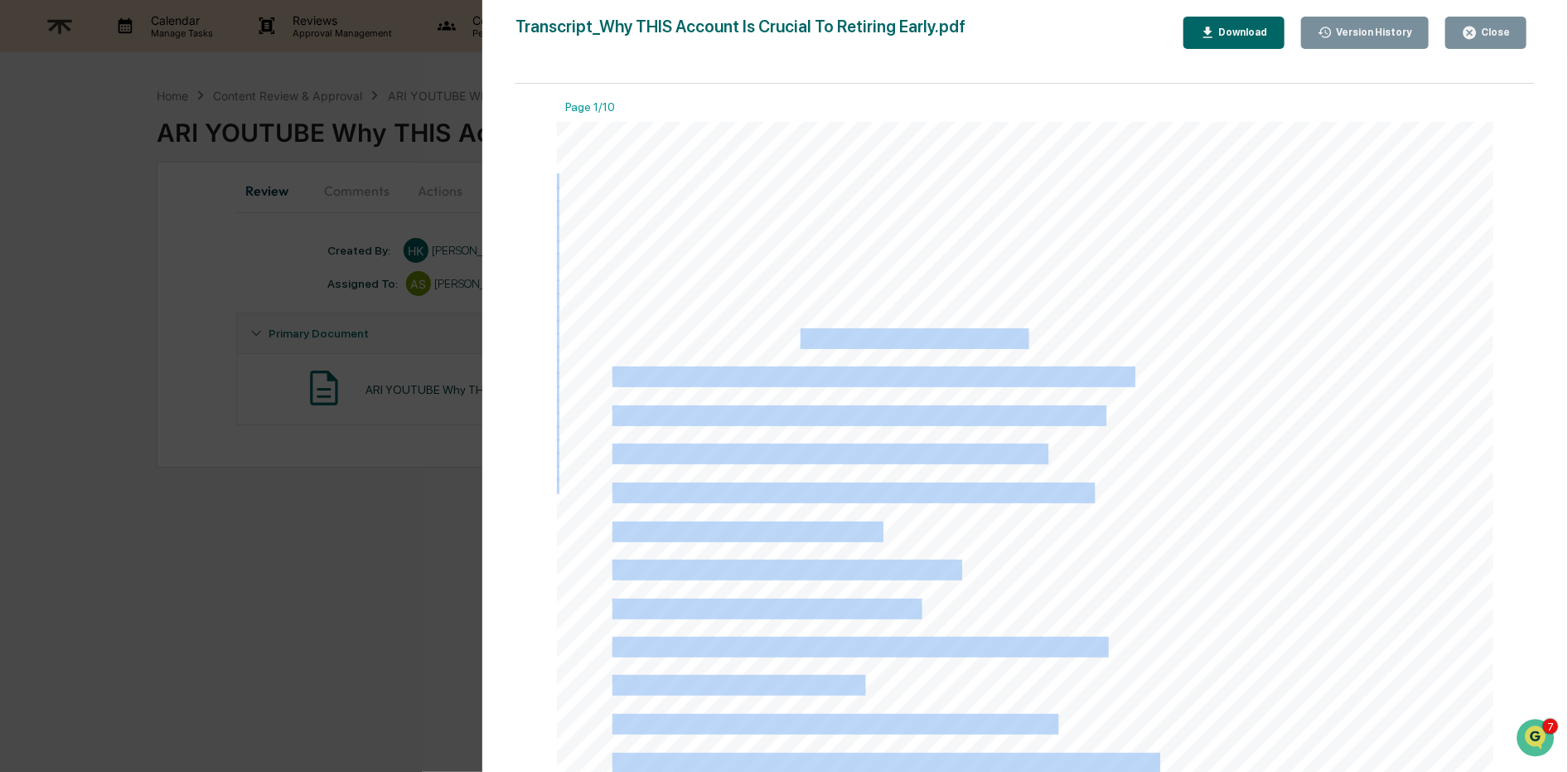
drag, startPoint x: 801, startPoint y: 332, endPoint x: 1039, endPoint y: 340, distance: 238.1
click at [1039, 340] on div "My favorite account is the superhero account. It's not a real account, it's jus…" at bounding box center [1026, 728] width 937 height 1213
click at [1000, 336] on span "or brokerage account. I call it a superhero account," at bounding box center [818, 339] width 411 height 19
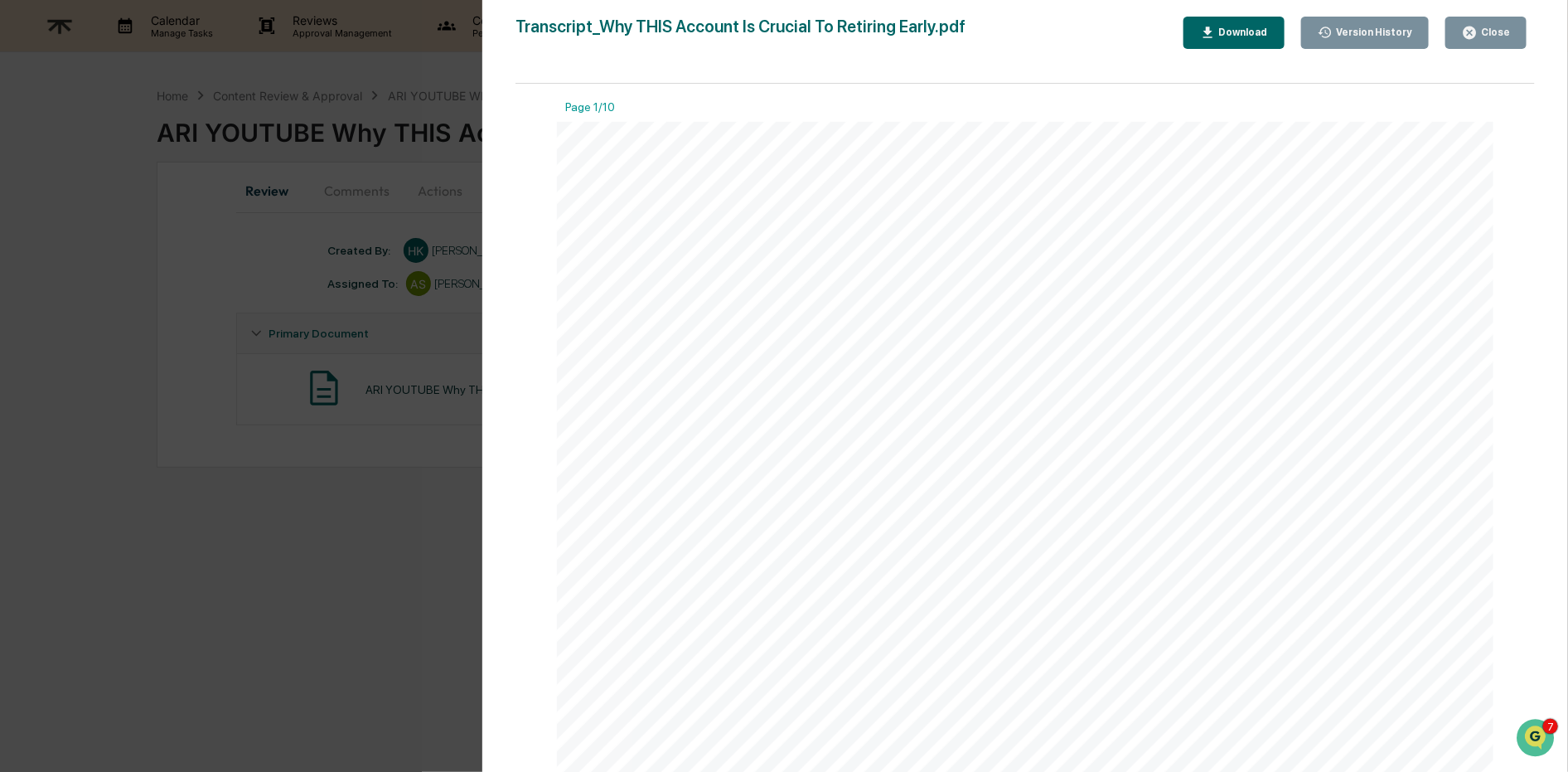
click at [1230, 31] on div "Download" at bounding box center [1241, 32] width 52 height 12
click at [1494, 36] on div "Close" at bounding box center [1493, 32] width 32 height 12
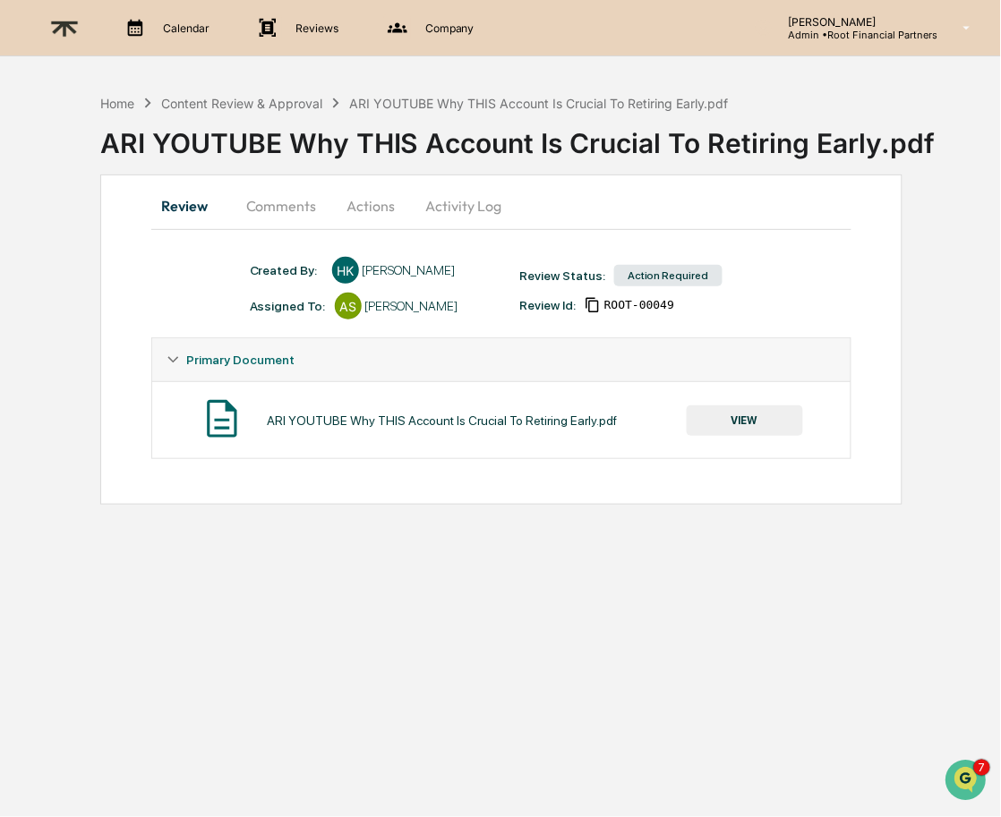
click at [234, 93] on div "Home Content Review & Approval ARI YOUTUBE Why THIS Account Is Crucial To Retir…" at bounding box center [414, 103] width 629 height 20
click at [244, 103] on div "Content Review & Approval" at bounding box center [241, 103] width 161 height 15
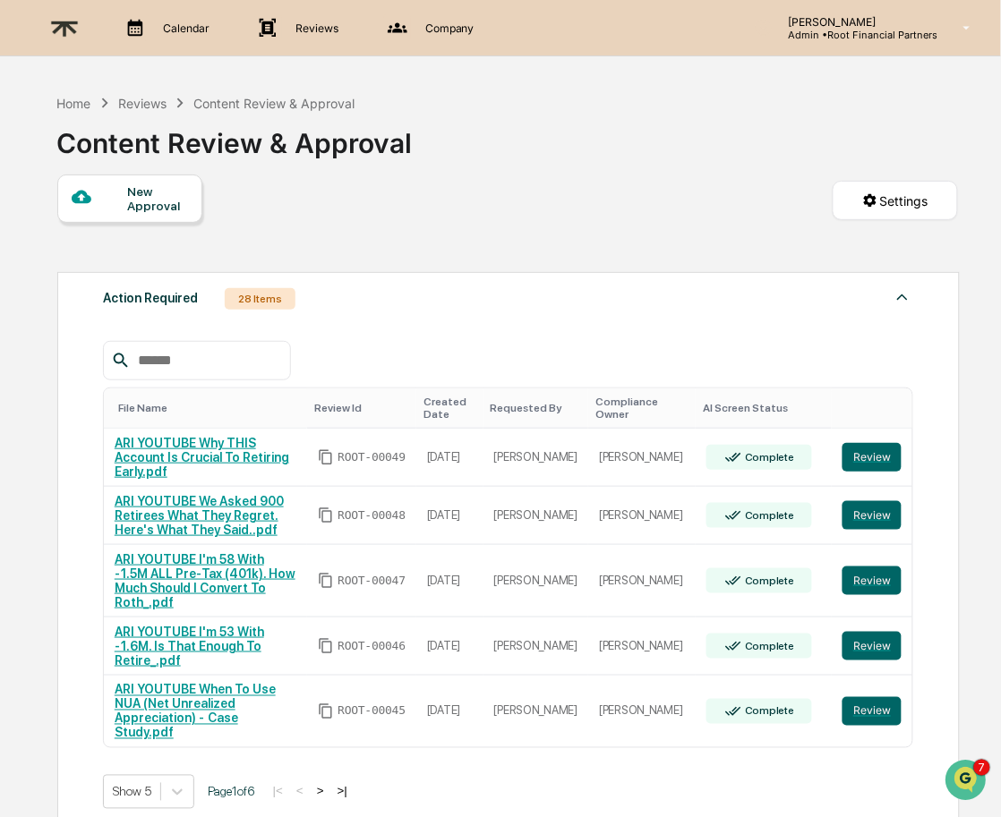
click at [329, 784] on button ">" at bounding box center [321, 791] width 18 height 15
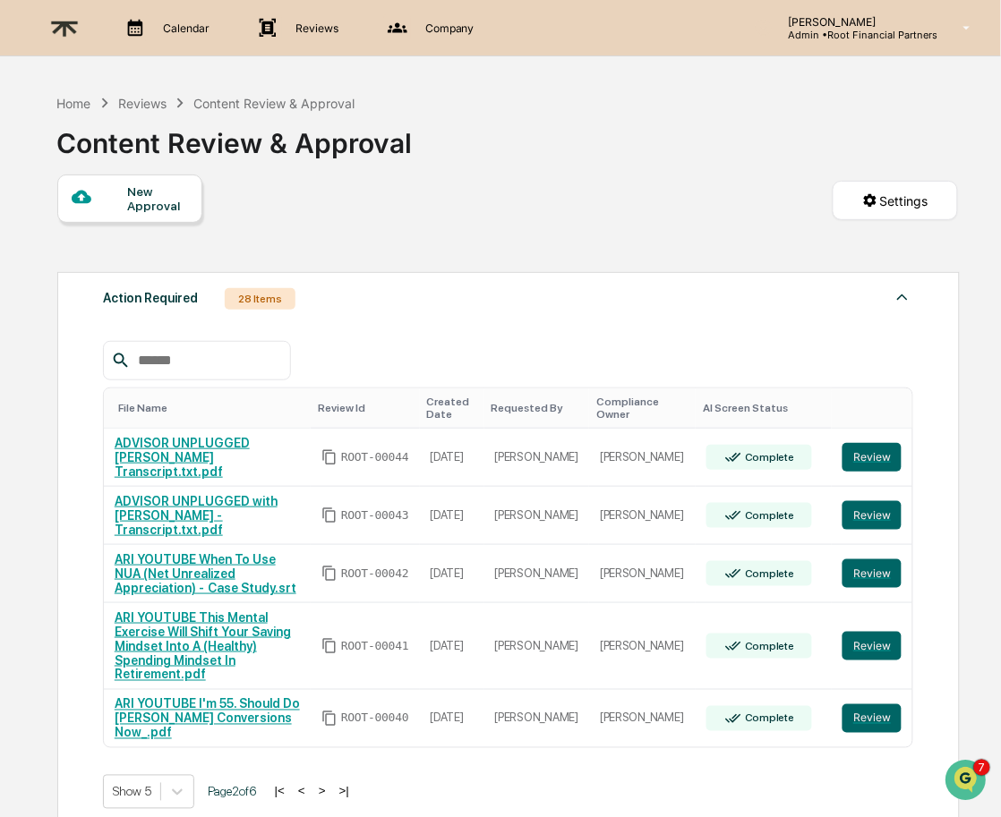
click at [331, 784] on button ">" at bounding box center [322, 791] width 18 height 15
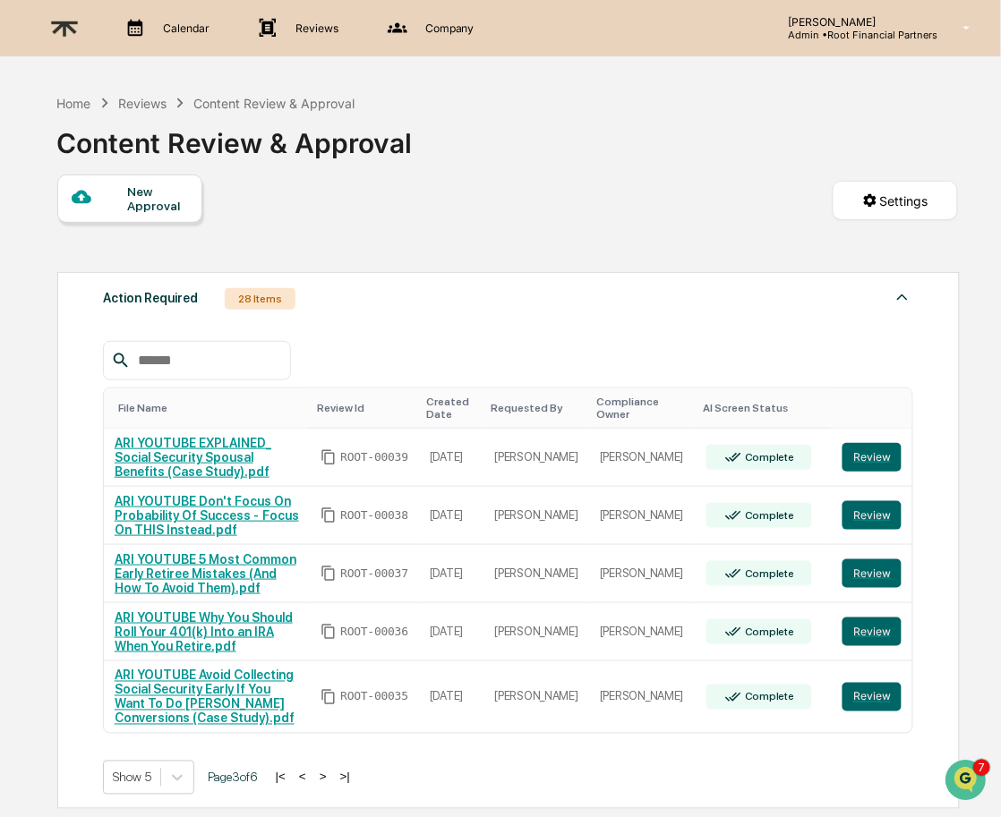
click at [332, 784] on button ">" at bounding box center [323, 777] width 18 height 15
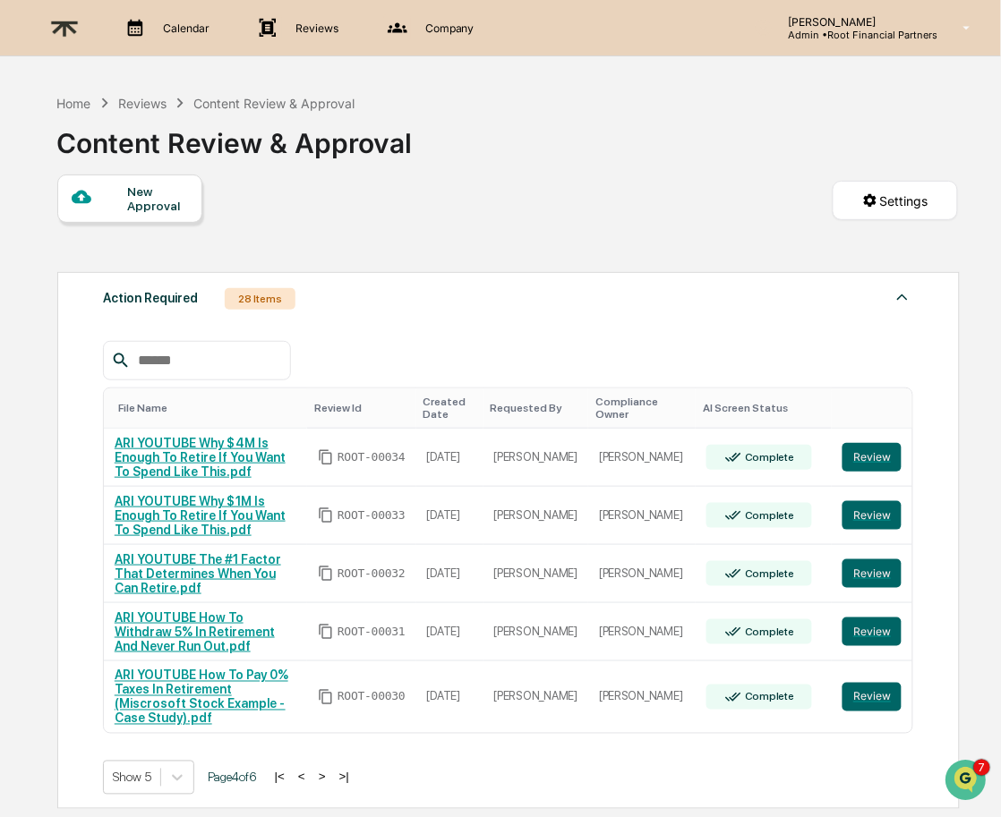
click at [331, 770] on button ">" at bounding box center [322, 777] width 18 height 15
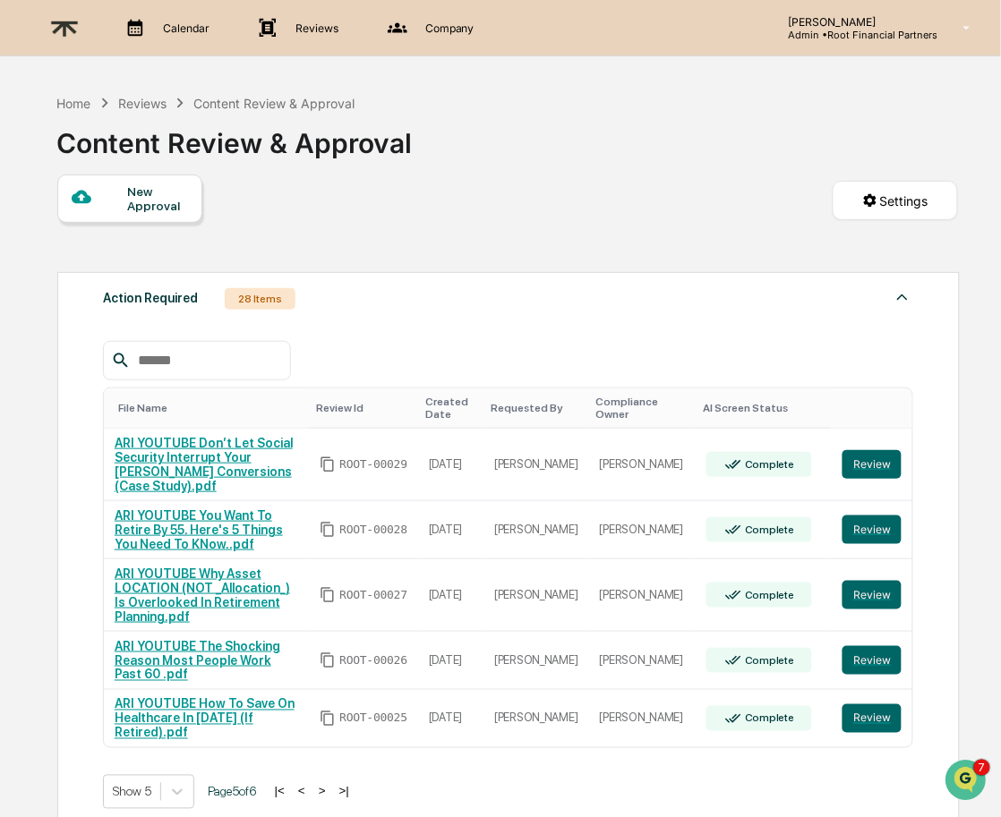
click at [331, 784] on button ">" at bounding box center [322, 791] width 18 height 15
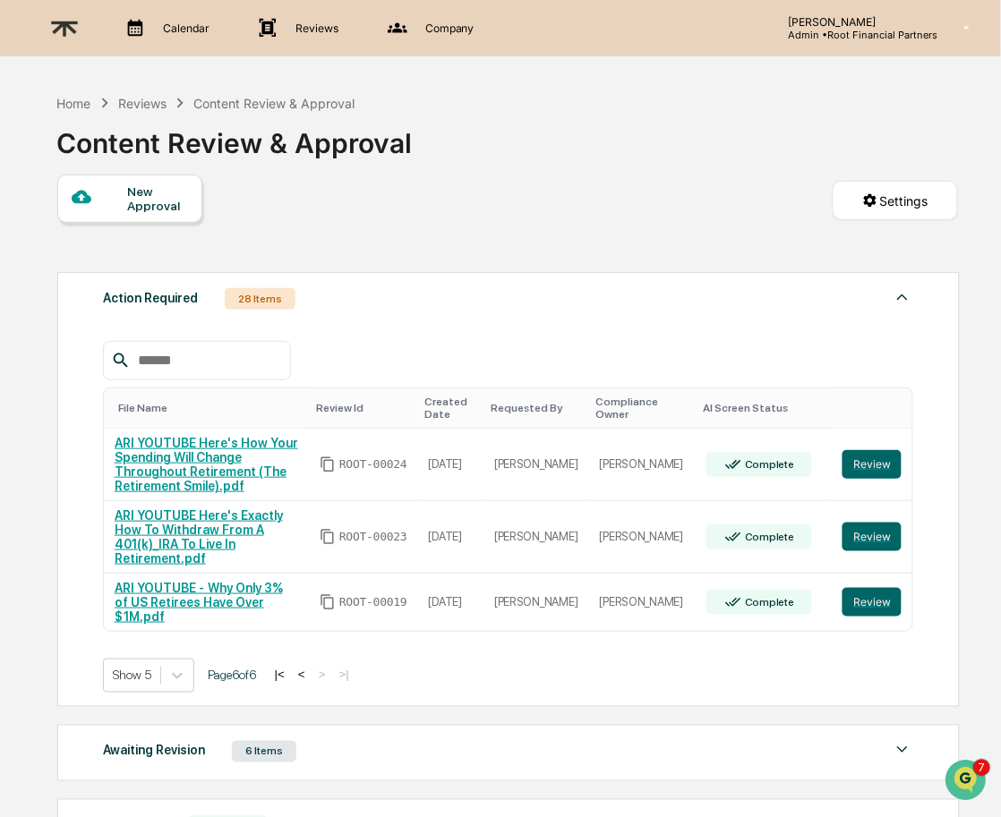
click at [290, 668] on button "|<" at bounding box center [279, 675] width 21 height 15
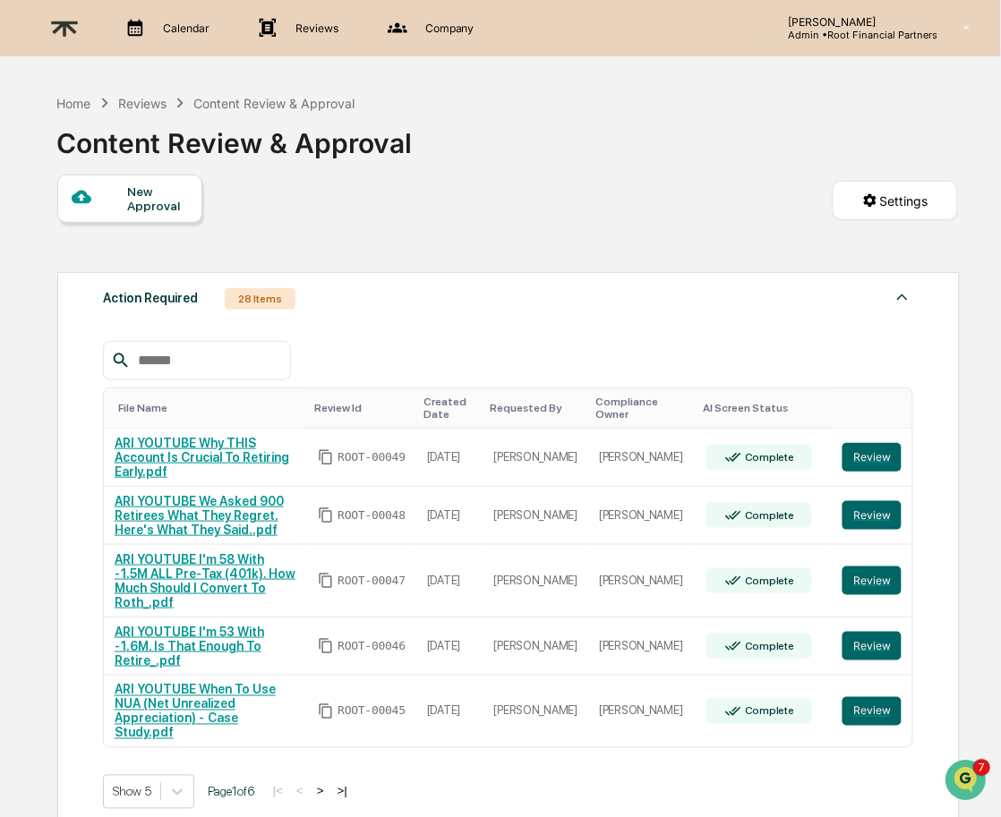
click at [329, 784] on button ">" at bounding box center [321, 791] width 18 height 15
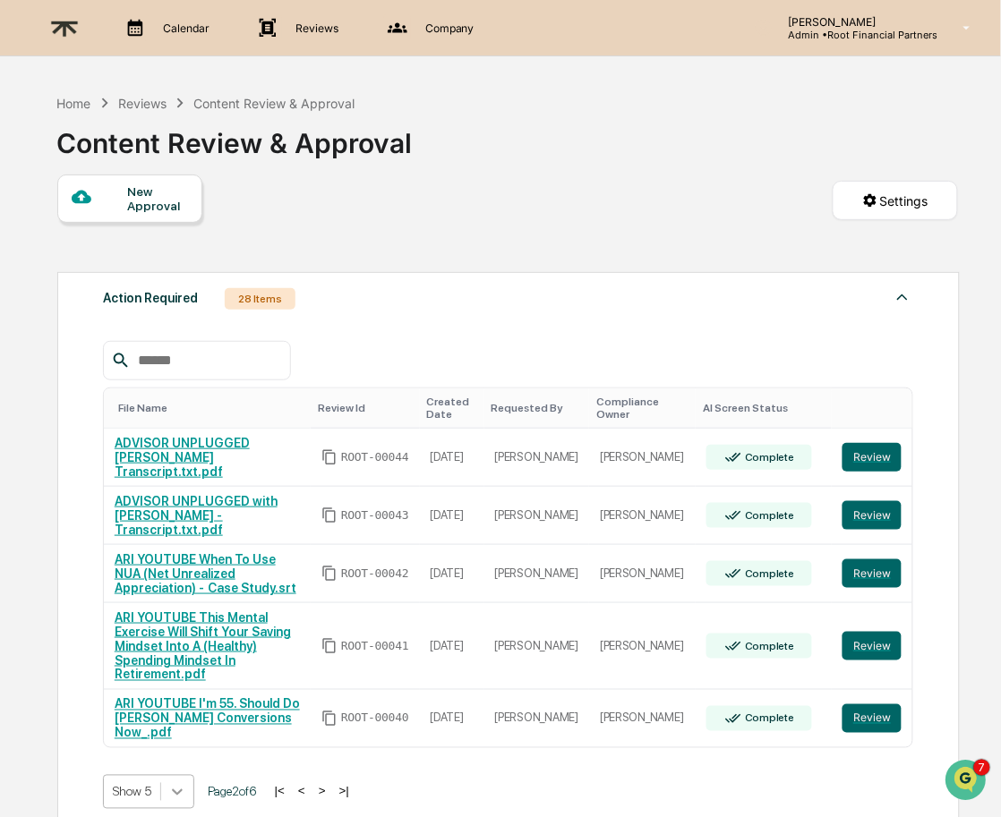
scroll to position [105, 0]
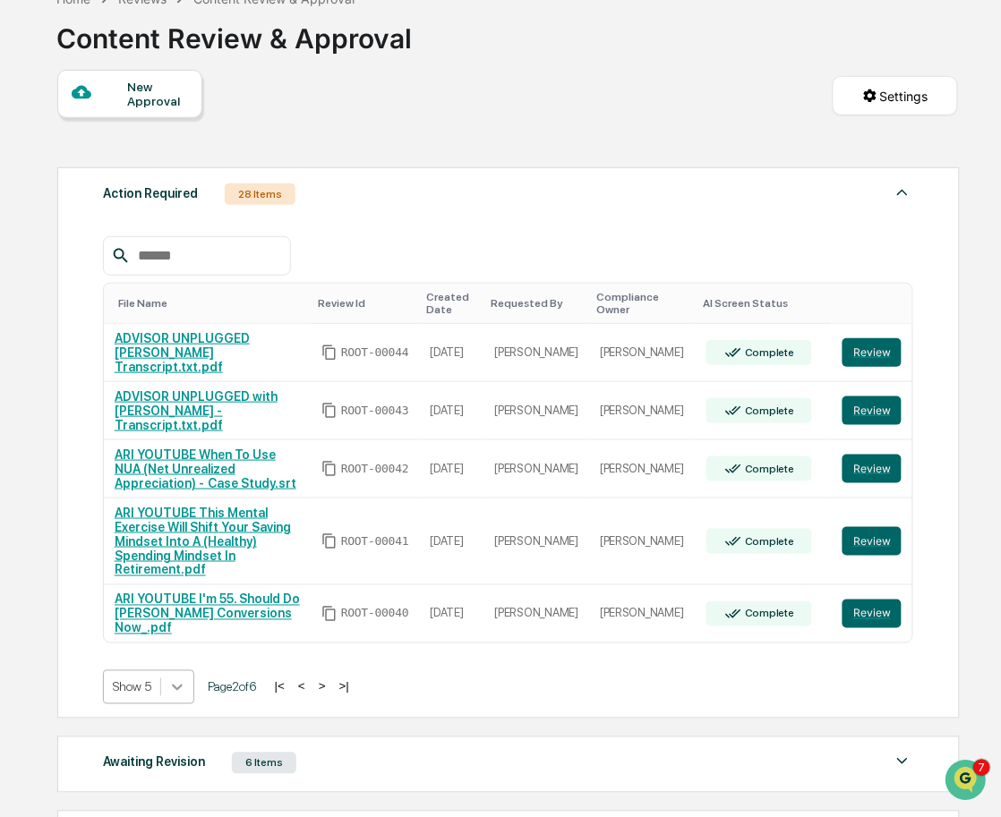
click at [179, 748] on body "Calendar Manage Tasks Reviews Approval Management Company People, Data, Setting…" at bounding box center [500, 467] width 1001 height 1145
click at [169, 785] on div "Show 100" at bounding box center [151, 792] width 96 height 29
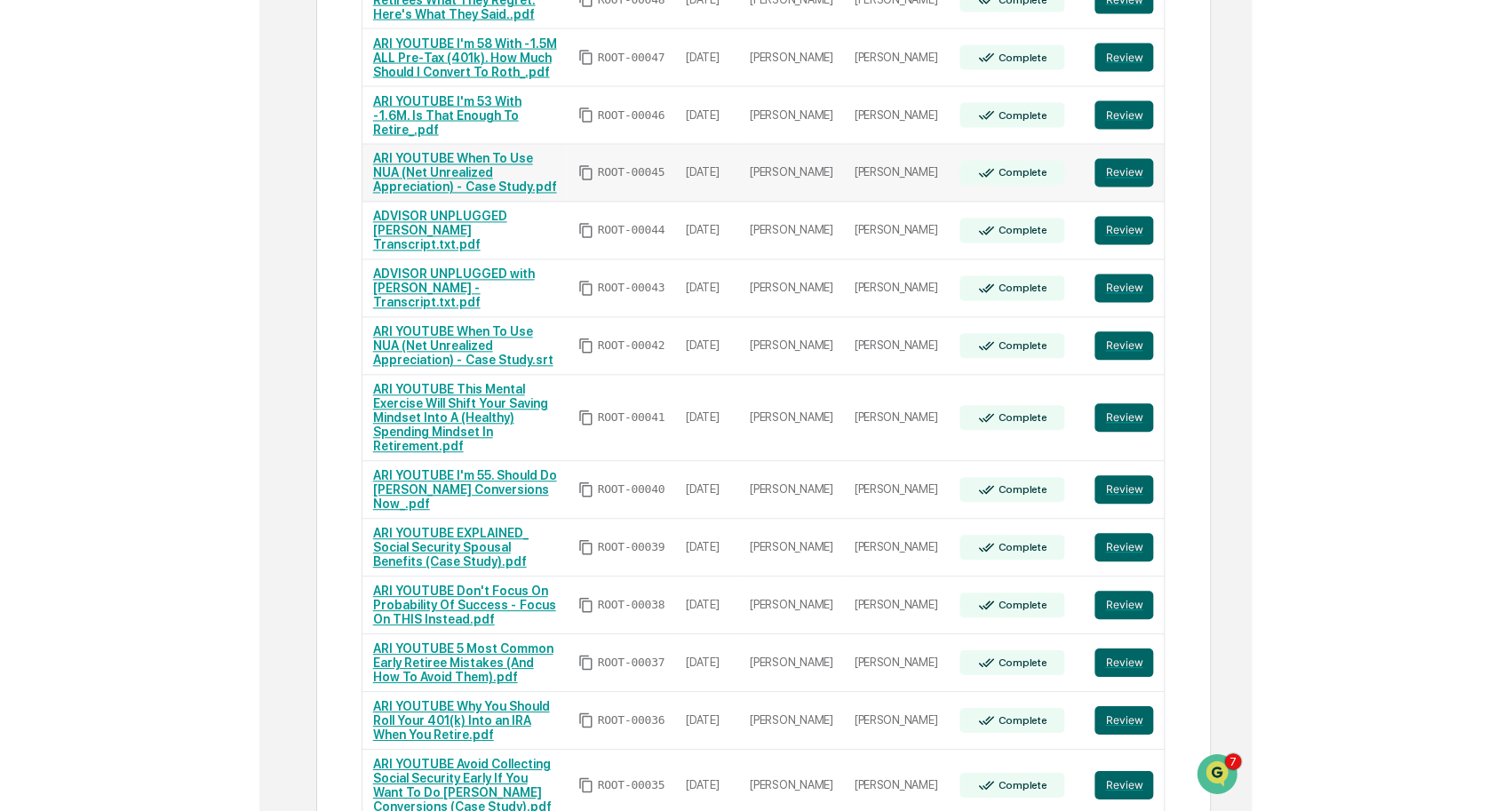
scroll to position [0, 0]
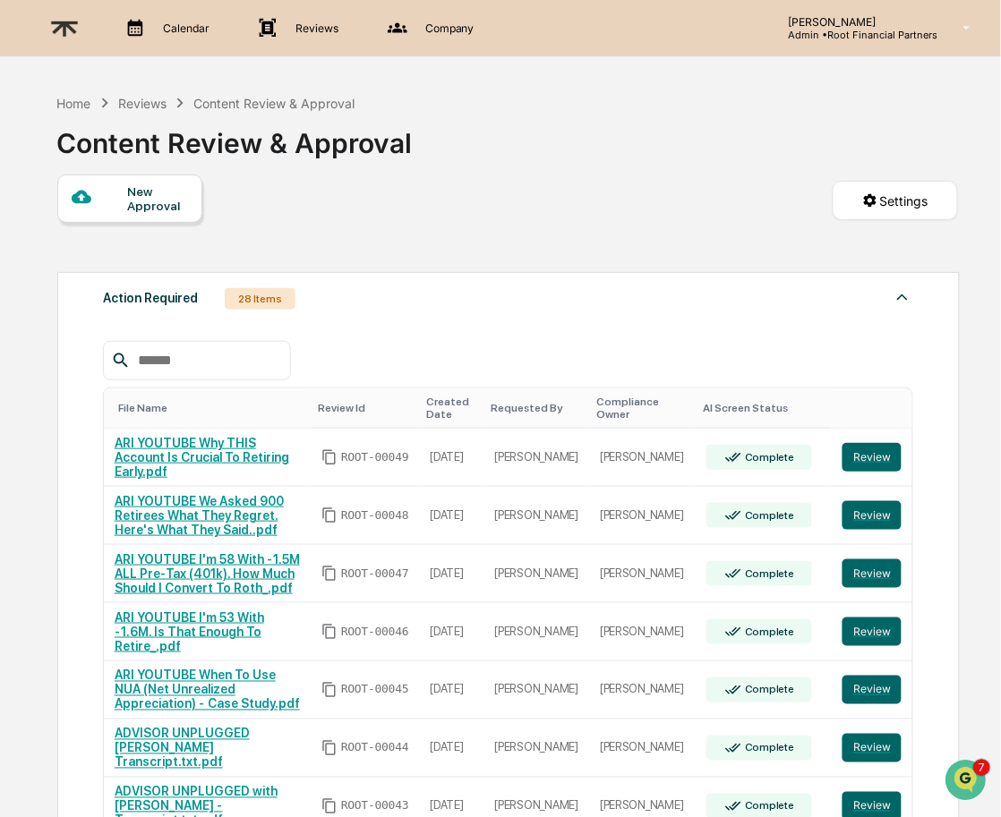
click at [64, 31] on img at bounding box center [64, 28] width 43 height 44
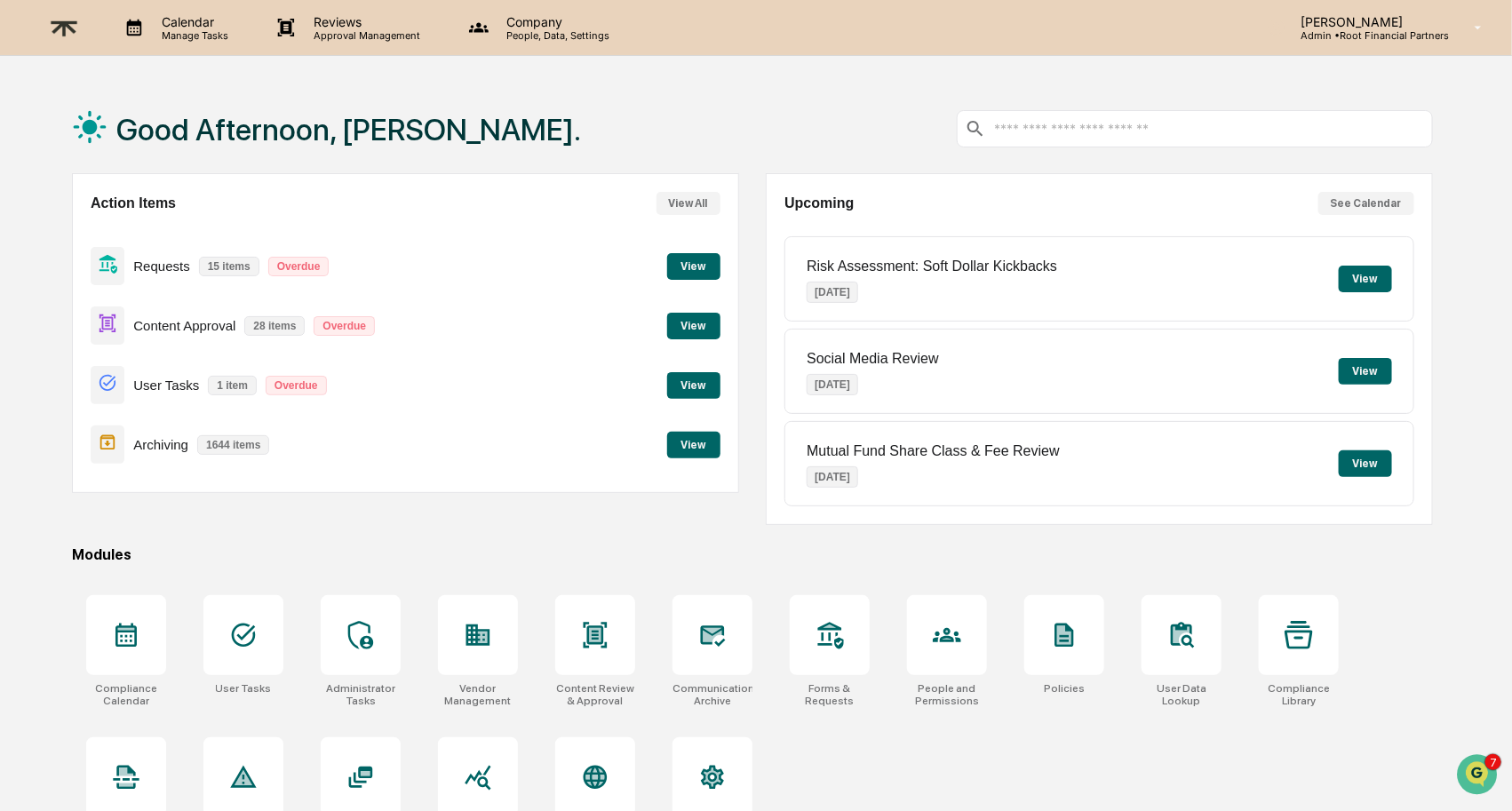
click at [505, 305] on div "Content Approval 28 items Overdue View" at bounding box center [405, 326] width 630 height 60
click at [687, 319] on button "View" at bounding box center [693, 326] width 54 height 27
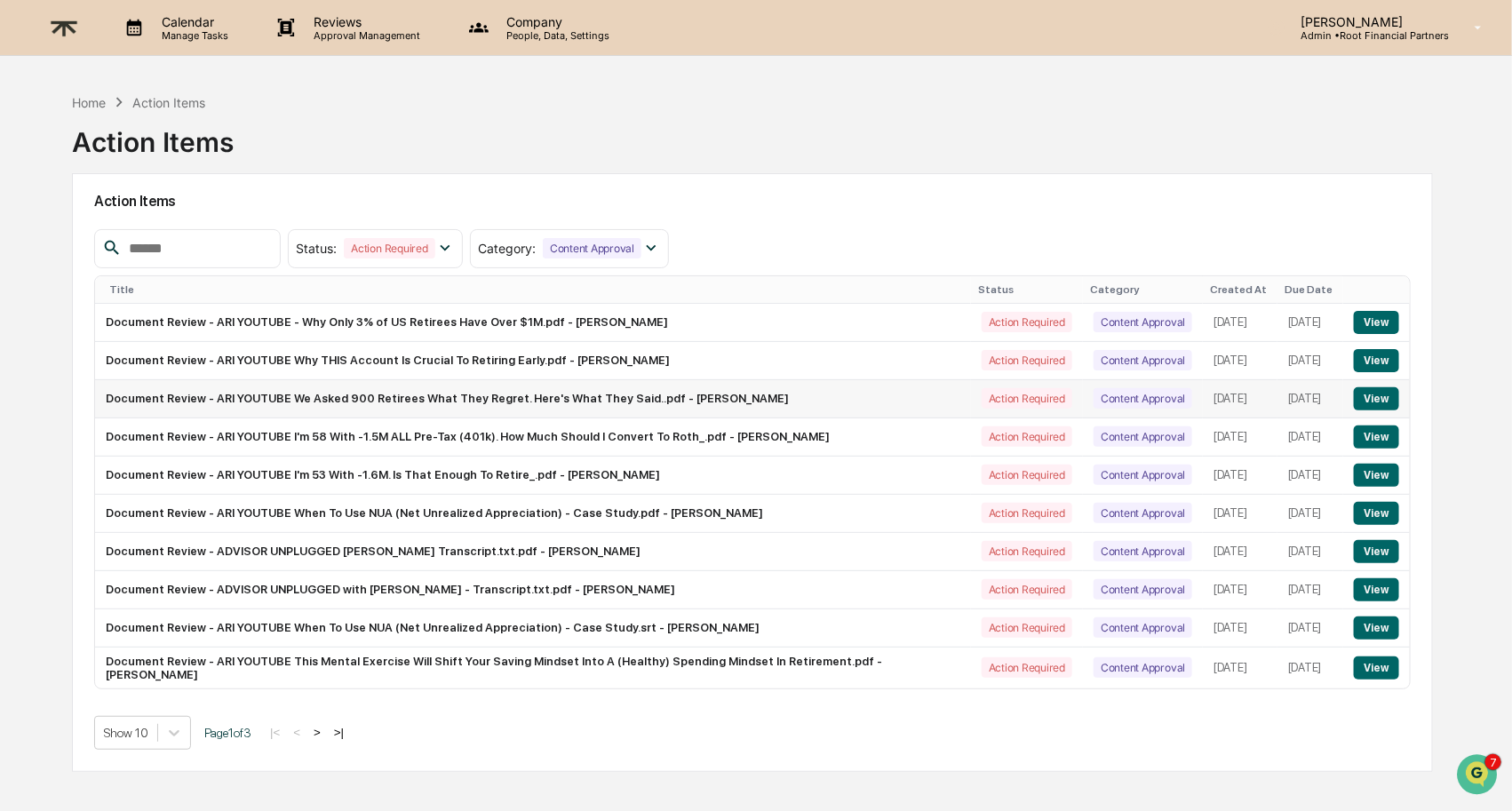
click at [1387, 407] on button "View" at bounding box center [1376, 398] width 46 height 23
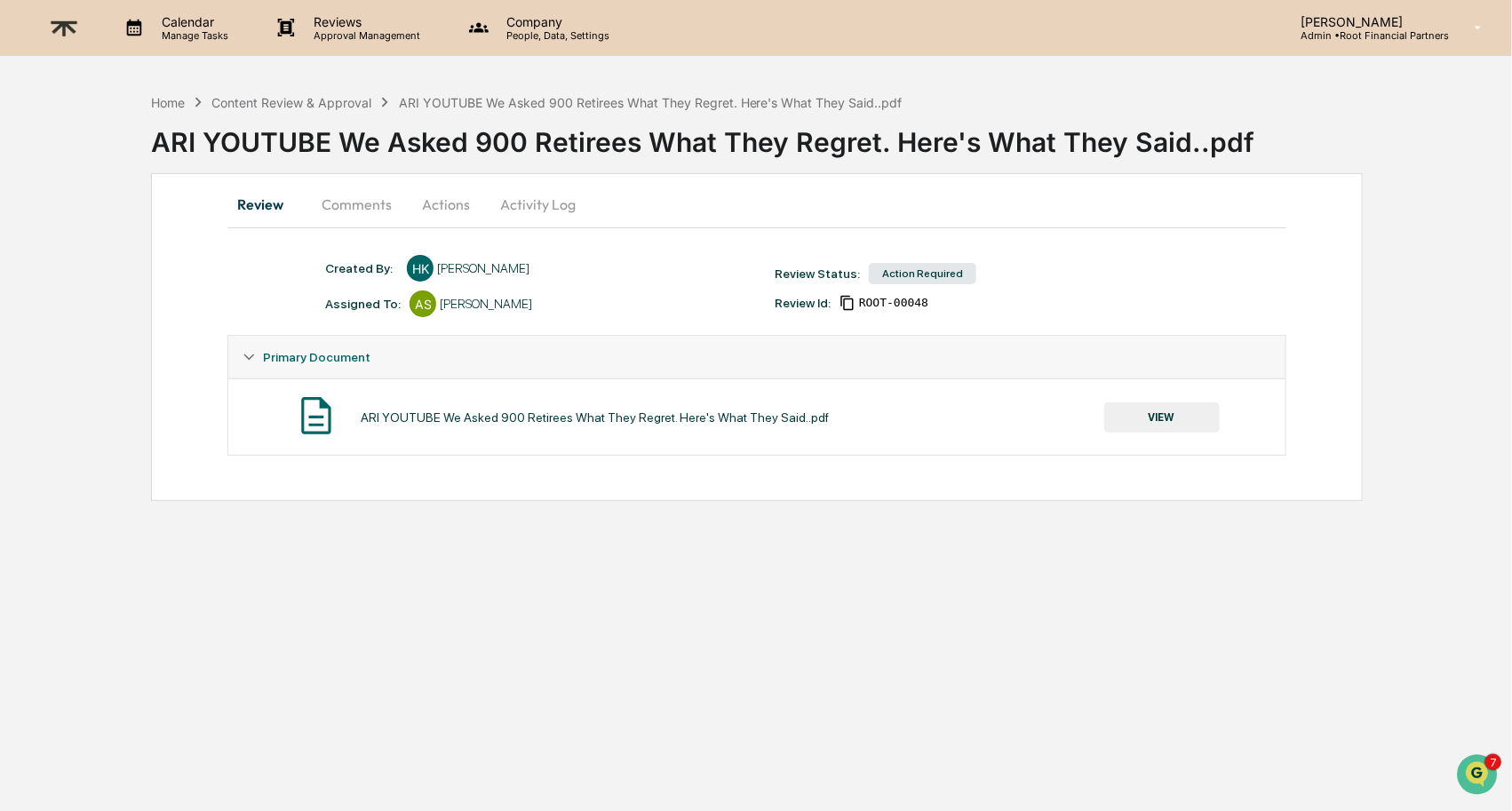
click at [1126, 419] on button "VIEW" at bounding box center [1162, 418] width 115 height 30
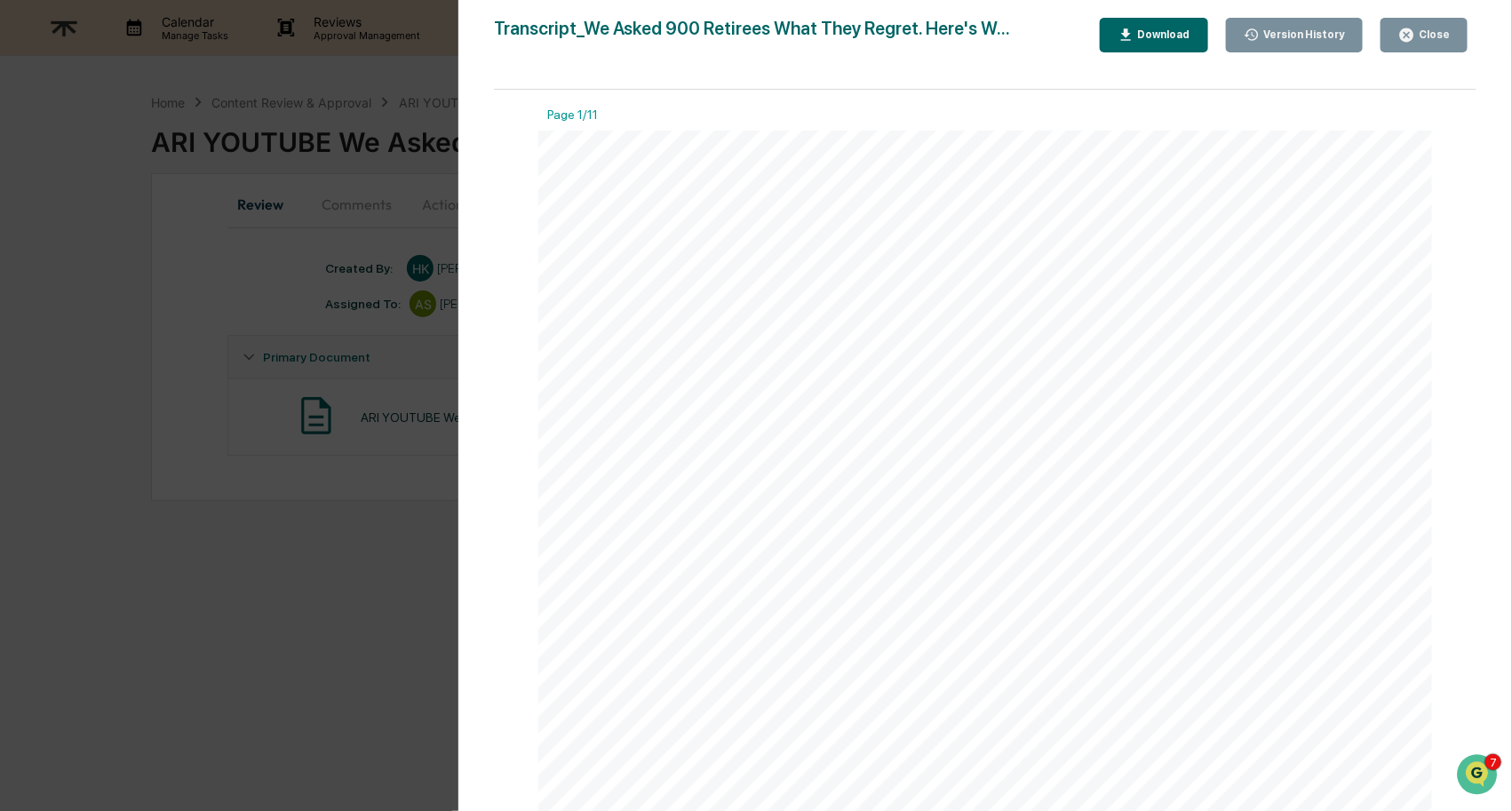
click at [1146, 19] on button "Download" at bounding box center [1153, 35] width 108 height 35
click at [1414, 38] on icon "button" at bounding box center [1406, 35] width 17 height 17
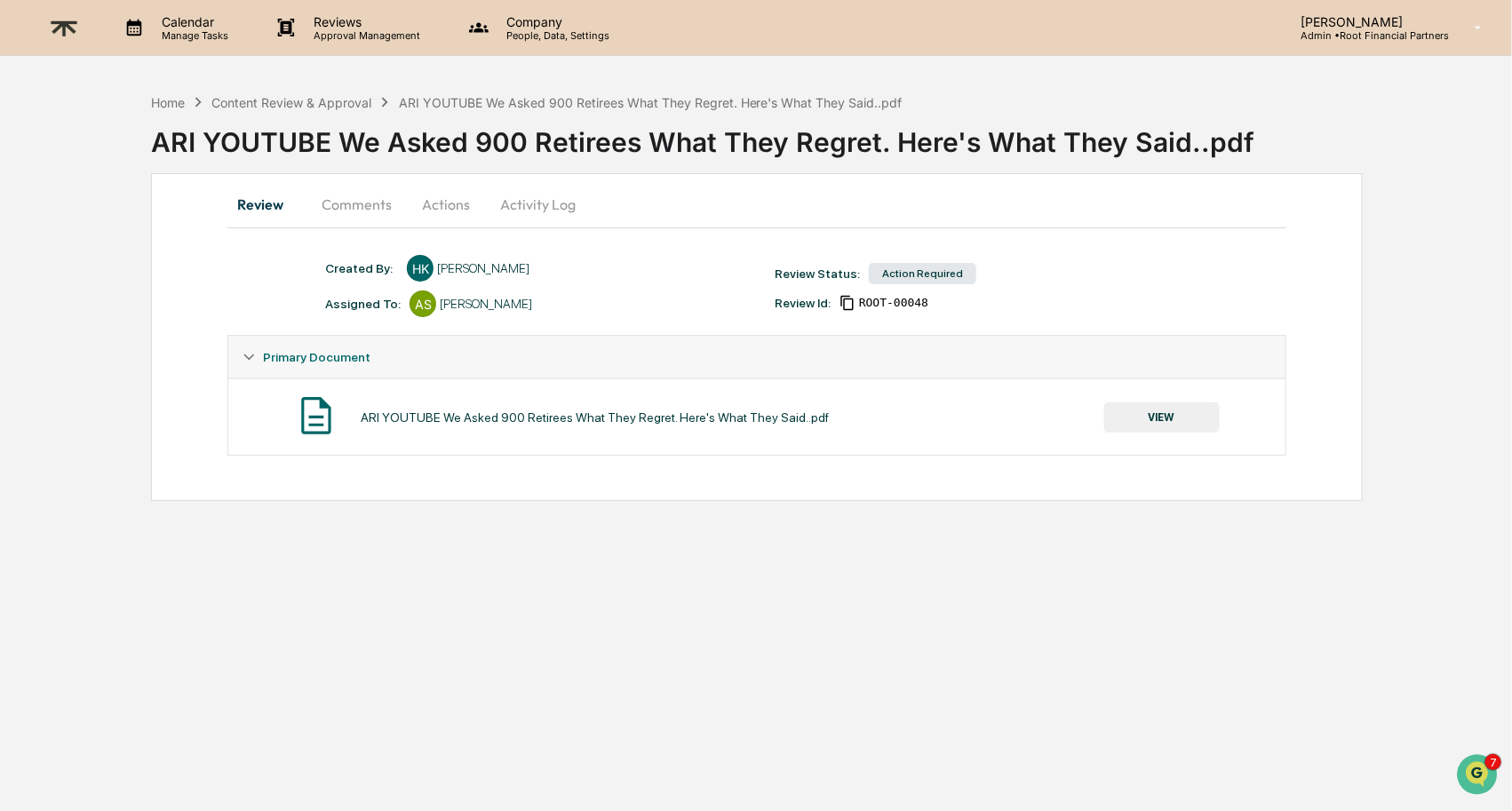
click at [357, 208] on button "Comments" at bounding box center [356, 203] width 98 height 43
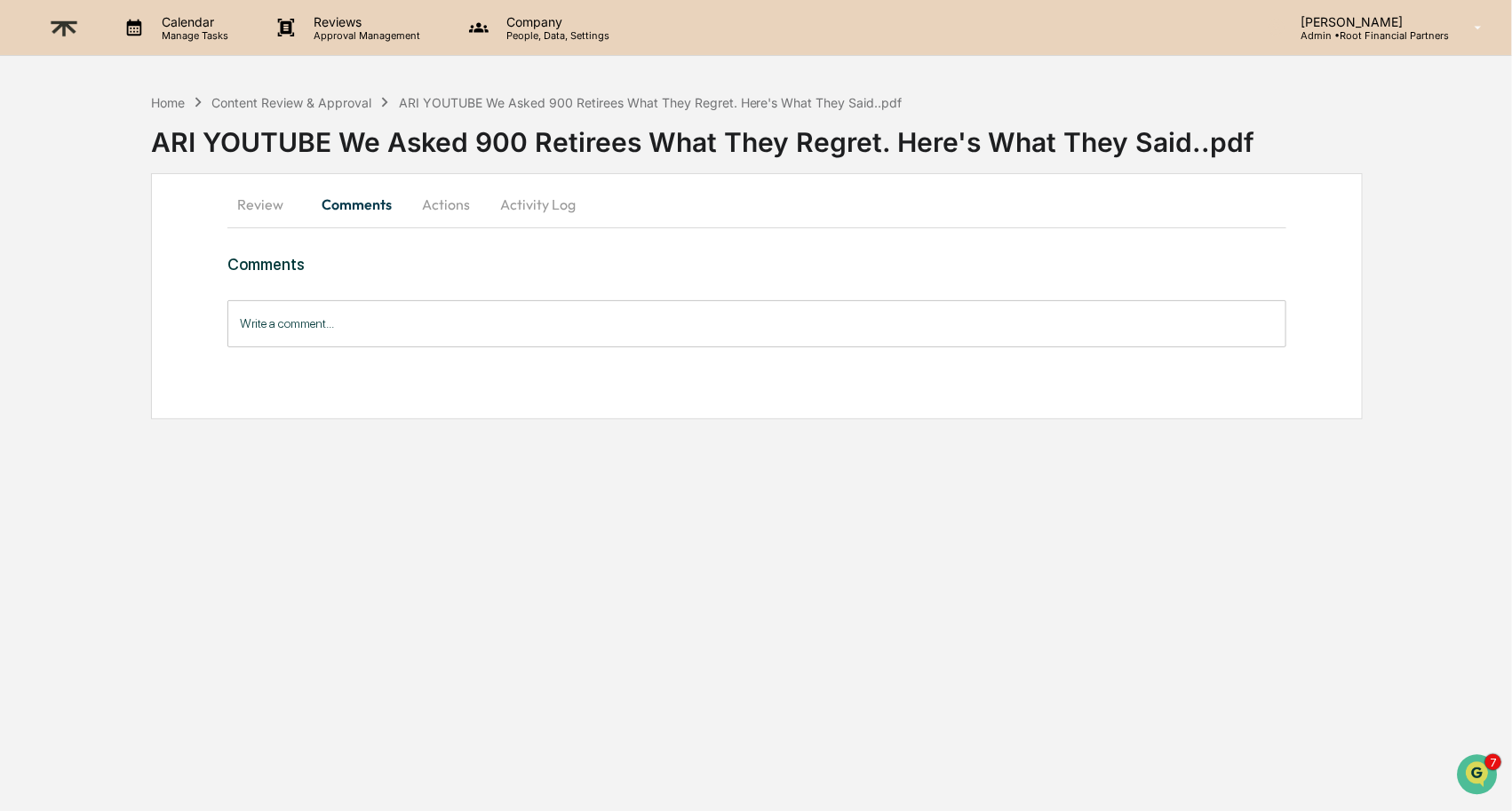
click at [345, 322] on input "Write a comment..." at bounding box center [756, 324] width 1058 height 47
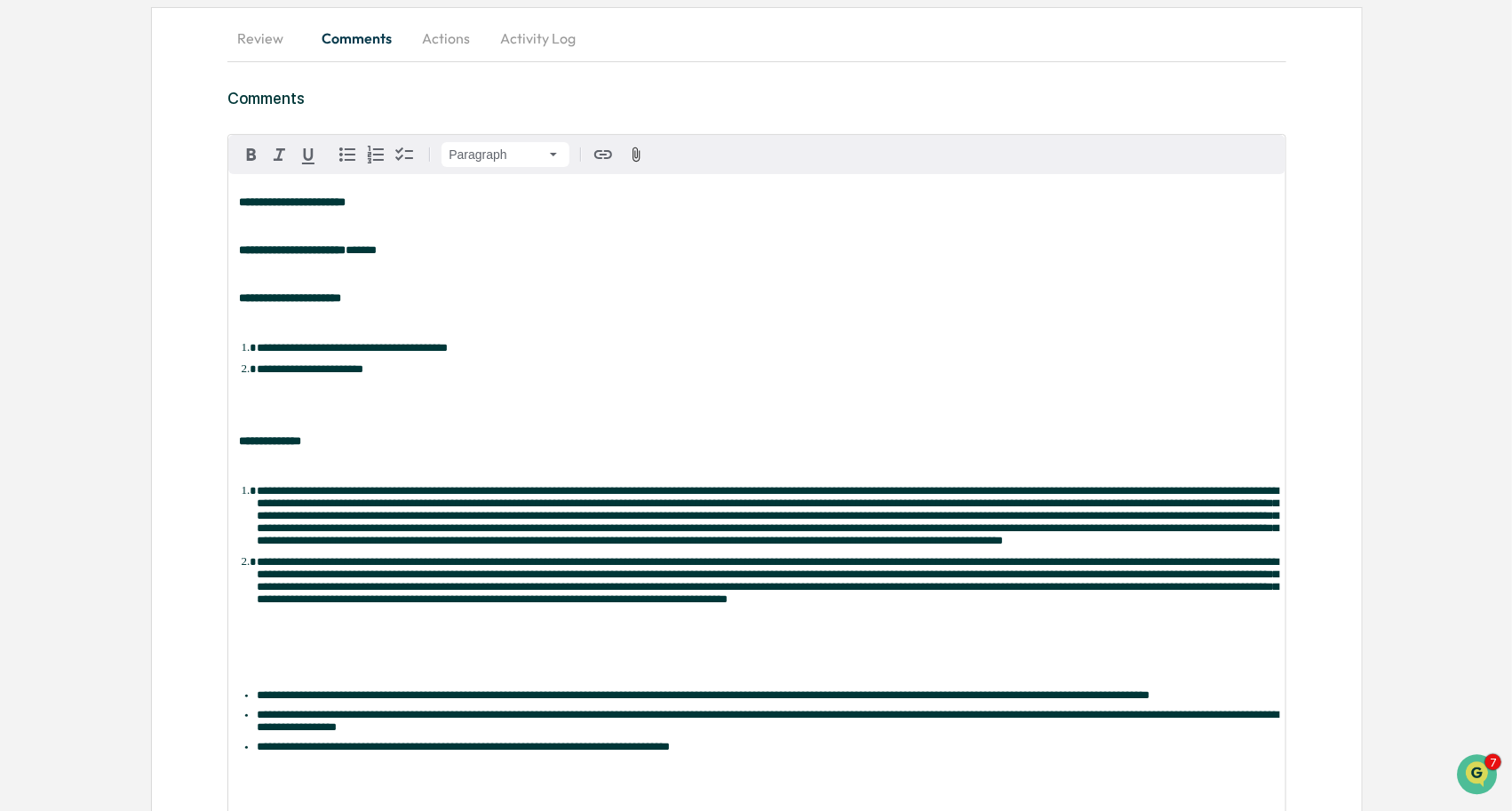
scroll to position [233, 0]
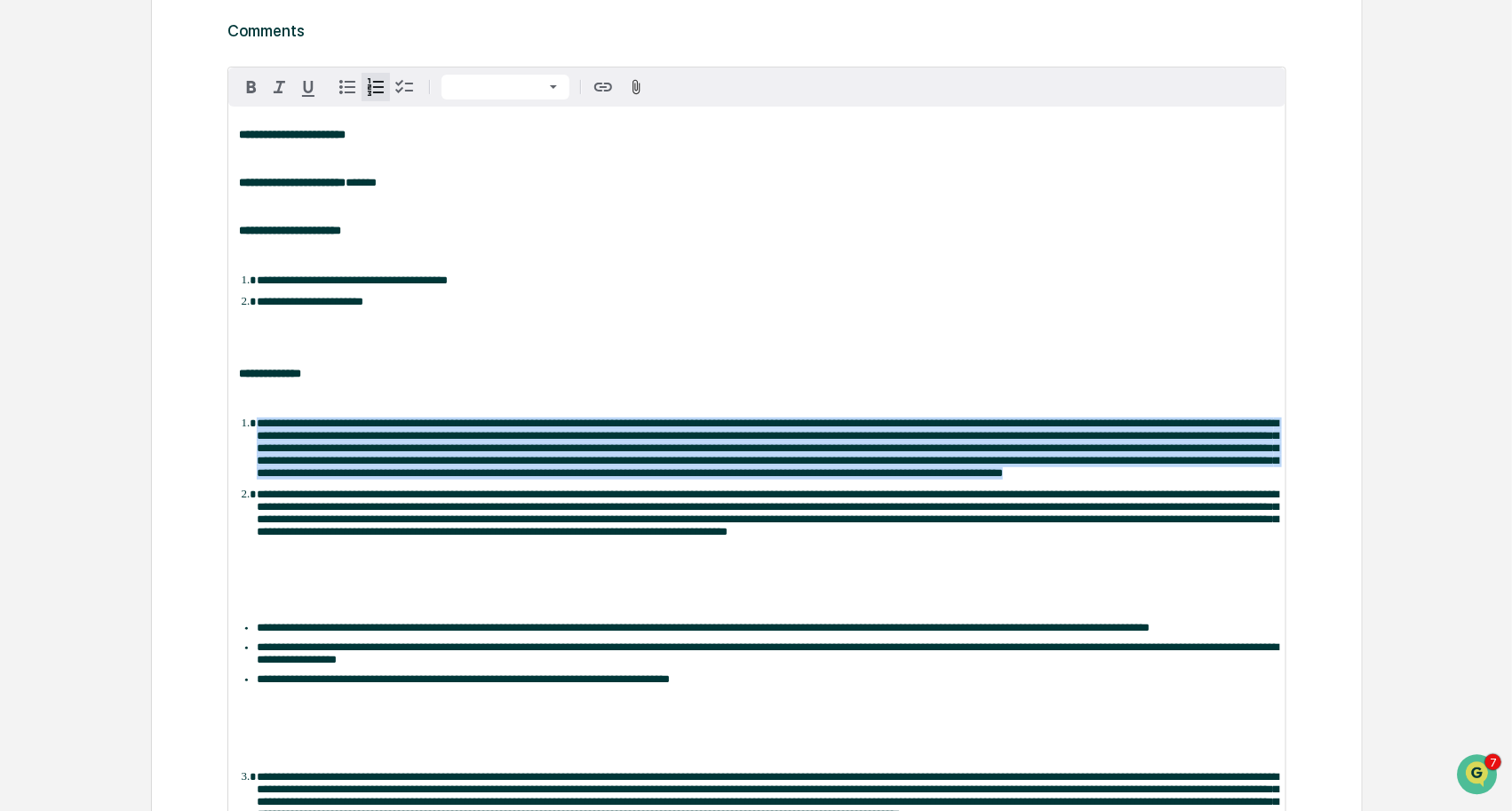
drag, startPoint x: 1243, startPoint y: 499, endPoint x: 203, endPoint y: 429, distance: 1042.4
click at [203, 429] on div "**********" at bounding box center [756, 560] width 1211 height 1241
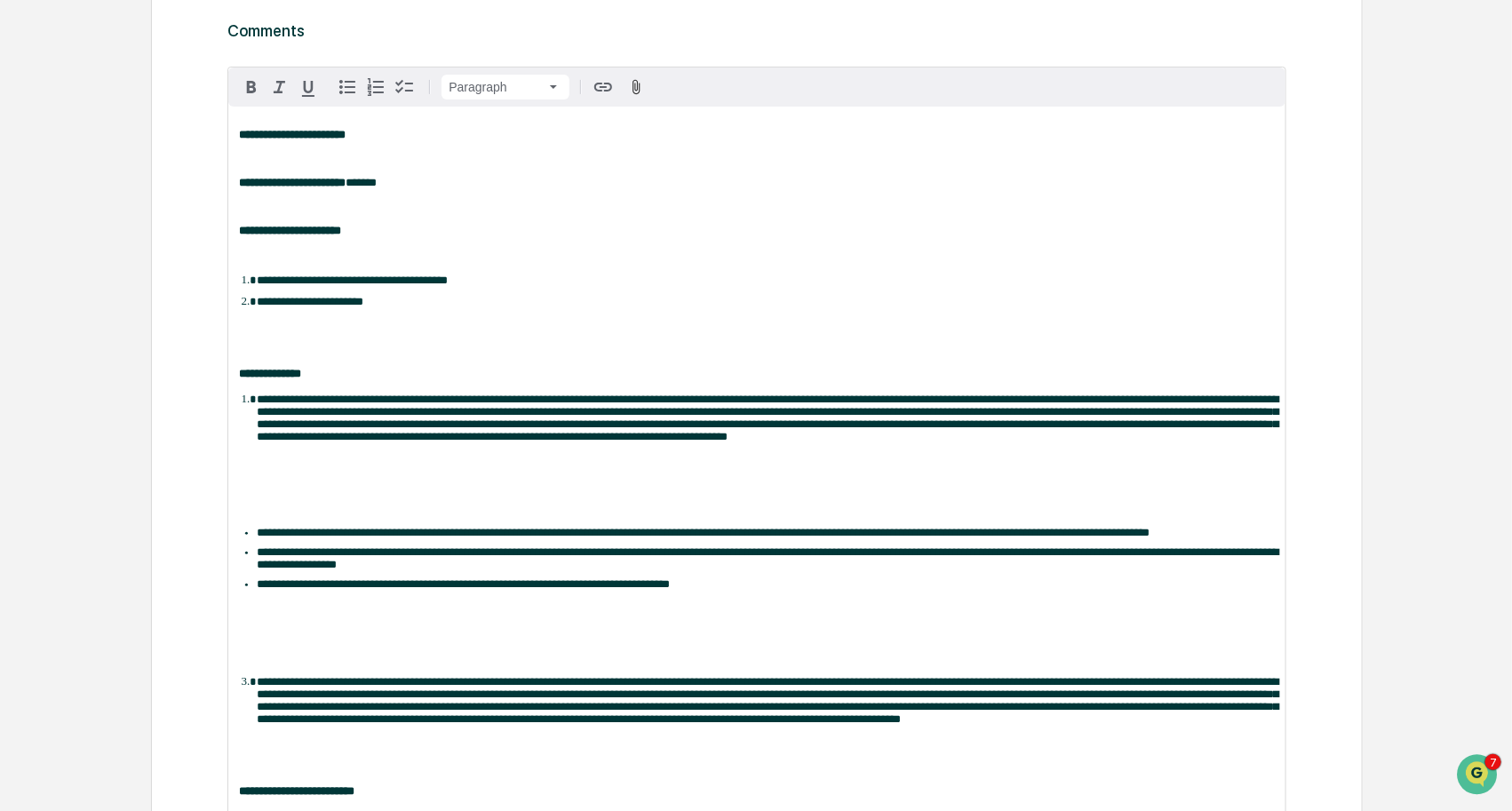
click at [372, 479] on div "**********" at bounding box center [756, 532] width 1057 height 852
drag, startPoint x: 570, startPoint y: 464, endPoint x: 641, endPoint y: 476, distance: 72.0
click at [571, 443] on span "**********" at bounding box center [768, 418] width 1022 height 49
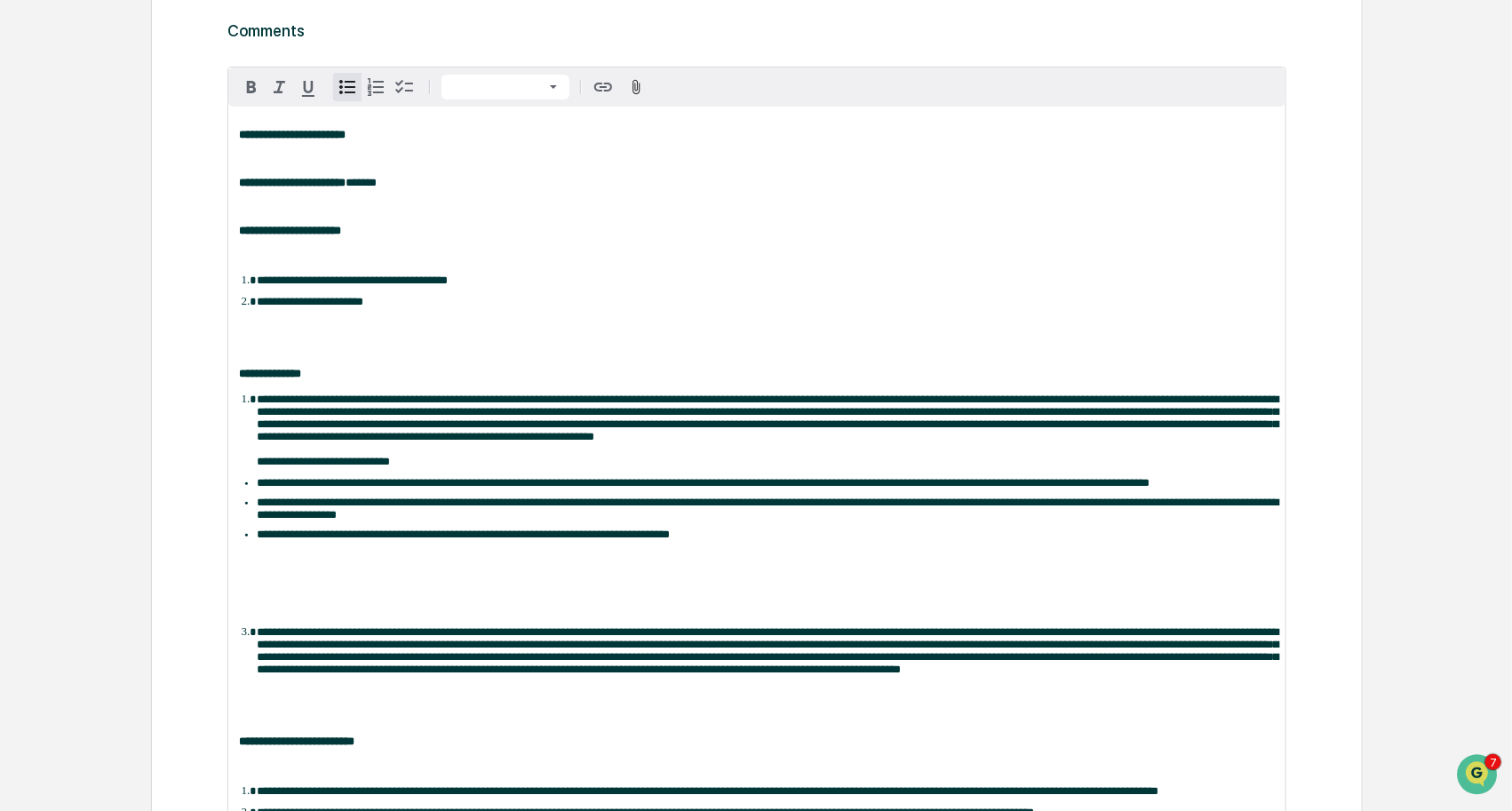
scroll to position [556, 0]
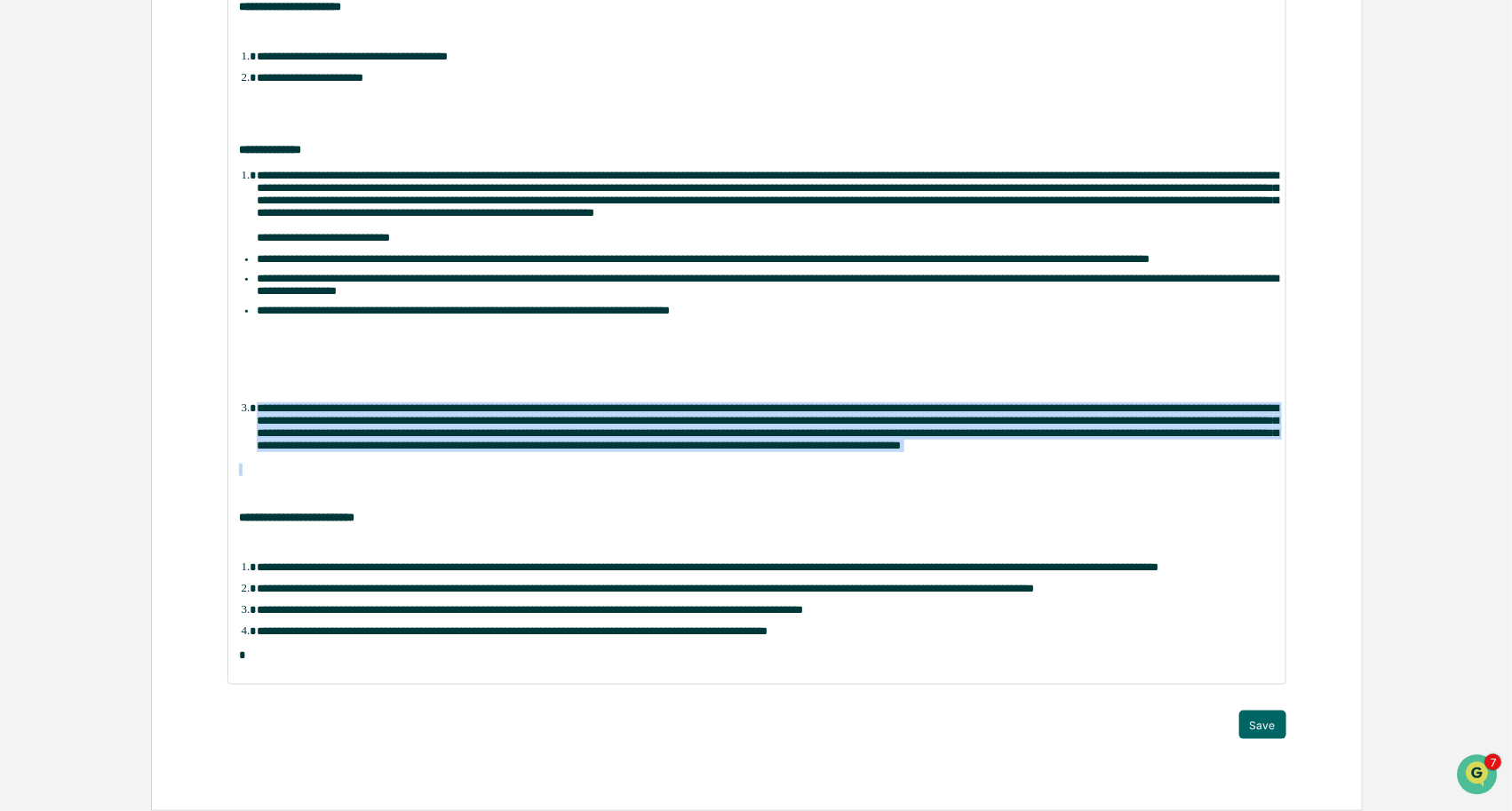
drag, startPoint x: 238, startPoint y: 364, endPoint x: 1188, endPoint y: 458, distance: 954.6
click at [1188, 458] on div "**********" at bounding box center [756, 284] width 1057 height 802
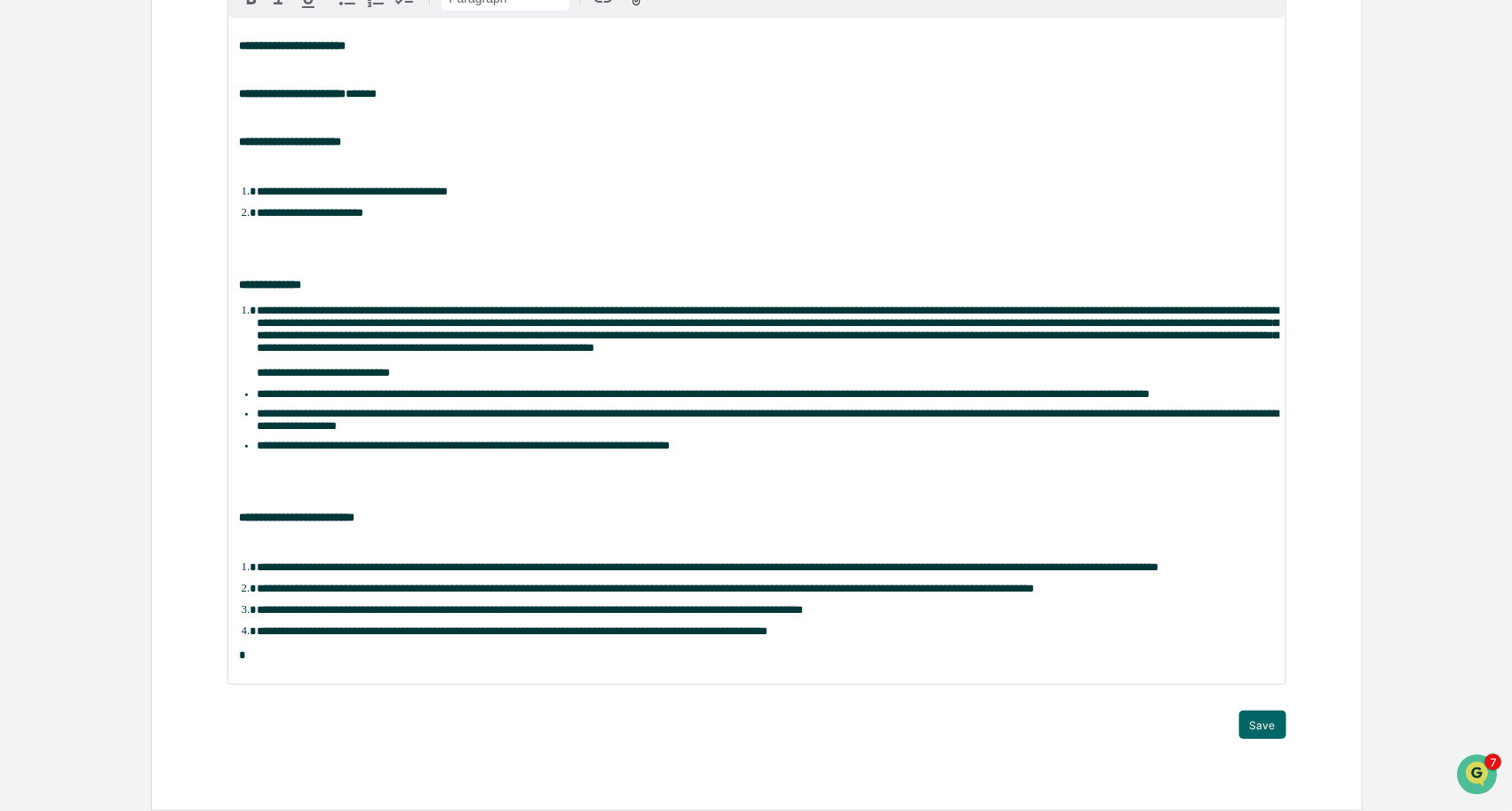
scroll to position [373, 0]
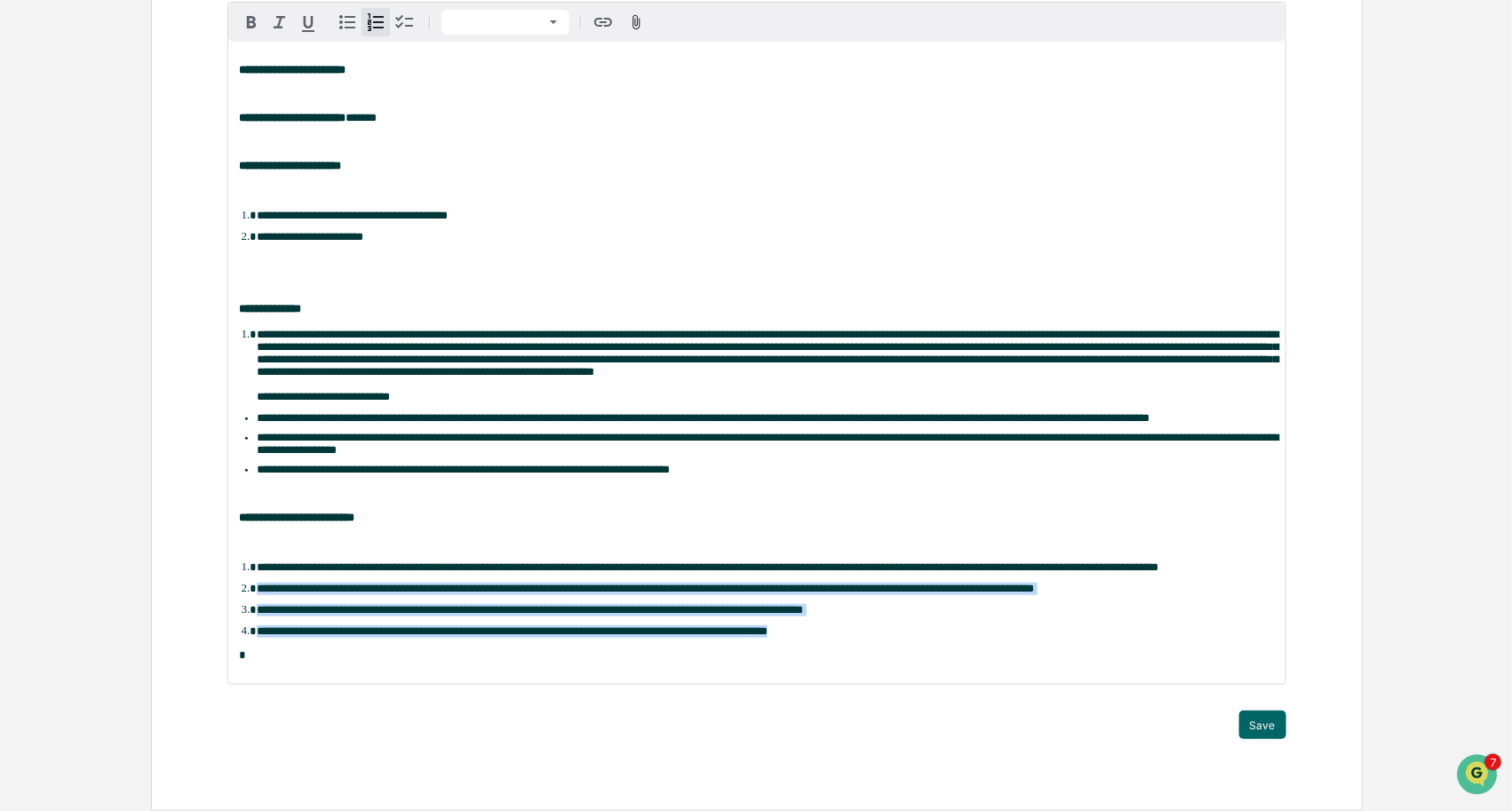
drag, startPoint x: 259, startPoint y: 584, endPoint x: 985, endPoint y: 647, distance: 728.7
click at [985, 647] on div "**********" at bounding box center [756, 362] width 1057 height 642
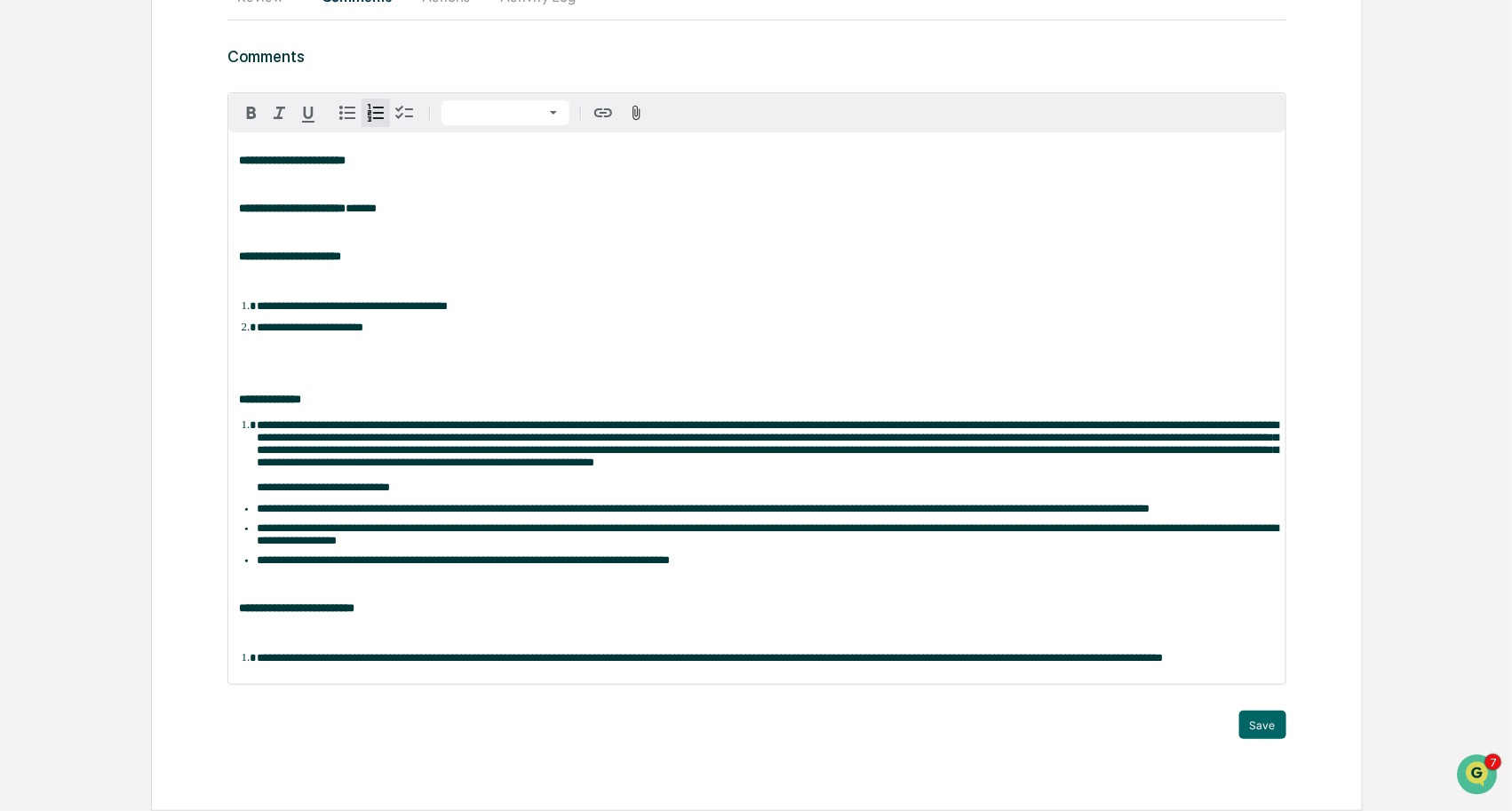
scroll to position [281, 0]
click at [521, 626] on p at bounding box center [756, 632] width 1035 height 13
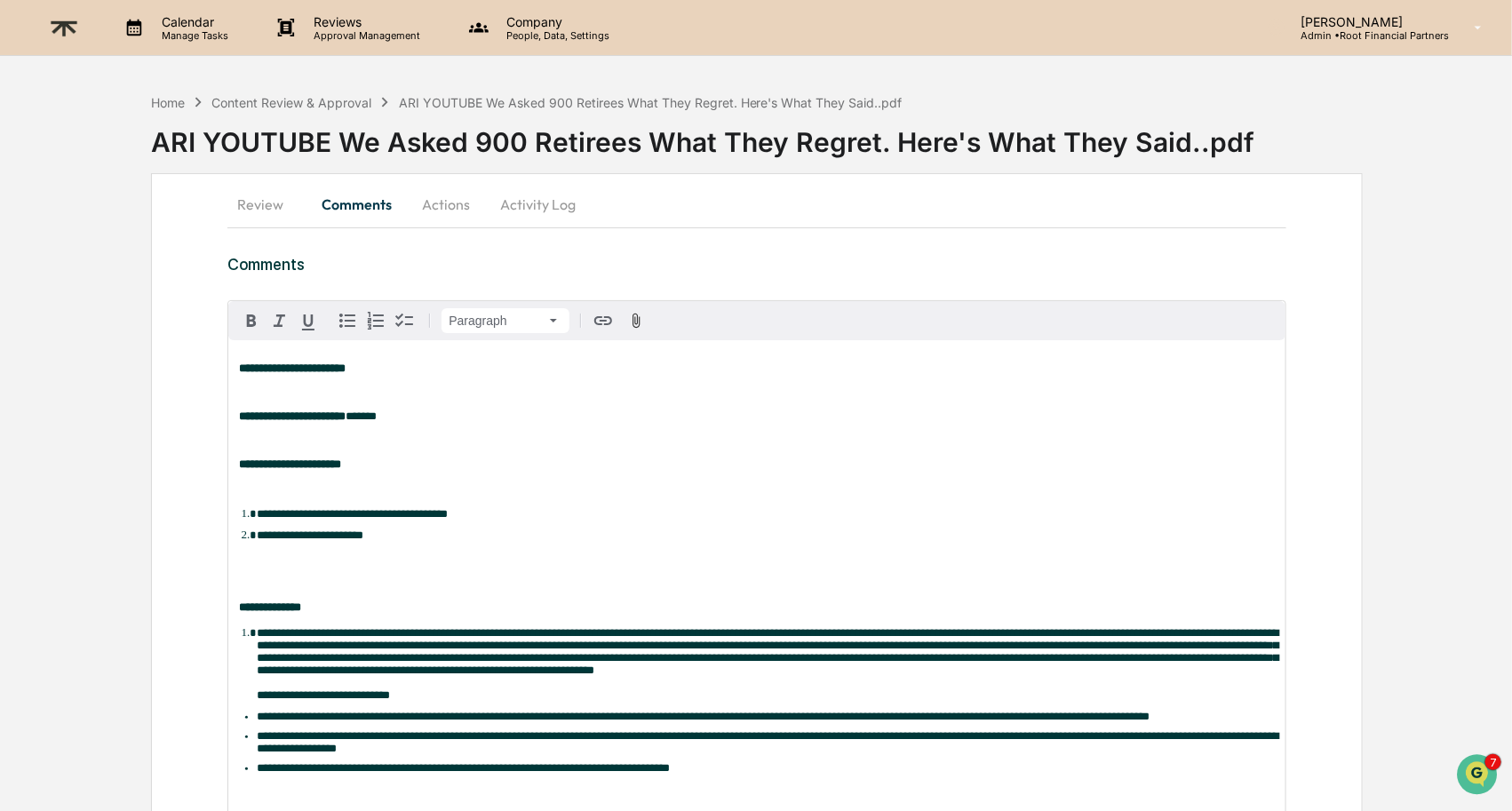
scroll to position [256, 0]
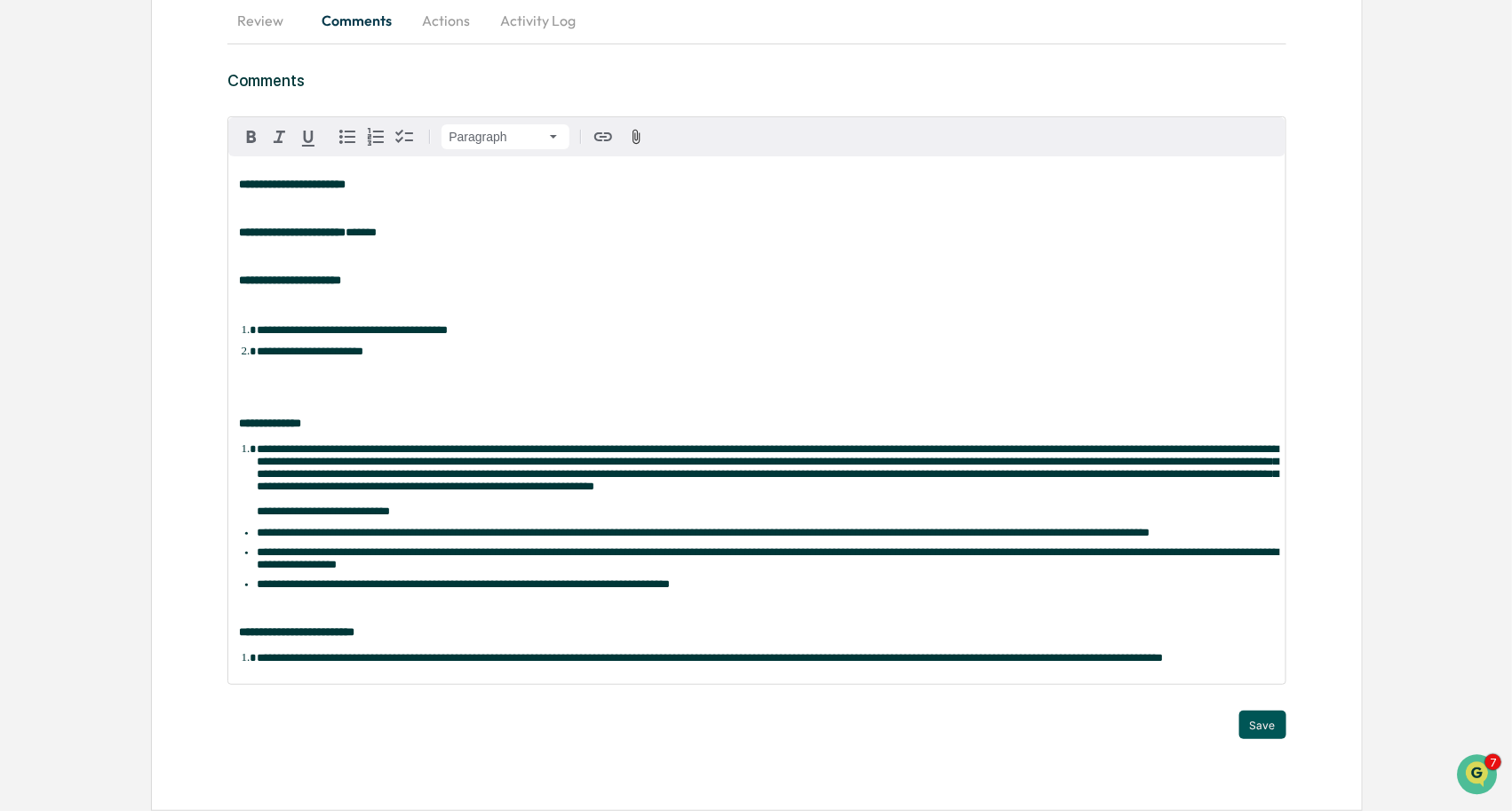
click at [1259, 721] on button "Save" at bounding box center [1262, 725] width 47 height 29
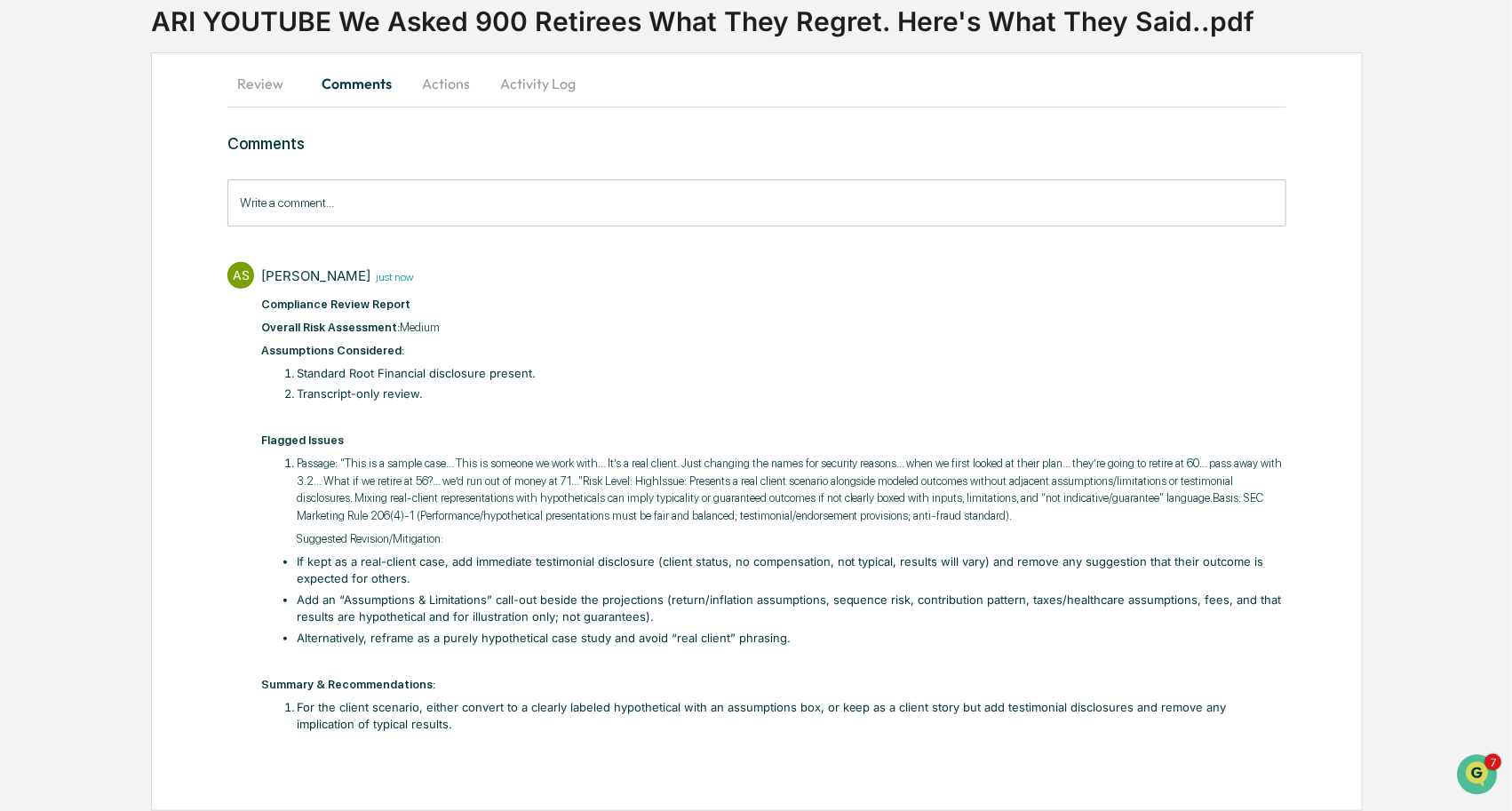
scroll to position [138, 0]
click at [459, 63] on button "Actions" at bounding box center [445, 83] width 80 height 43
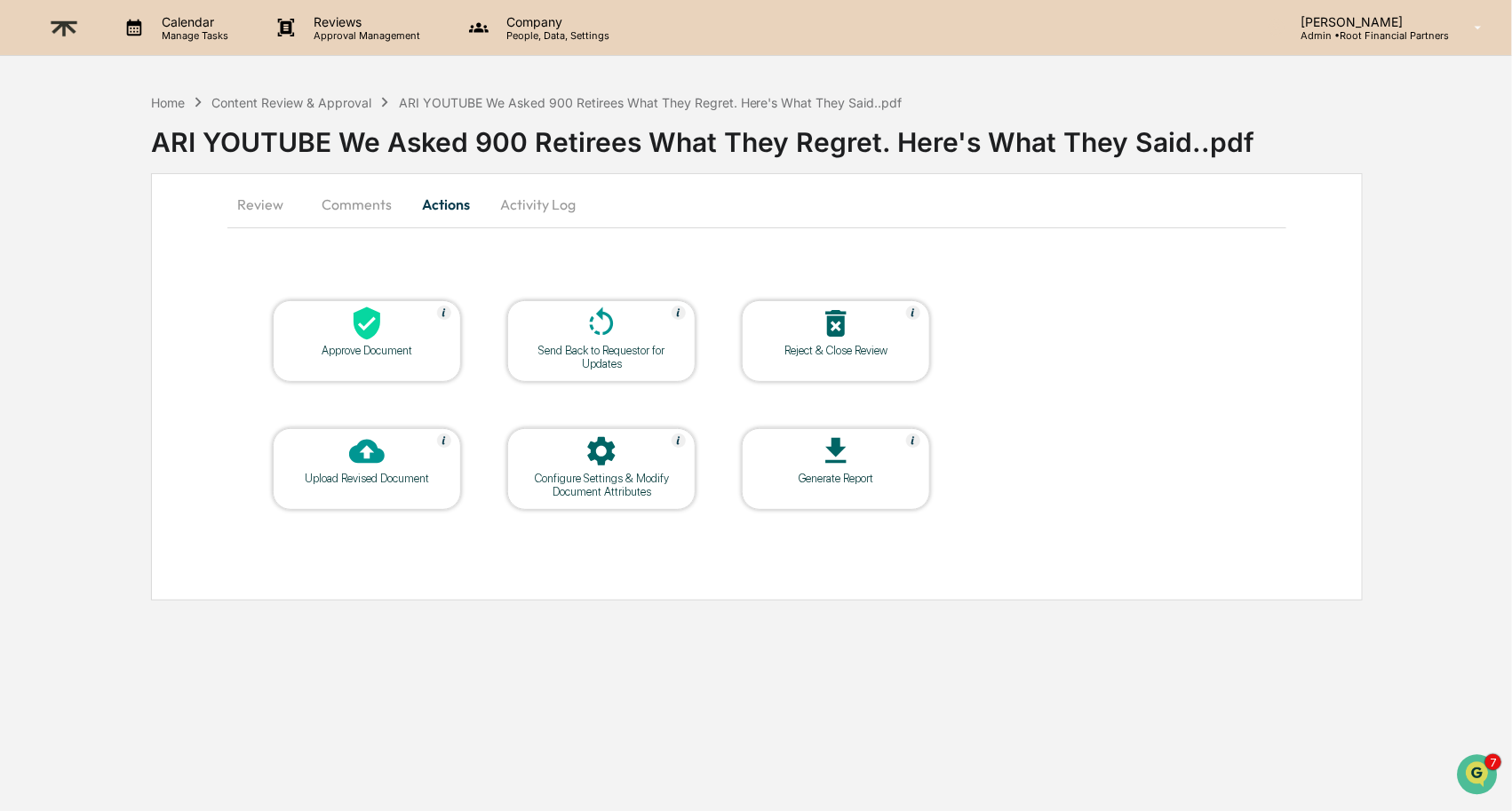
scroll to position [0, 0]
click at [592, 319] on icon at bounding box center [601, 322] width 24 height 29
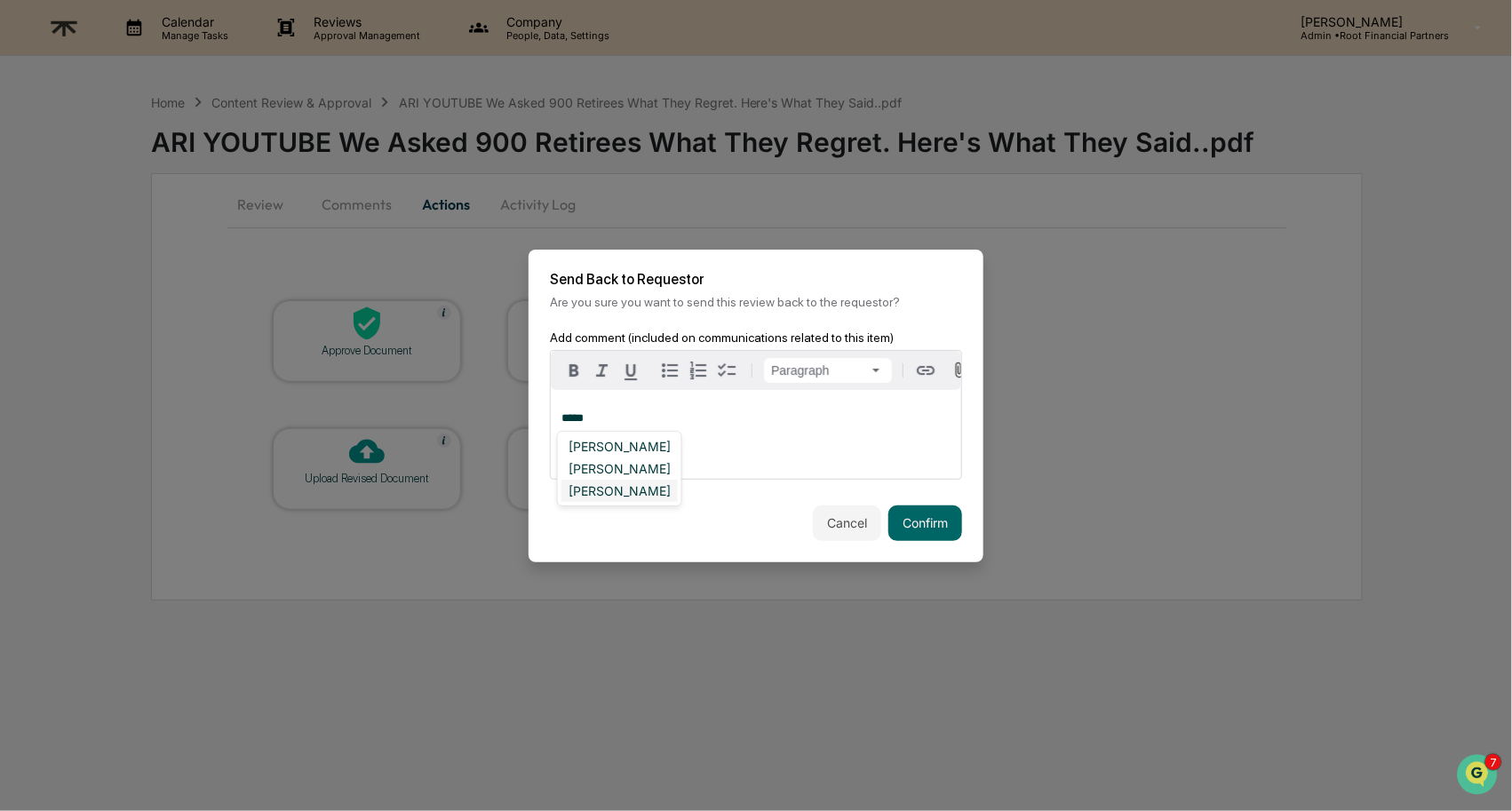
click at [644, 496] on div "[PERSON_NAME]" at bounding box center [619, 490] width 116 height 22
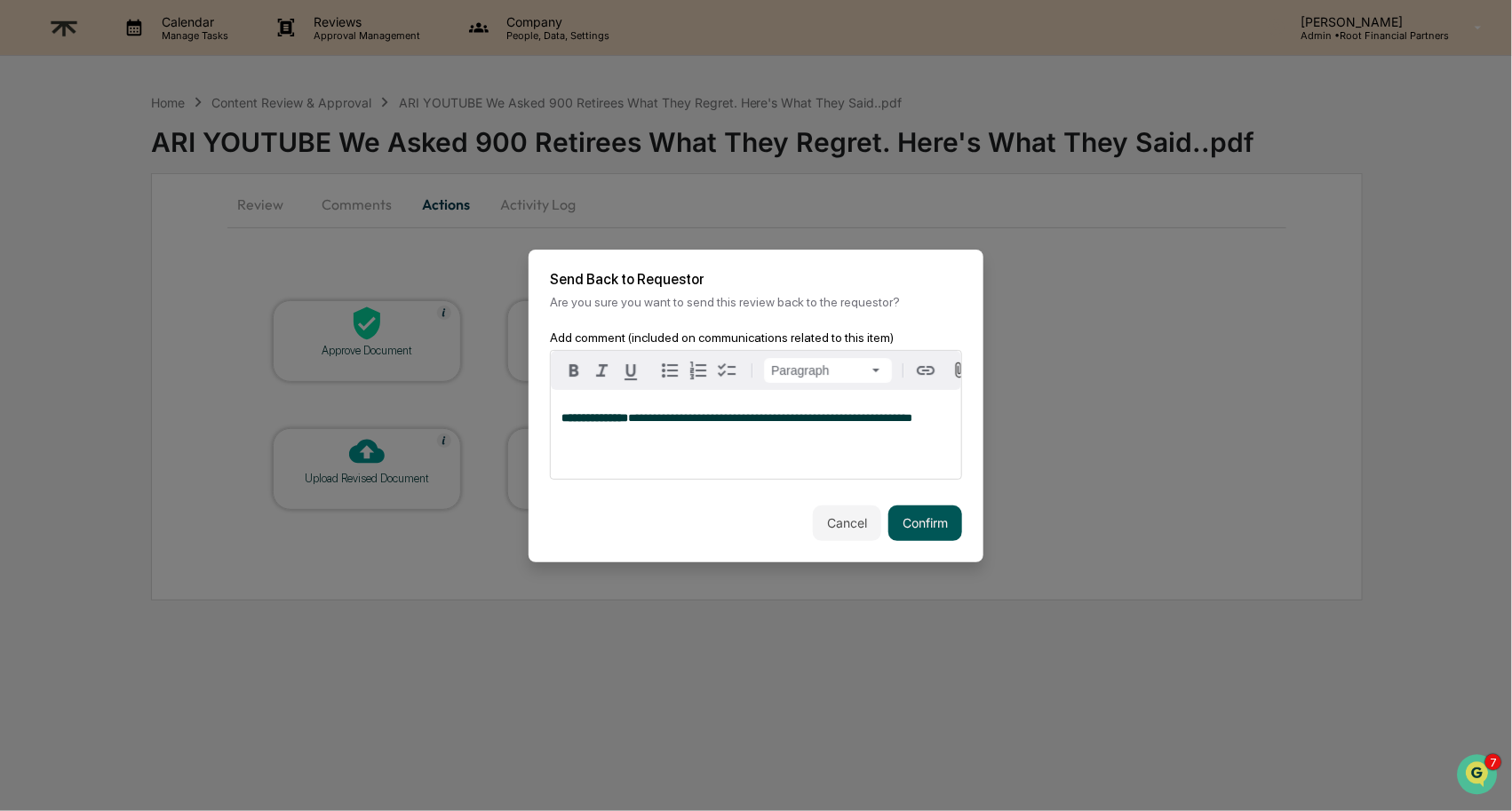
click at [917, 514] on button "Confirm" at bounding box center [925, 523] width 73 height 36
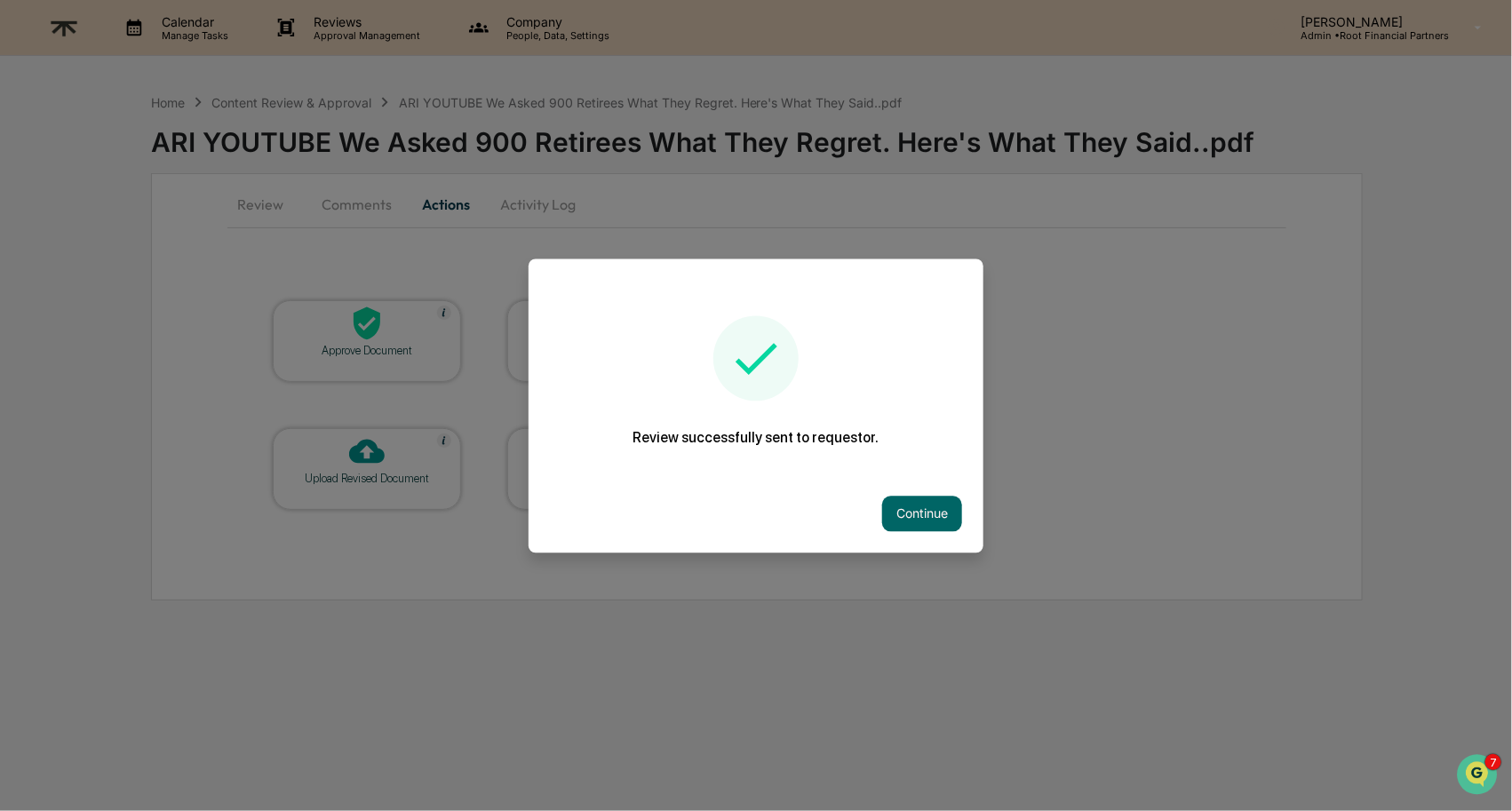
click at [917, 514] on button "Continue" at bounding box center [922, 514] width 80 height 36
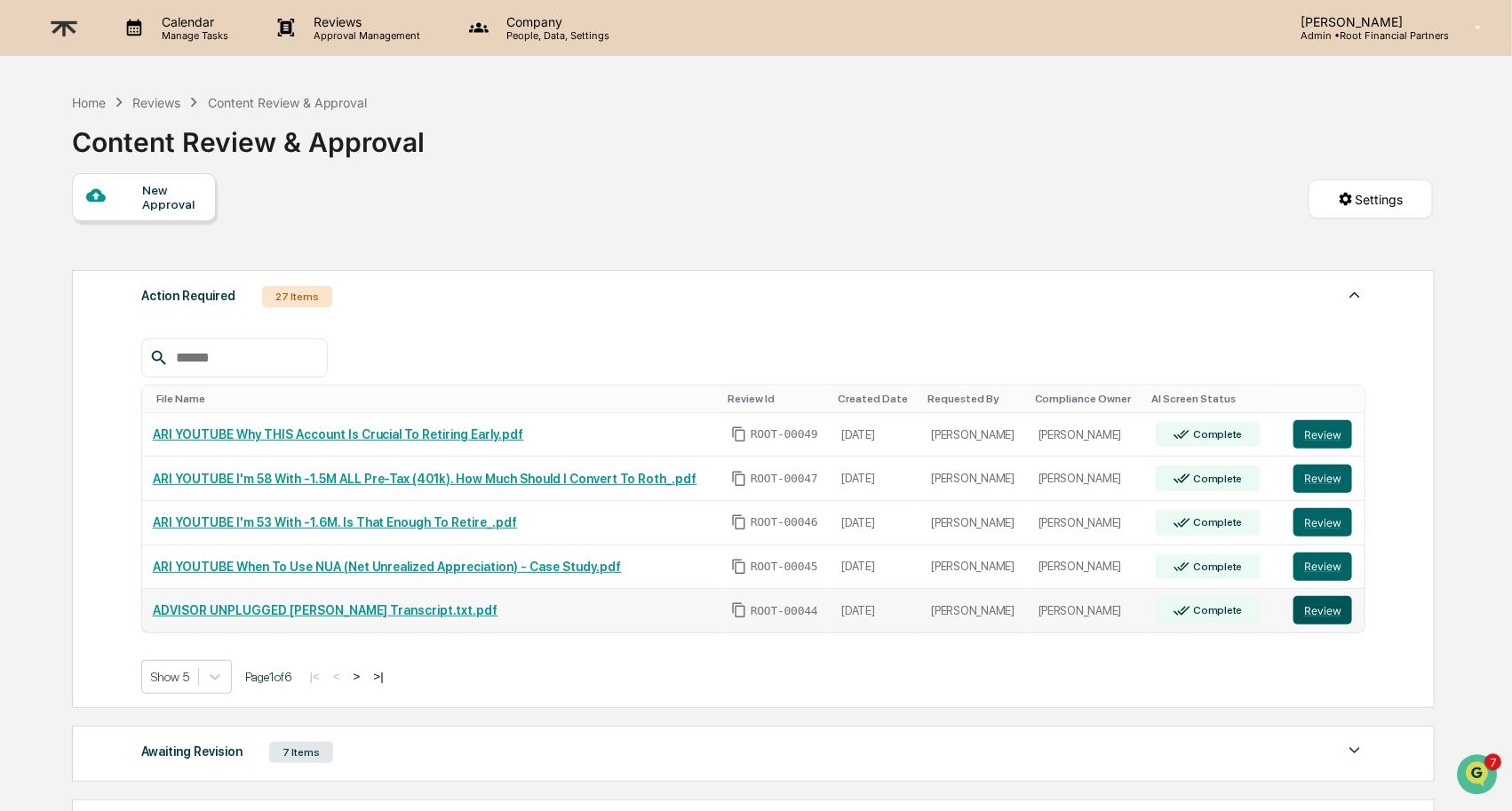
click at [1325, 614] on button "Review" at bounding box center [1323, 610] width 59 height 29
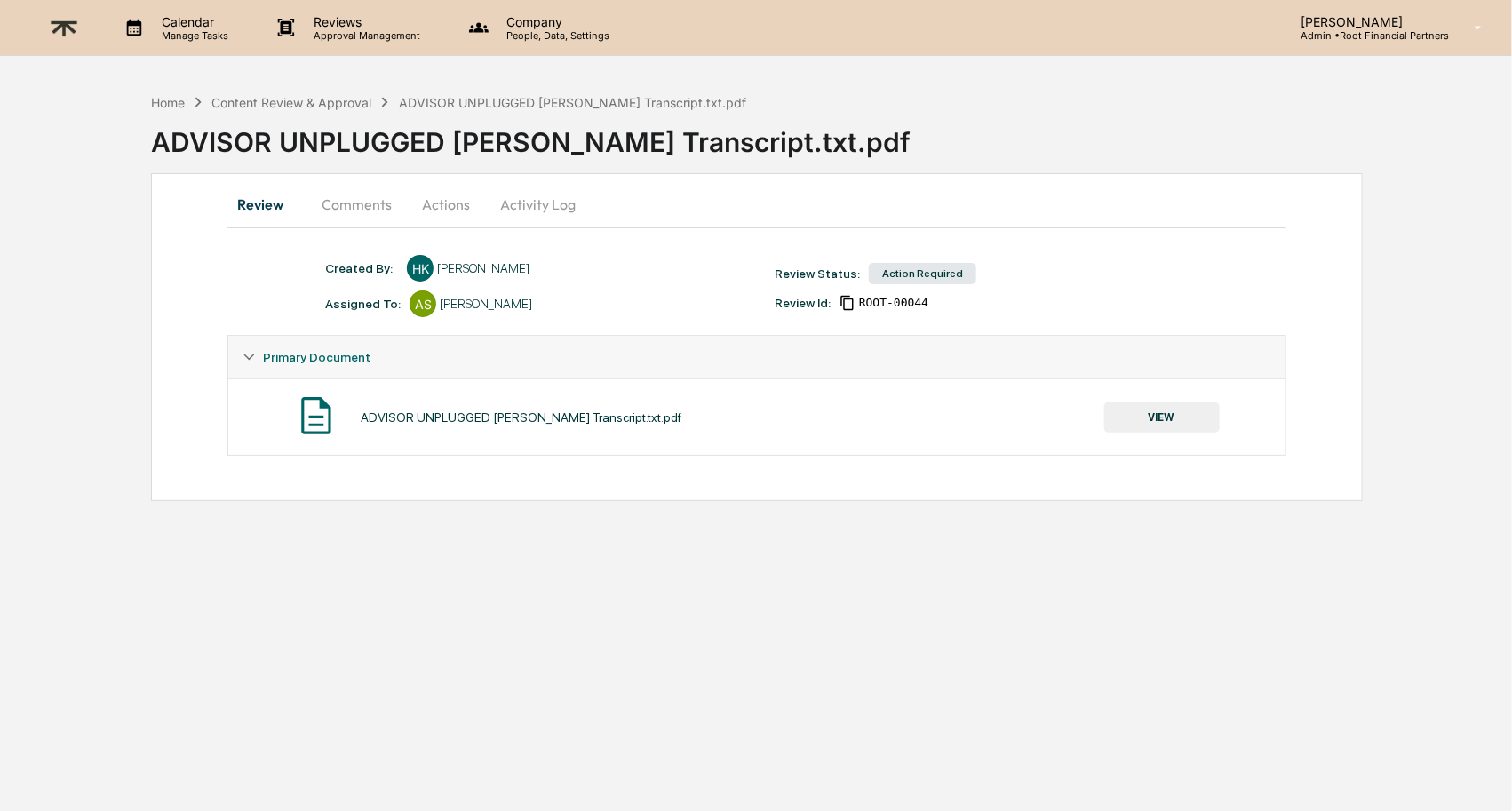
click at [1170, 422] on button "VIEW" at bounding box center [1162, 418] width 115 height 30
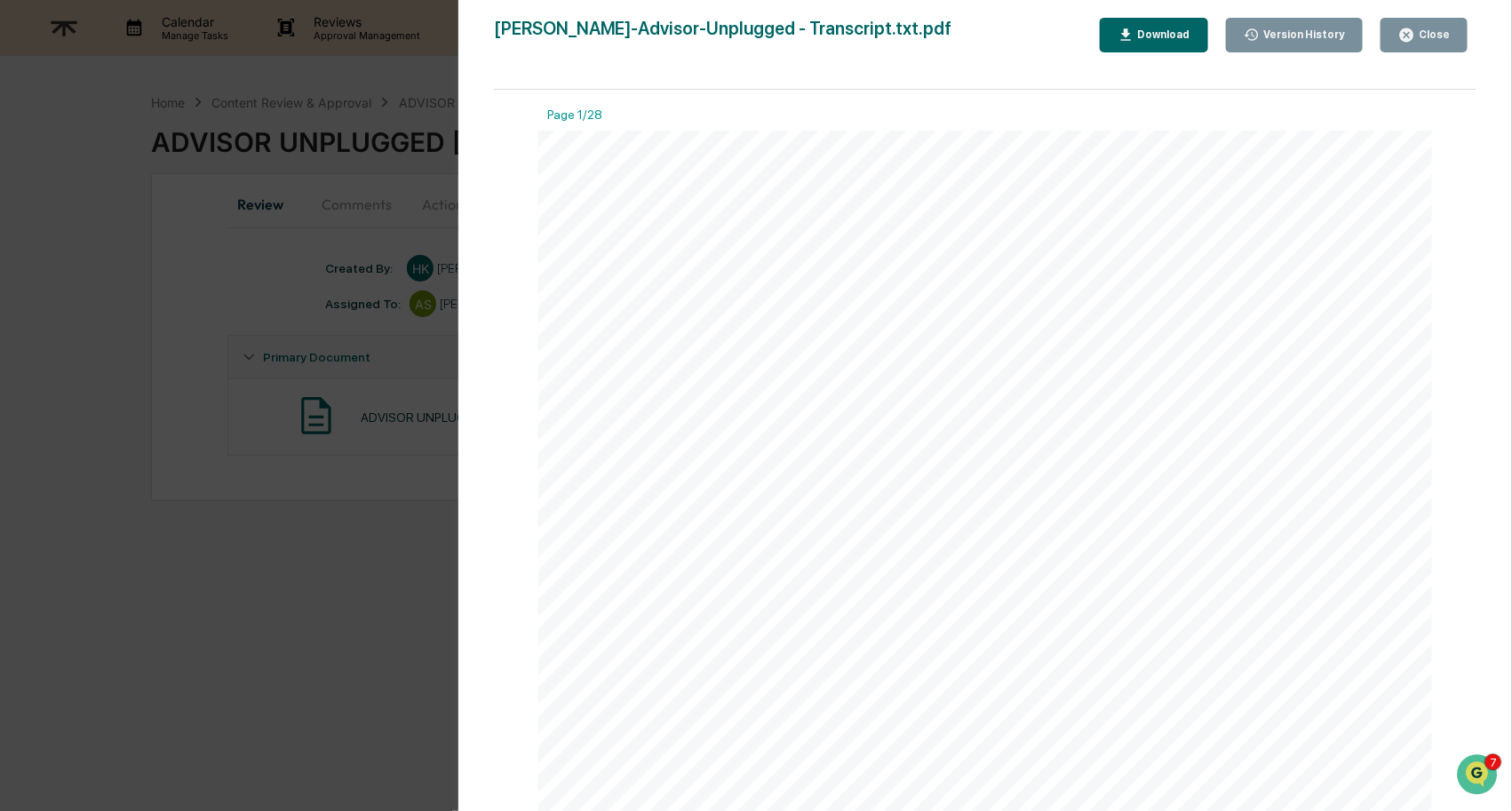
click at [1186, 45] on button "Download" at bounding box center [1153, 35] width 108 height 35
click at [1209, 561] on div "Jason (00:07) I'm Jay, the client success manager here at Root. And if you reac…" at bounding box center [986, 709] width 895 height 1155
click at [1431, 37] on div "Close" at bounding box center [1432, 35] width 35 height 13
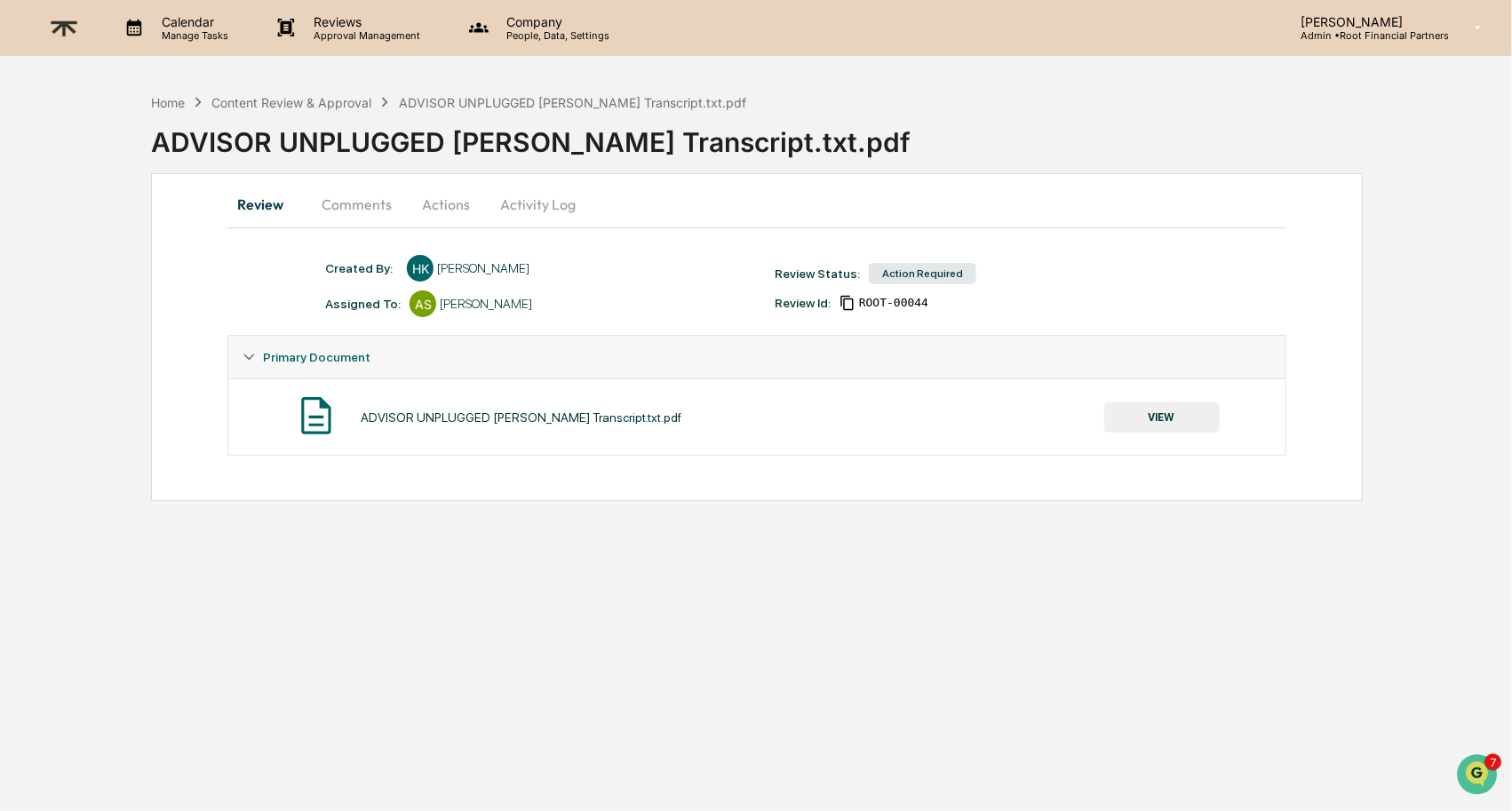
click at [357, 212] on button "Comments" at bounding box center [356, 203] width 98 height 43
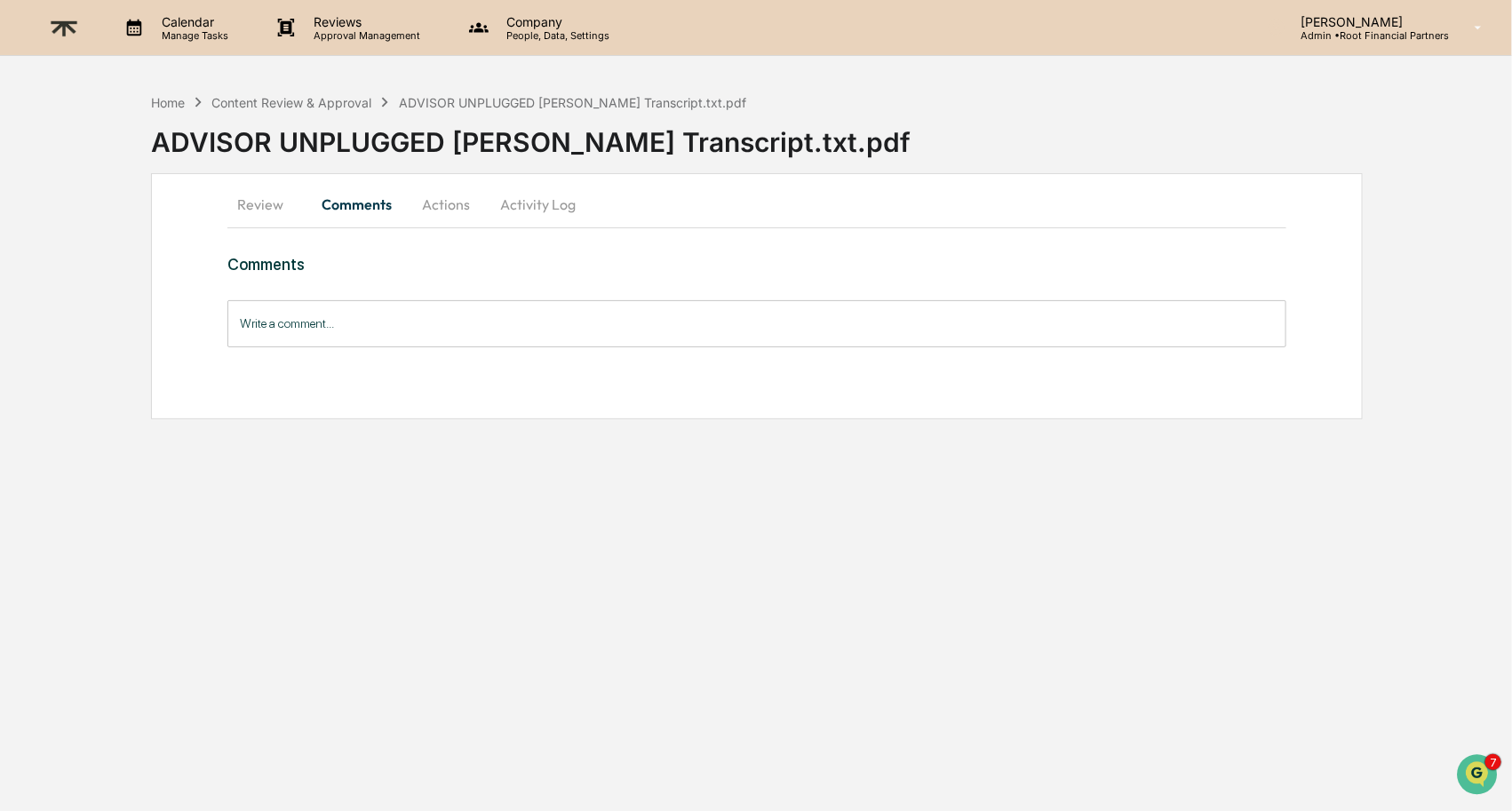
click at [519, 200] on button "Activity Log" at bounding box center [538, 203] width 104 height 43
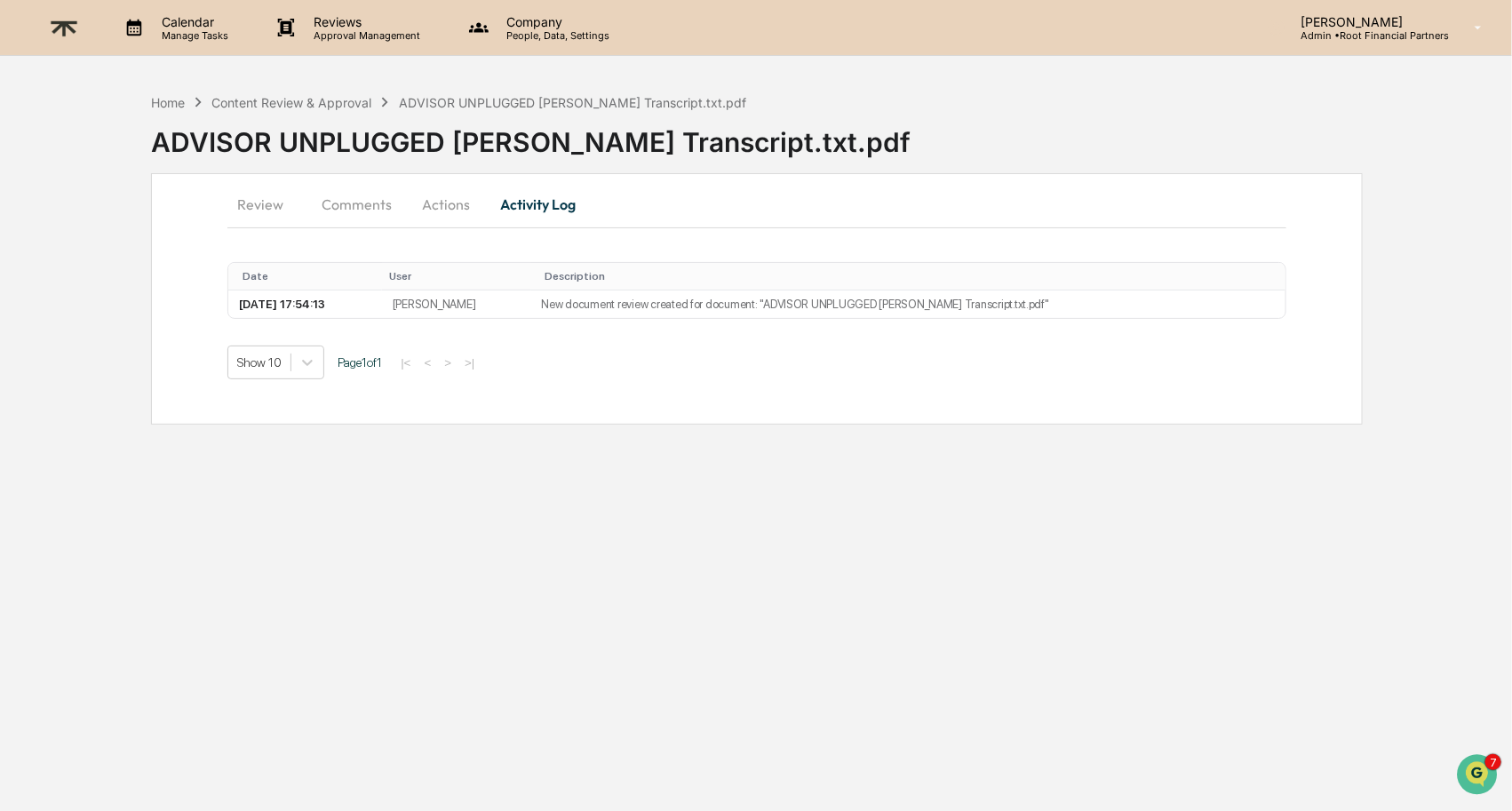
click at [442, 196] on button "Actions" at bounding box center [445, 203] width 80 height 43
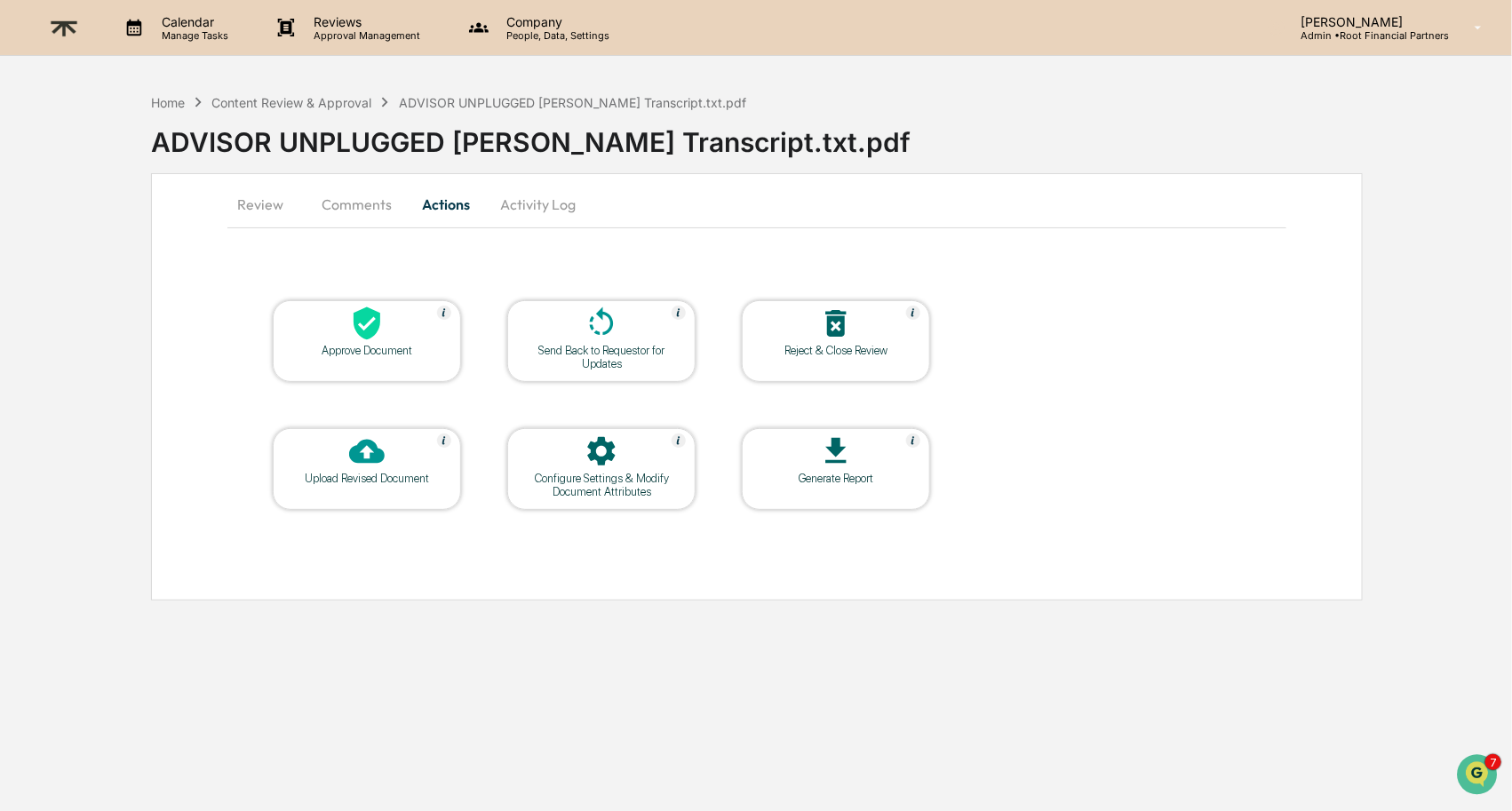
click at [503, 197] on button "Activity Log" at bounding box center [538, 203] width 104 height 43
